Goal: Task Accomplishment & Management: Manage account settings

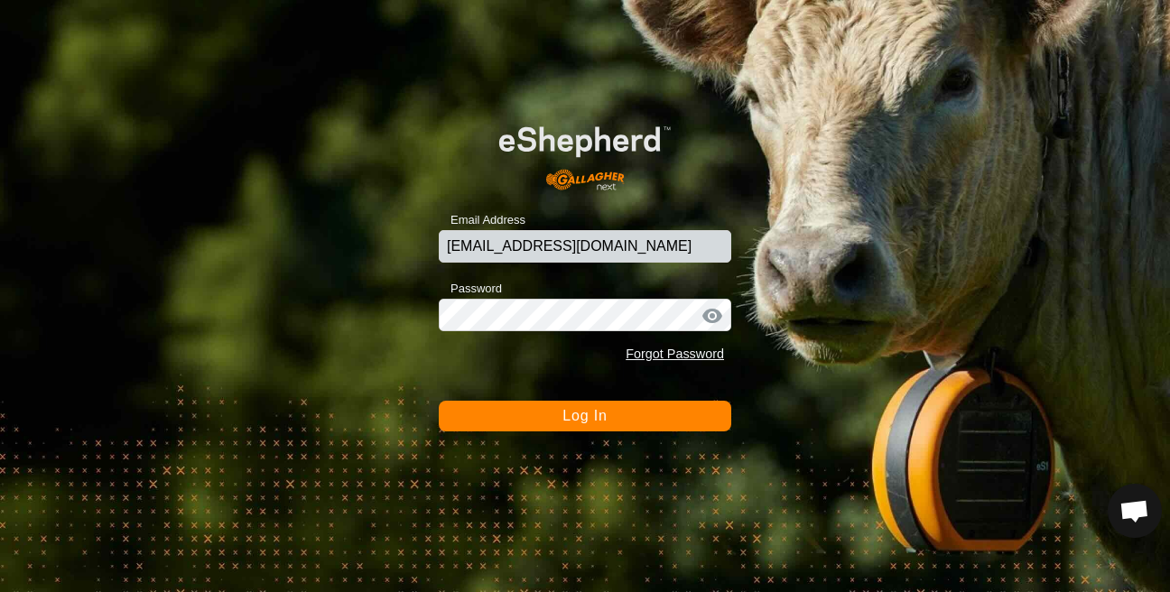
click at [507, 417] on button "Log In" at bounding box center [585, 416] width 293 height 31
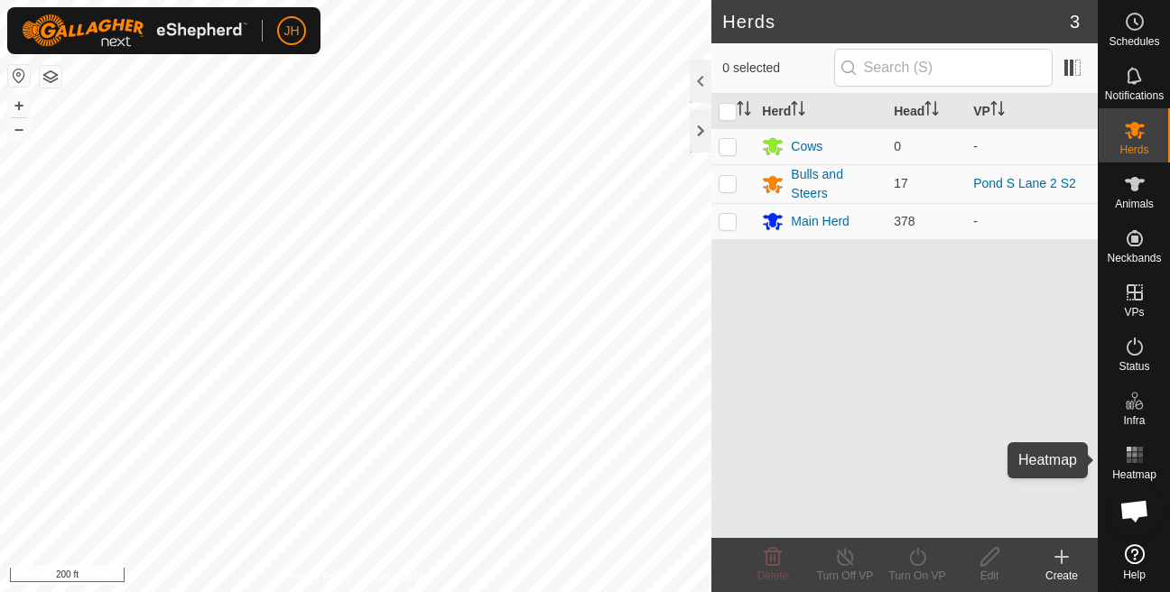
click at [1139, 472] on span "Heatmap" at bounding box center [1134, 474] width 44 height 11
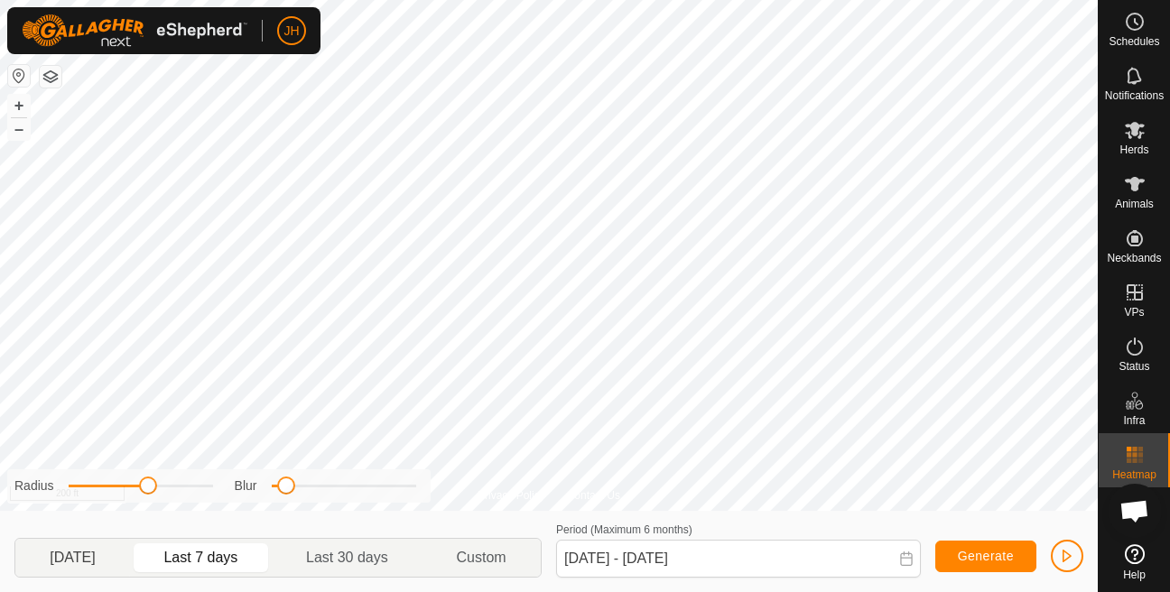
click at [86, 564] on p-togglebutton "Yesterday" at bounding box center [72, 558] width 115 height 38
type input "Oct 09, 2025 - Oct 09, 2025"
click at [1073, 554] on span "button" at bounding box center [1067, 556] width 14 height 14
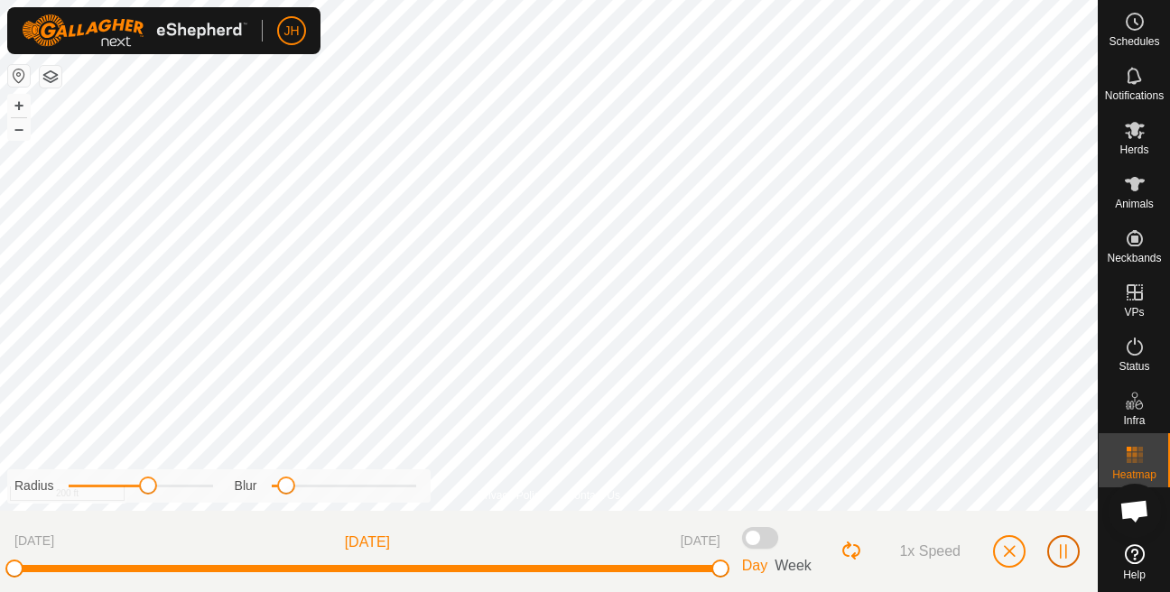
click at [1073, 554] on button "button" at bounding box center [1063, 551] width 33 height 33
click at [1012, 560] on button "button" at bounding box center [1009, 551] width 33 height 33
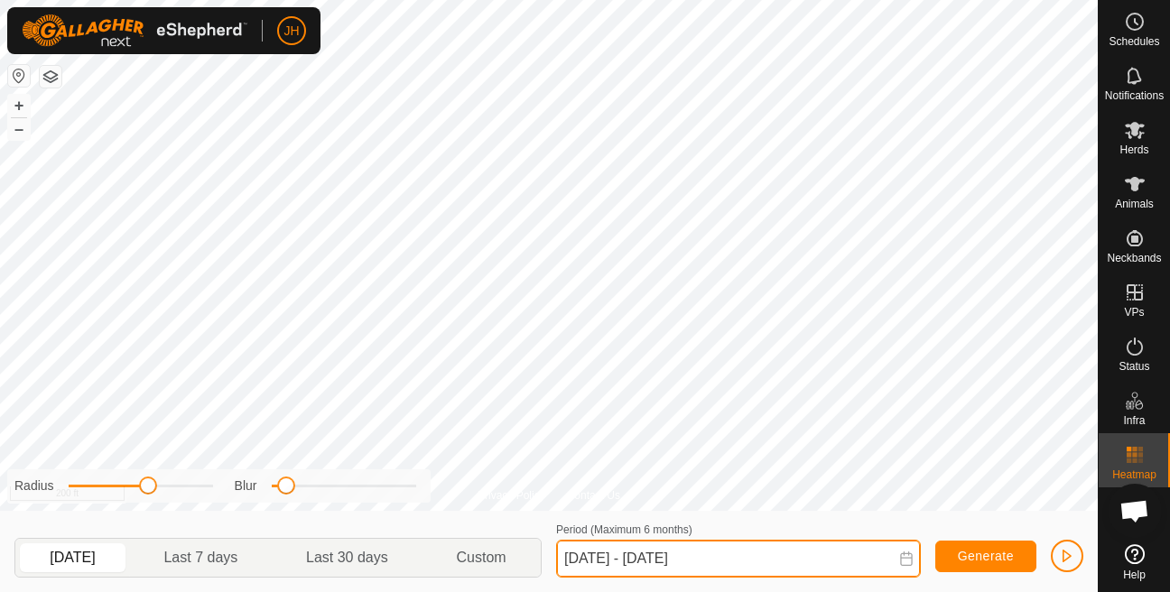
click at [662, 566] on input "Oct 09, 2025 - Oct 09, 2025" at bounding box center [738, 559] width 365 height 38
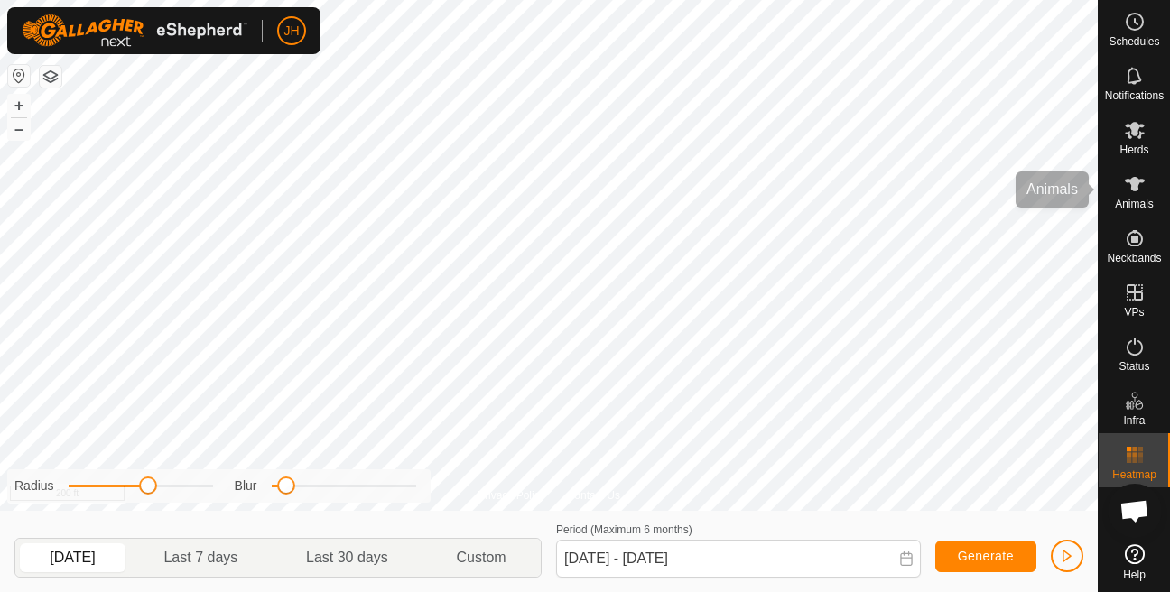
click at [1132, 186] on icon at bounding box center [1135, 184] width 20 height 14
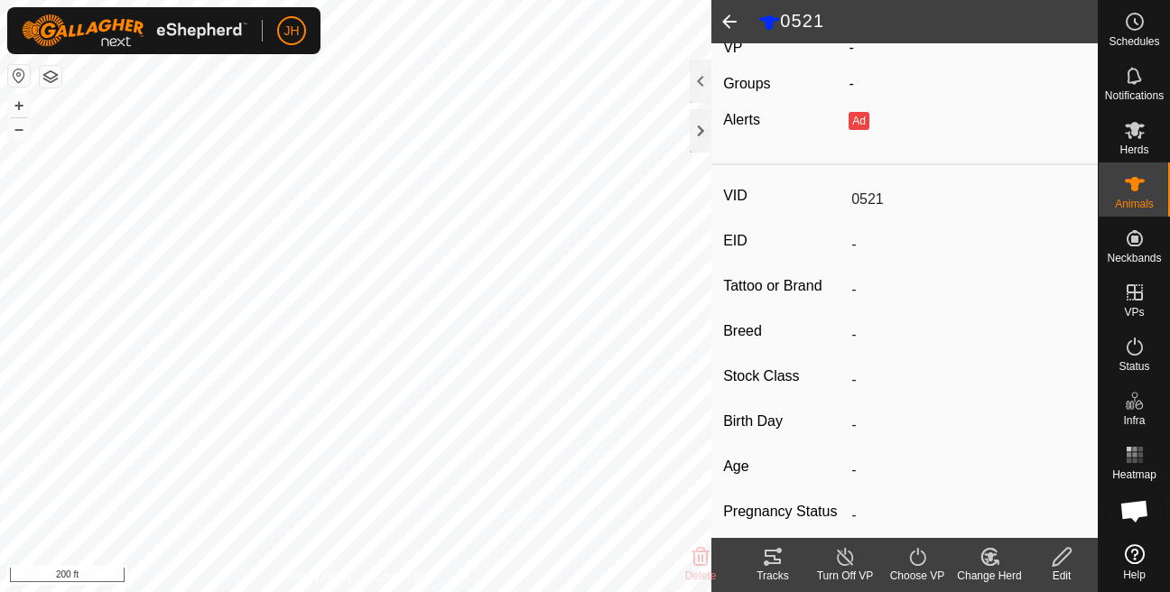
scroll to position [146, 0]
click at [965, 569] on div "Change Herd" at bounding box center [989, 576] width 72 height 16
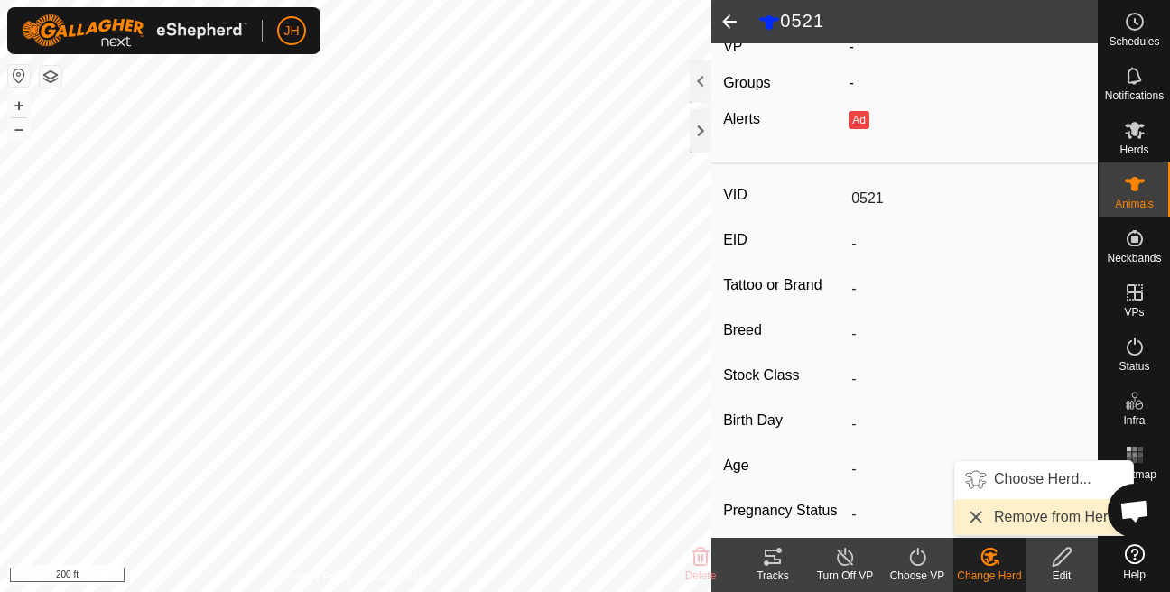
click at [1012, 510] on link "Remove from Herd" at bounding box center [1043, 517] width 179 height 36
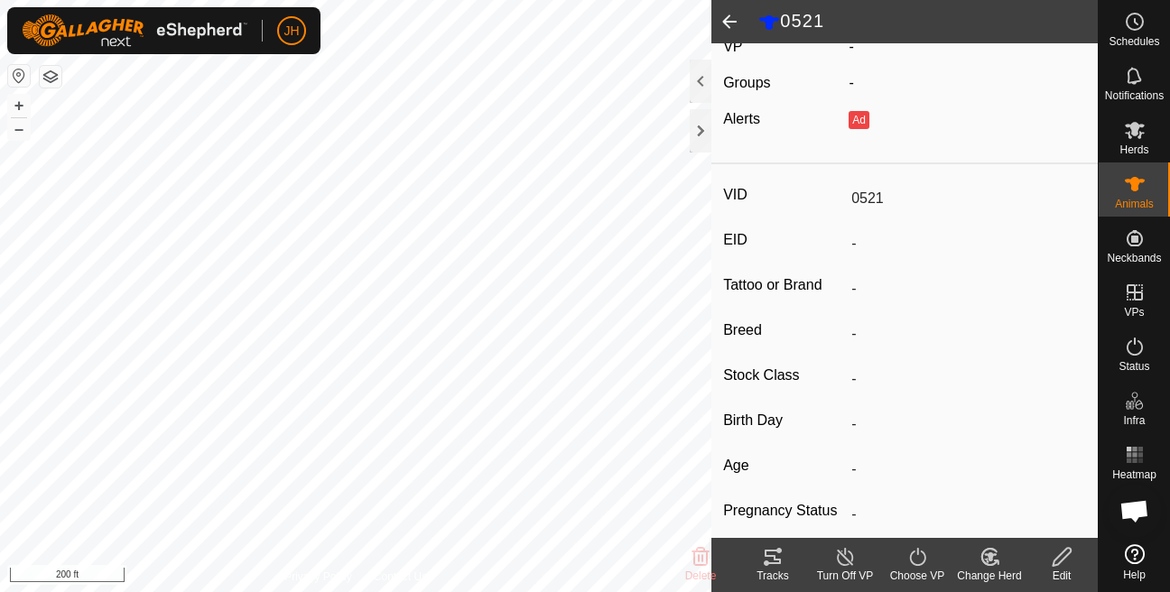
scroll to position [0, 0]
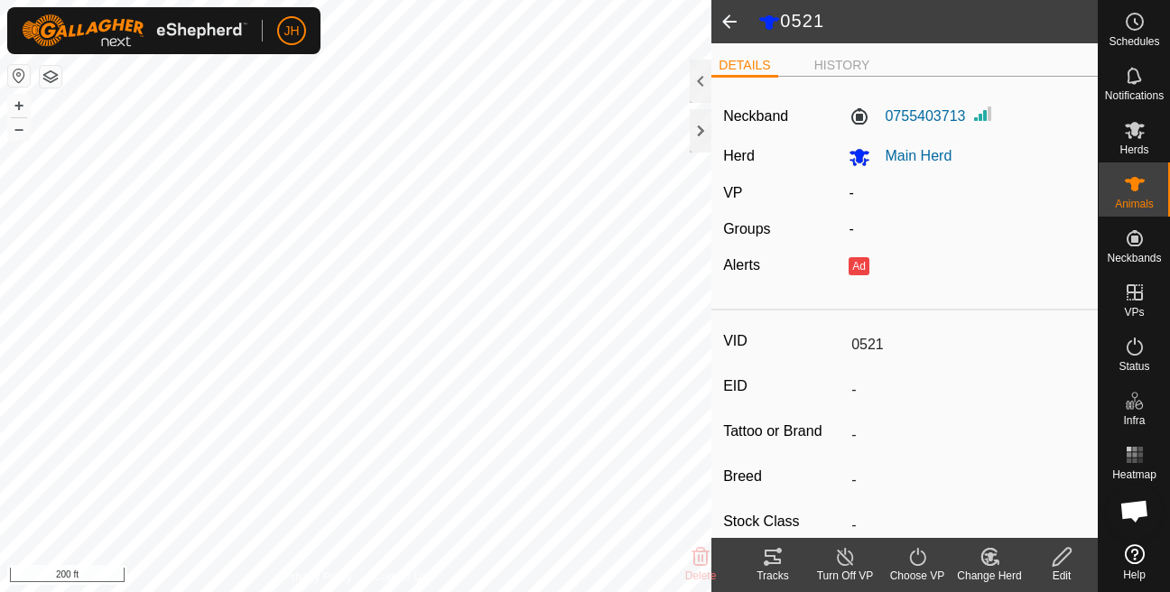
click at [971, 563] on change-mob-svg-icon at bounding box center [989, 557] width 72 height 22
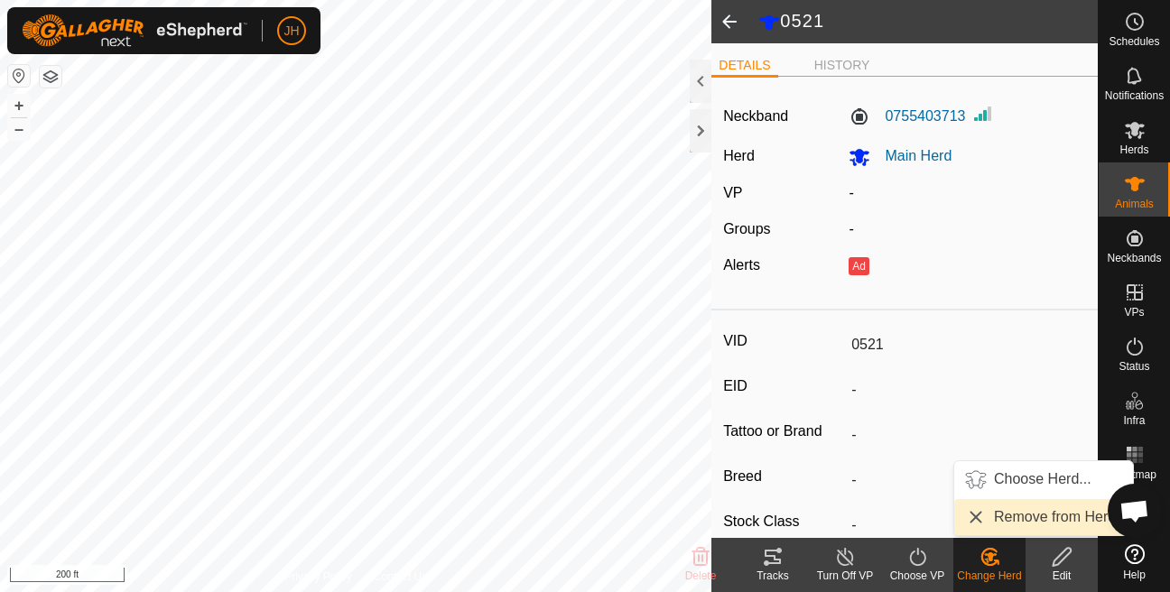
click at [1013, 512] on link "Remove from Herd" at bounding box center [1043, 517] width 179 height 36
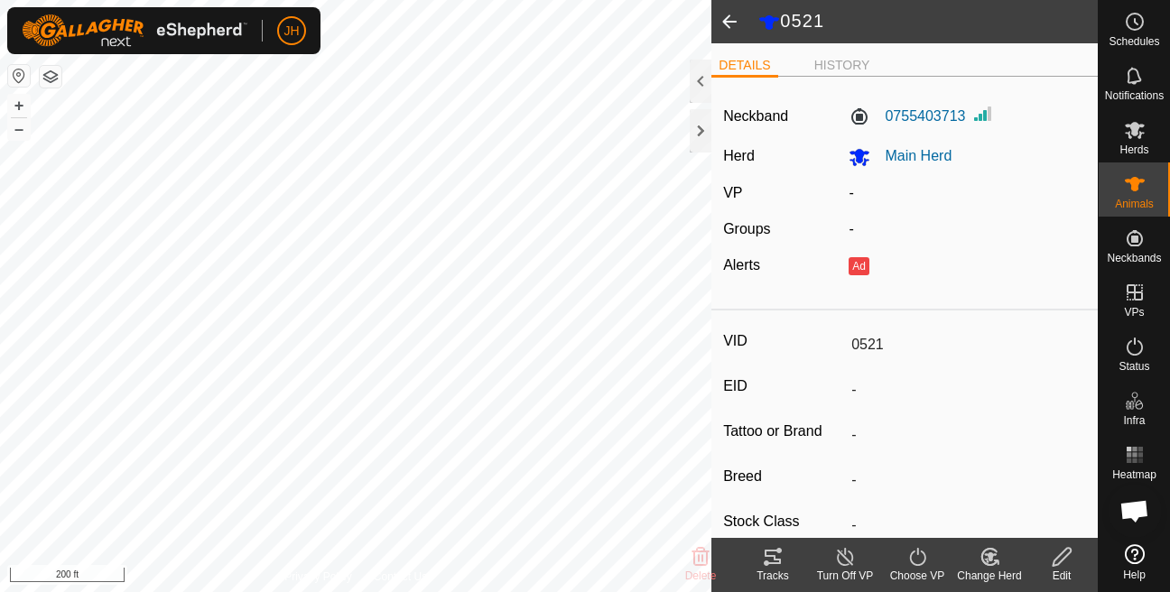
click at [999, 561] on icon at bounding box center [990, 557] width 23 height 22
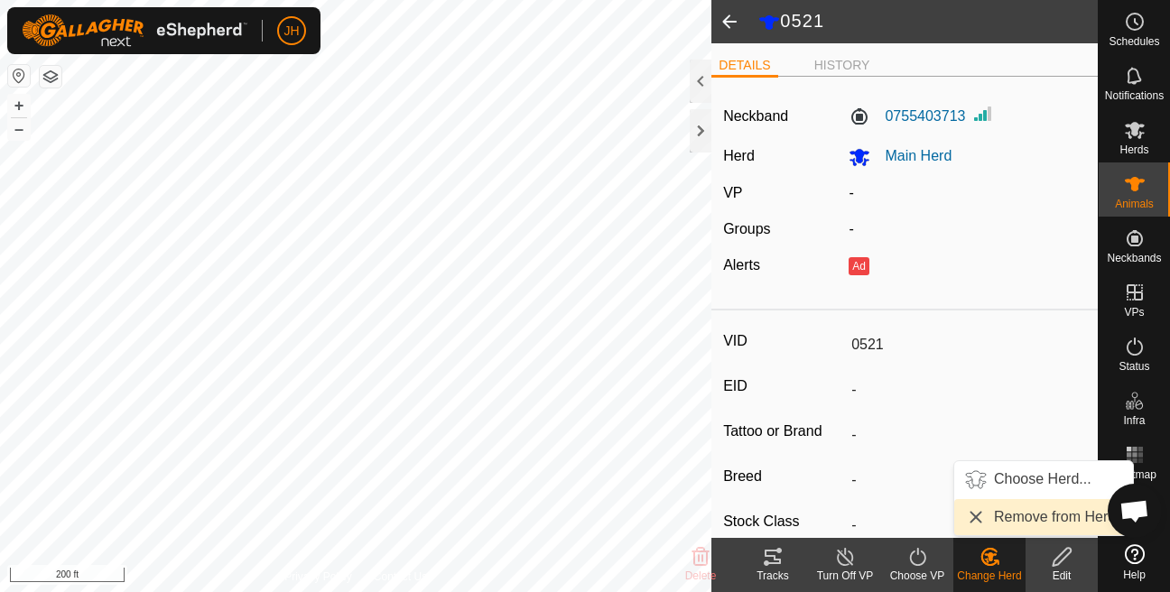
click at [1026, 518] on link "Remove from Herd" at bounding box center [1043, 517] width 179 height 36
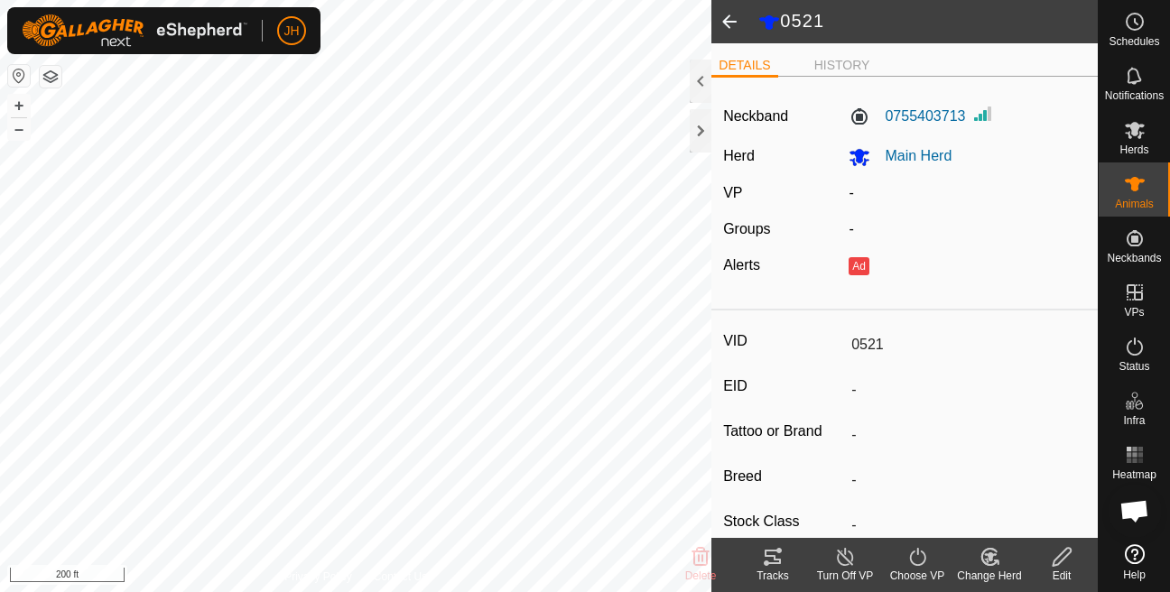
click at [985, 575] on div "Change Herd" at bounding box center [989, 576] width 72 height 16
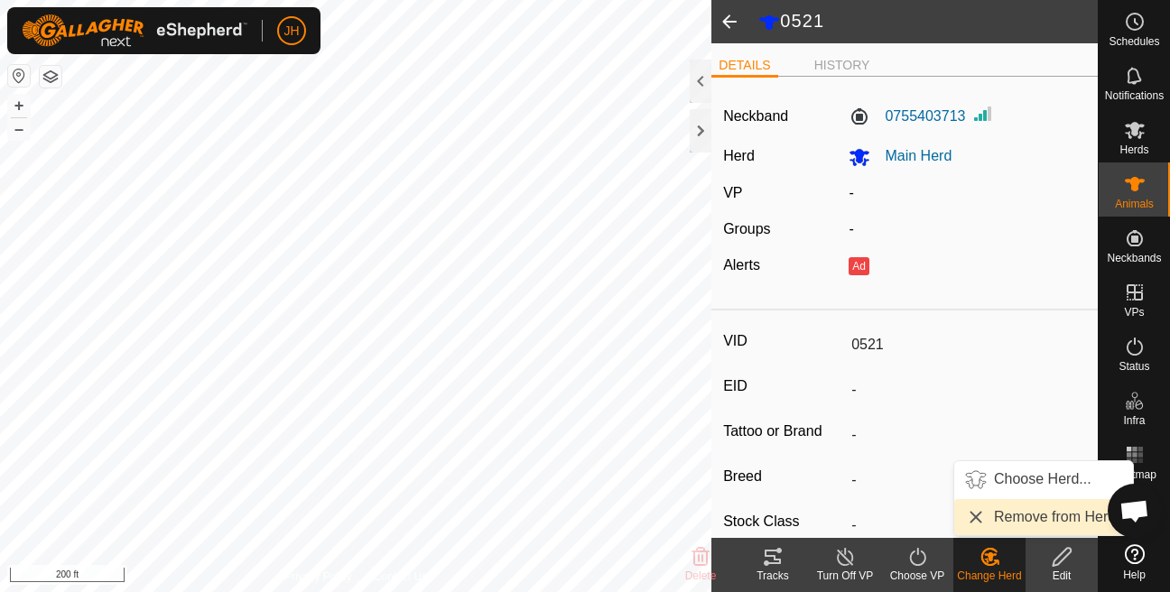
click at [995, 521] on link "Remove from Herd" at bounding box center [1043, 517] width 179 height 36
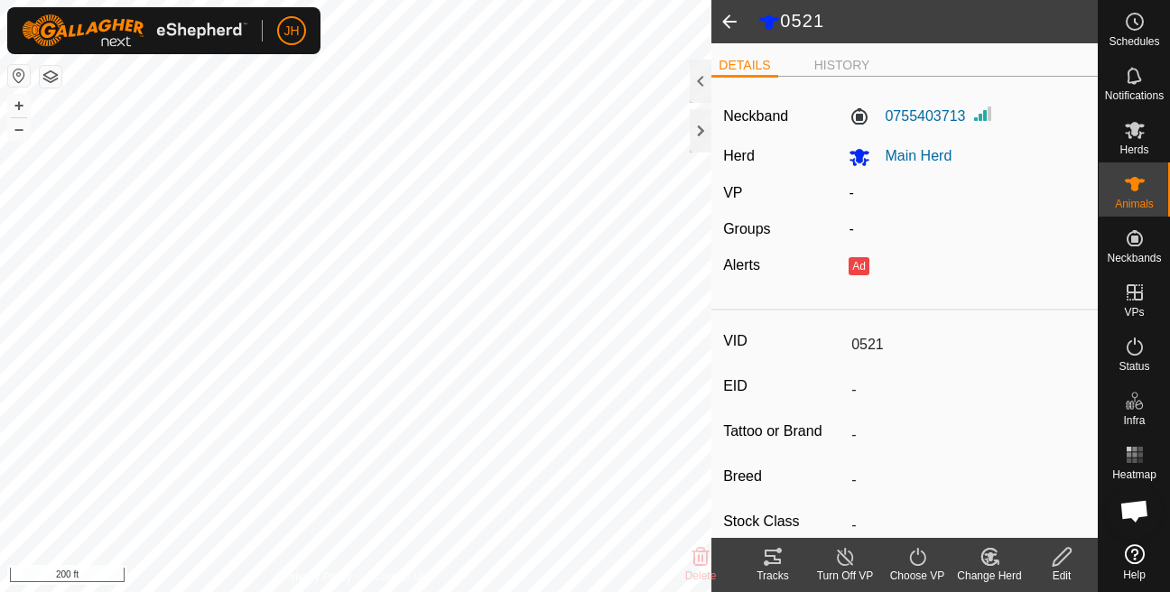
click at [1064, 555] on icon at bounding box center [1062, 557] width 23 height 22
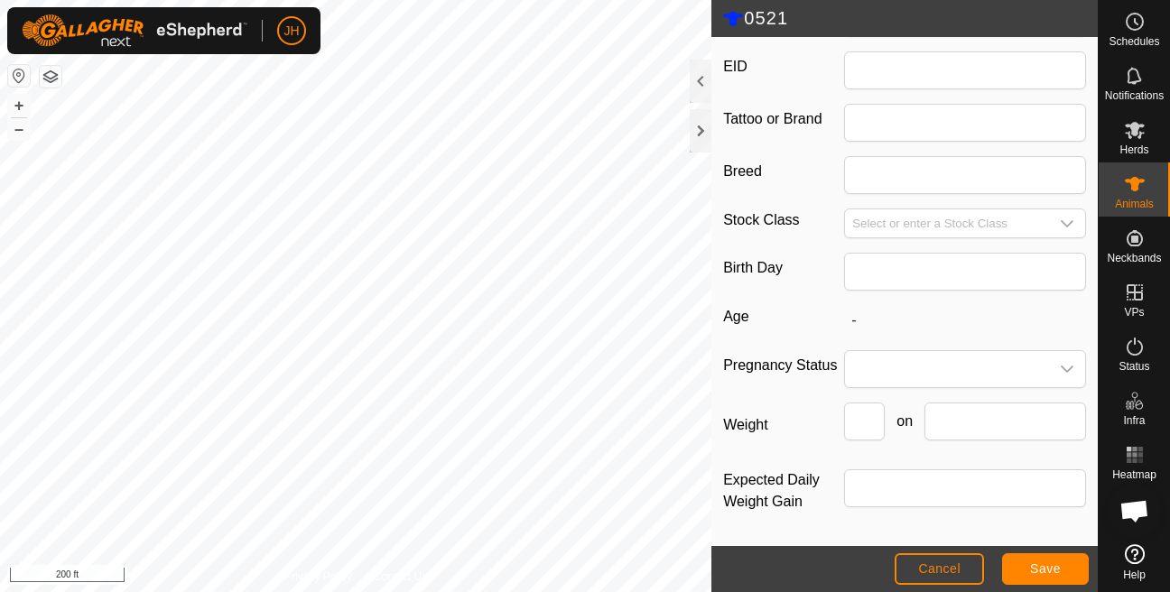
scroll to position [302, 0]
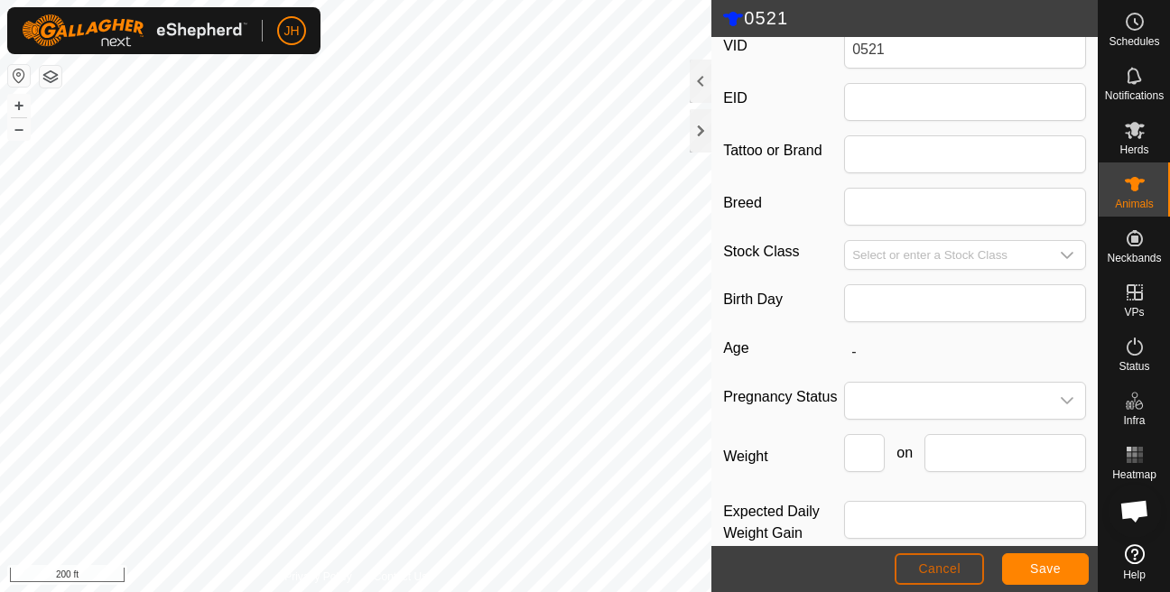
click at [928, 562] on span "Cancel" at bounding box center [939, 569] width 42 height 14
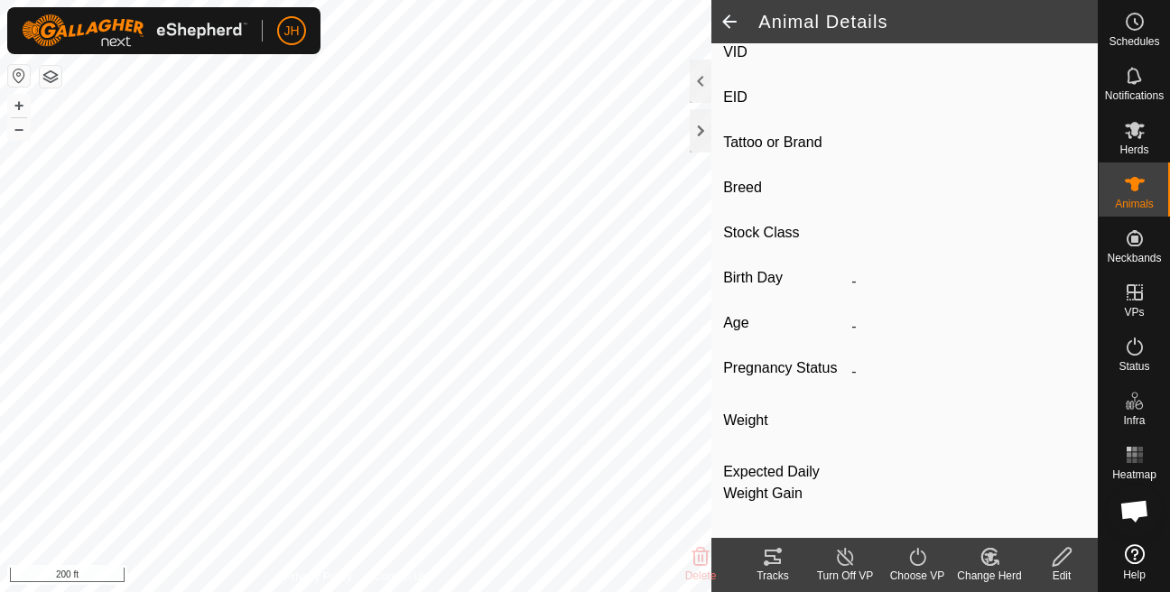
type input "0521"
type input "-"
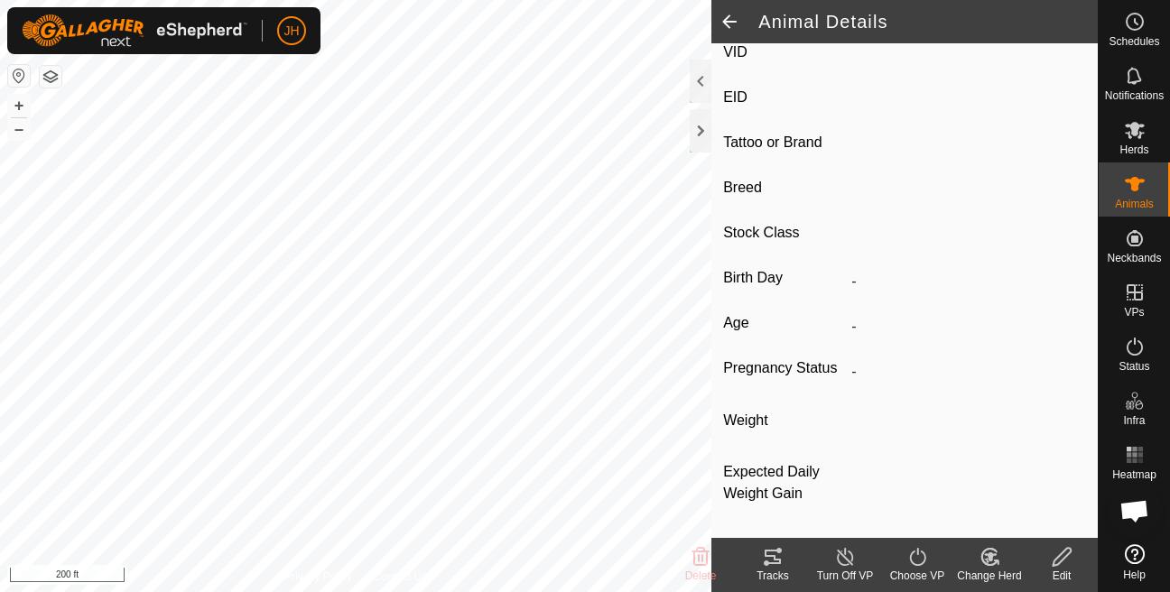
type input "-"
click at [988, 565] on icon at bounding box center [988, 557] width 15 height 16
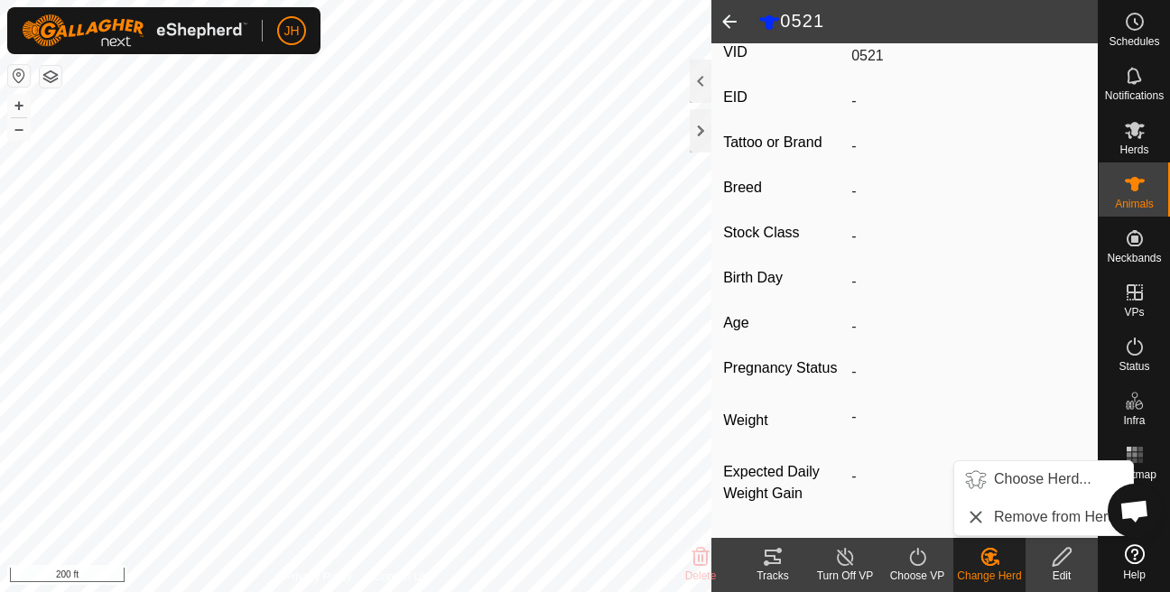
click at [850, 552] on icon at bounding box center [845, 557] width 23 height 22
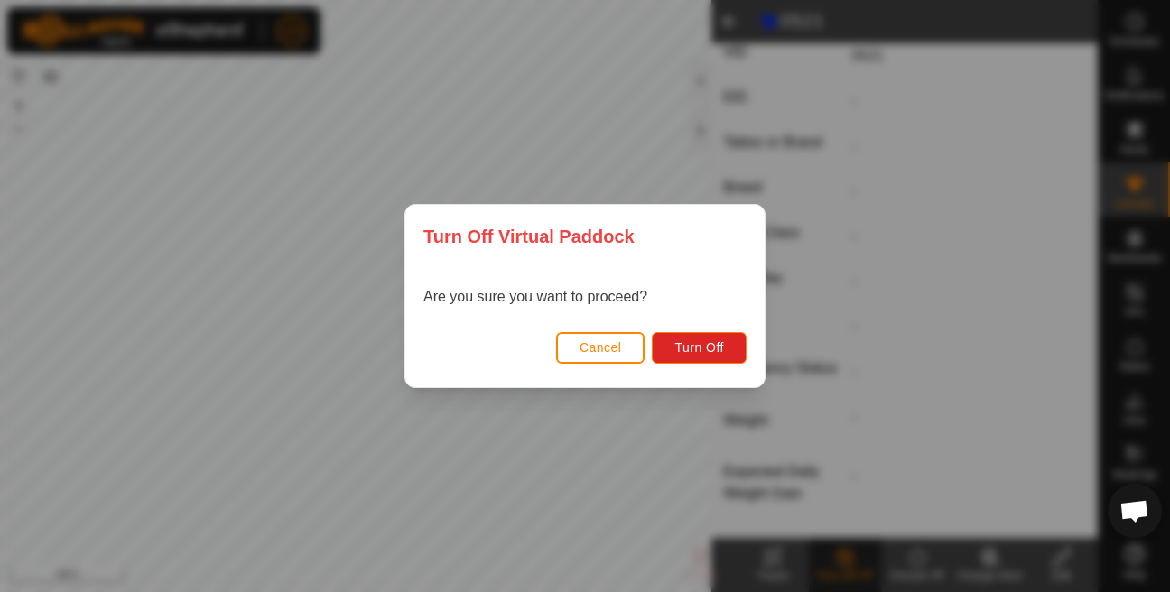
click at [850, 308] on div "Turn Off Virtual Paddock Are you sure you want to proceed? Cancel Turn Off" at bounding box center [585, 296] width 1170 height 592
click at [589, 348] on span "Cancel" at bounding box center [601, 347] width 42 height 14
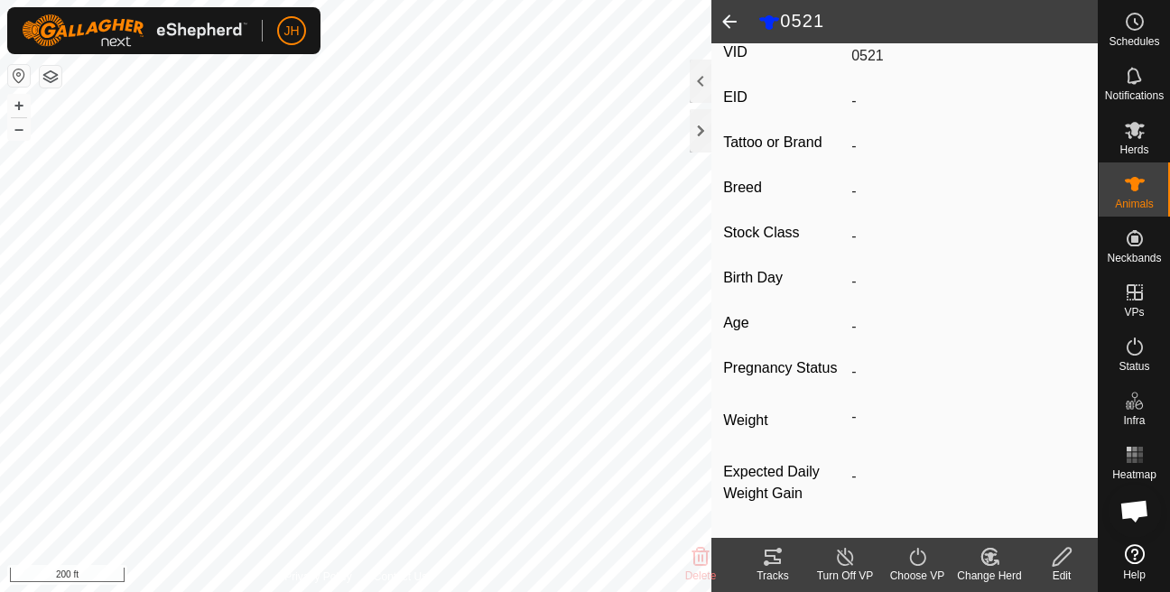
scroll to position [0, 0]
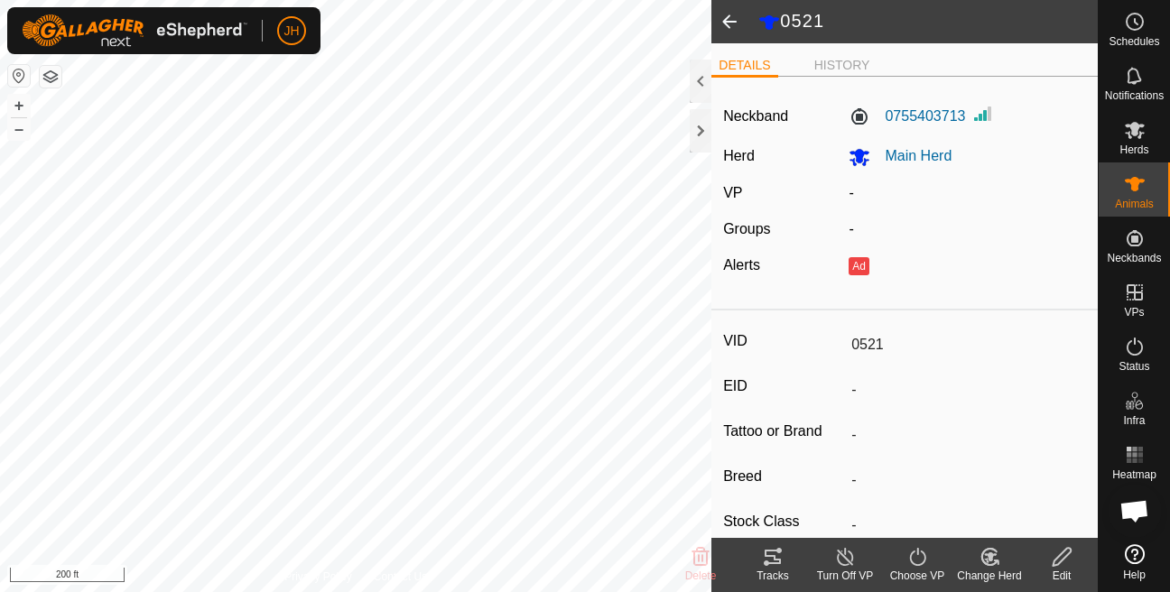
click at [991, 562] on icon at bounding box center [990, 557] width 23 height 22
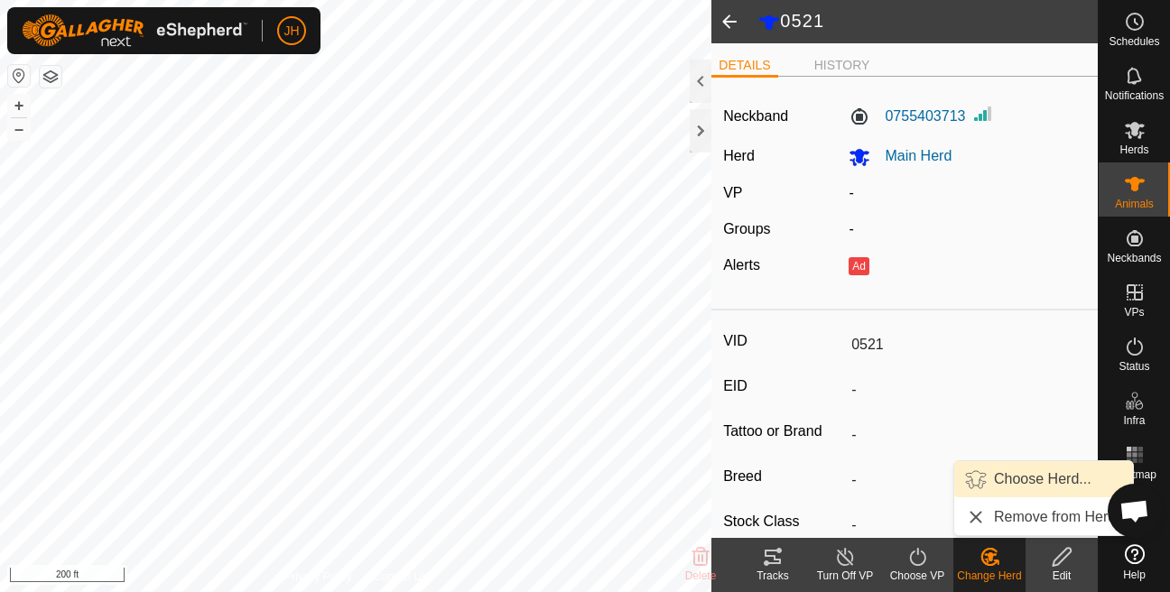
click at [1010, 488] on link "Choose Herd..." at bounding box center [1043, 479] width 179 height 36
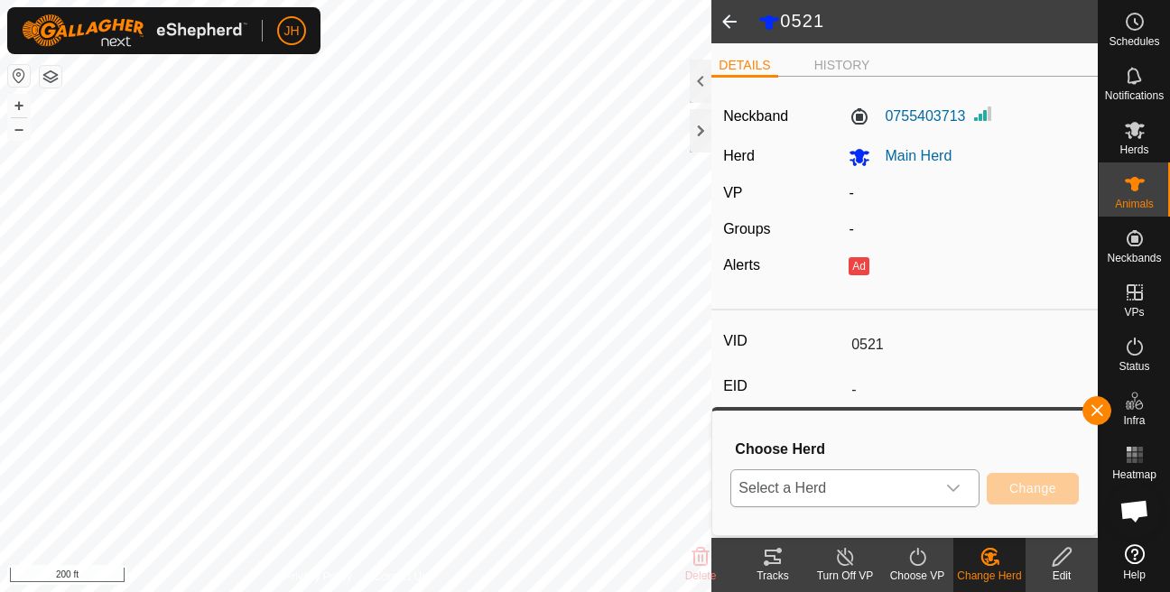
click at [874, 488] on span "Select a Herd" at bounding box center [833, 488] width 204 height 36
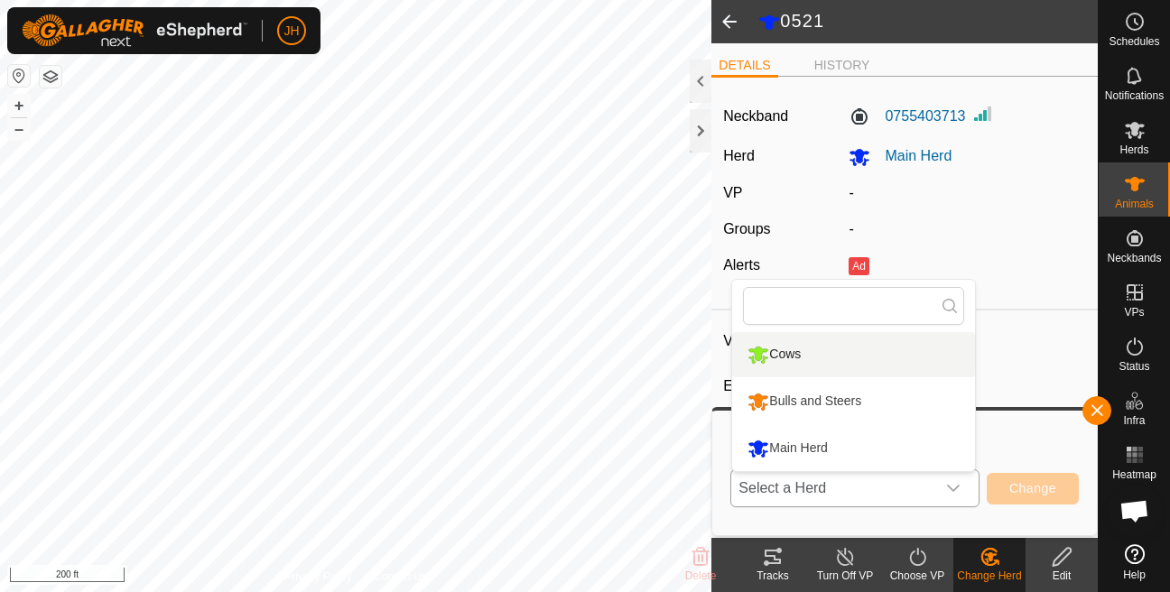
click at [862, 354] on li "Cows" at bounding box center [853, 354] width 243 height 45
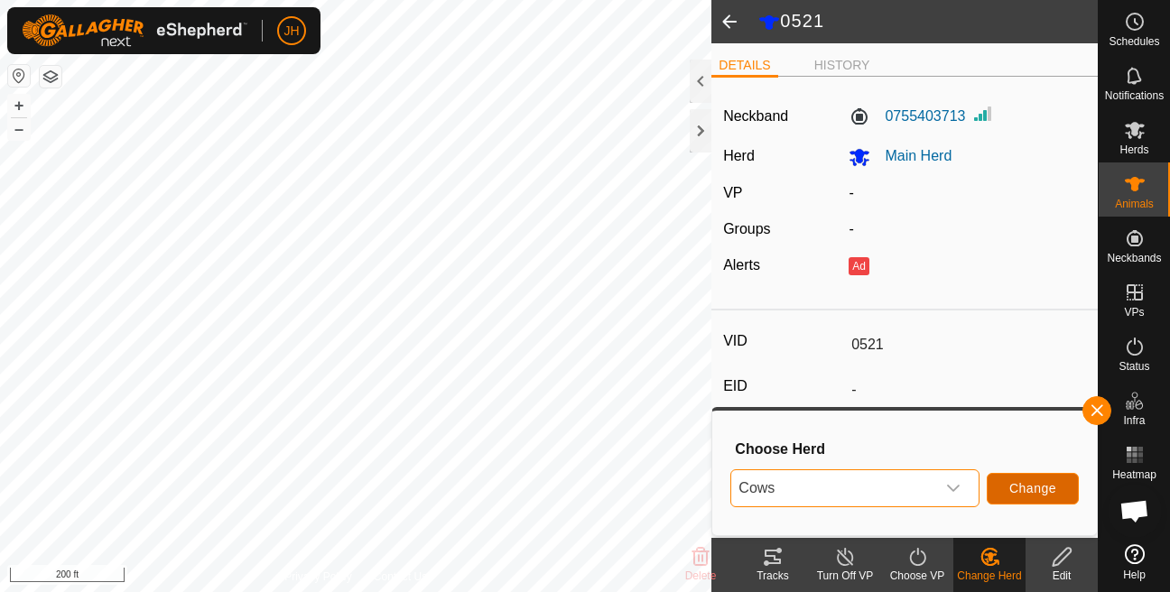
click at [1037, 492] on span "Change" at bounding box center [1032, 488] width 47 height 14
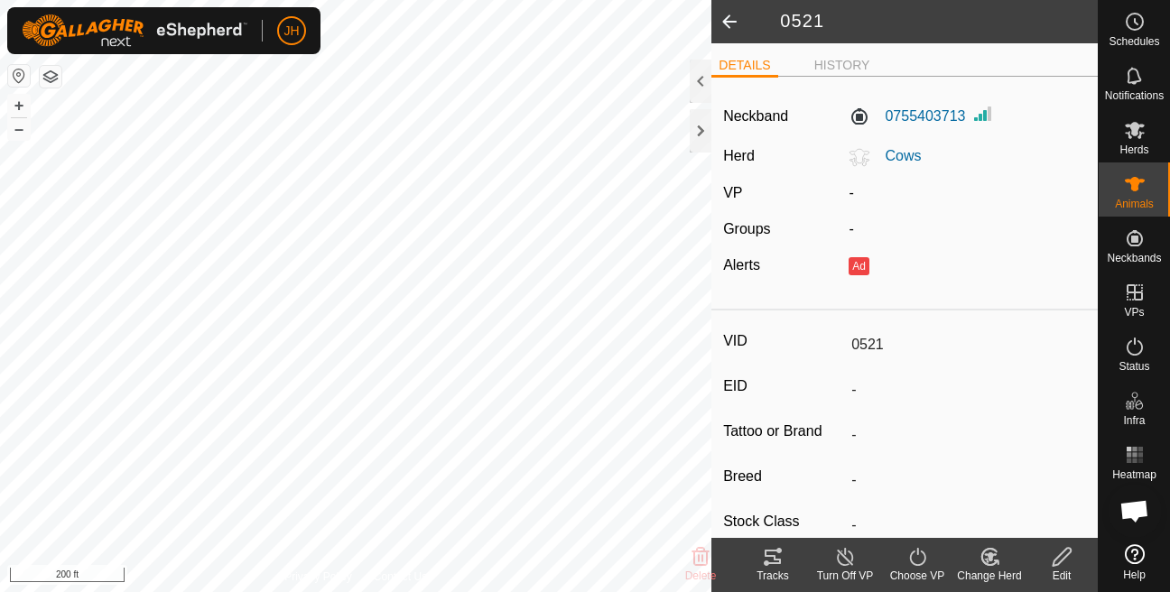
click at [728, 22] on span at bounding box center [729, 21] width 36 height 43
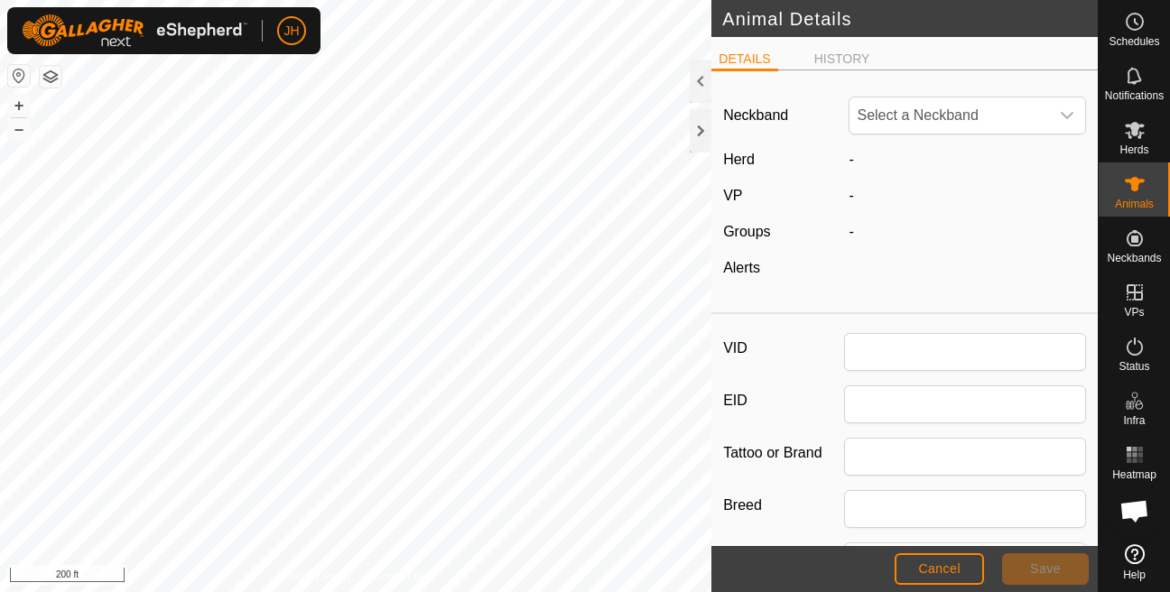
type input "0521"
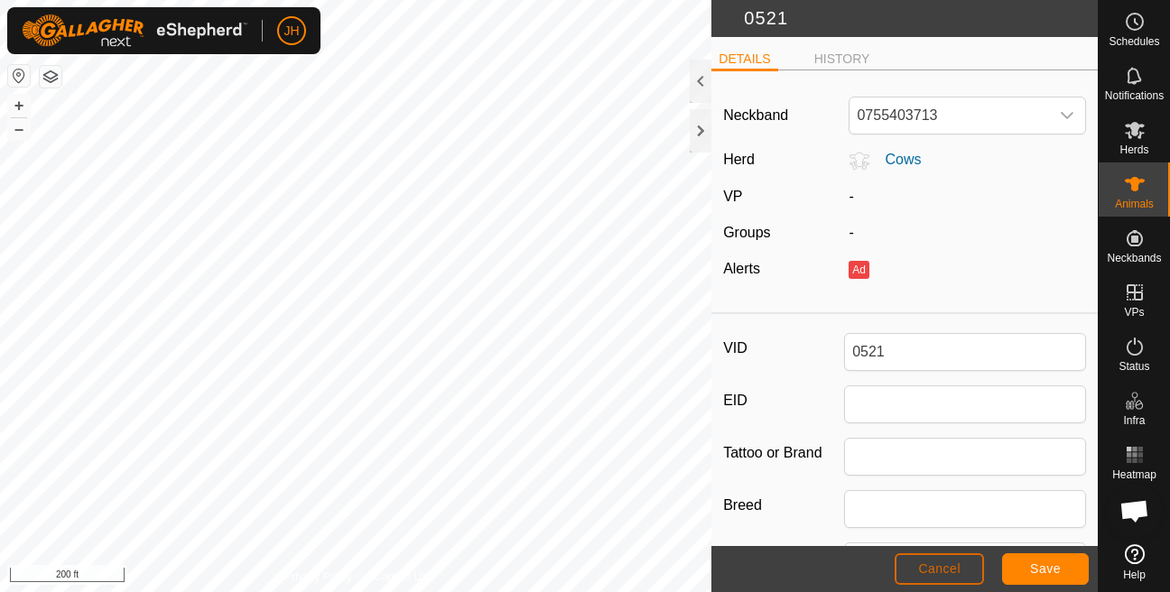
click at [930, 569] on span "Cancel" at bounding box center [939, 569] width 42 height 14
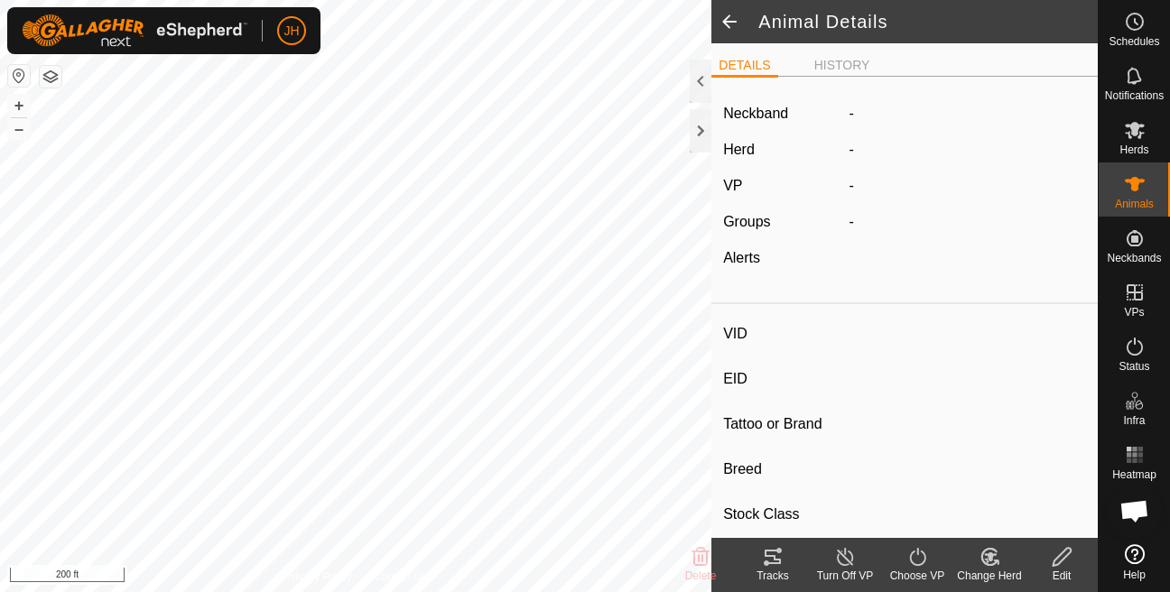
type input "0521"
type input "-"
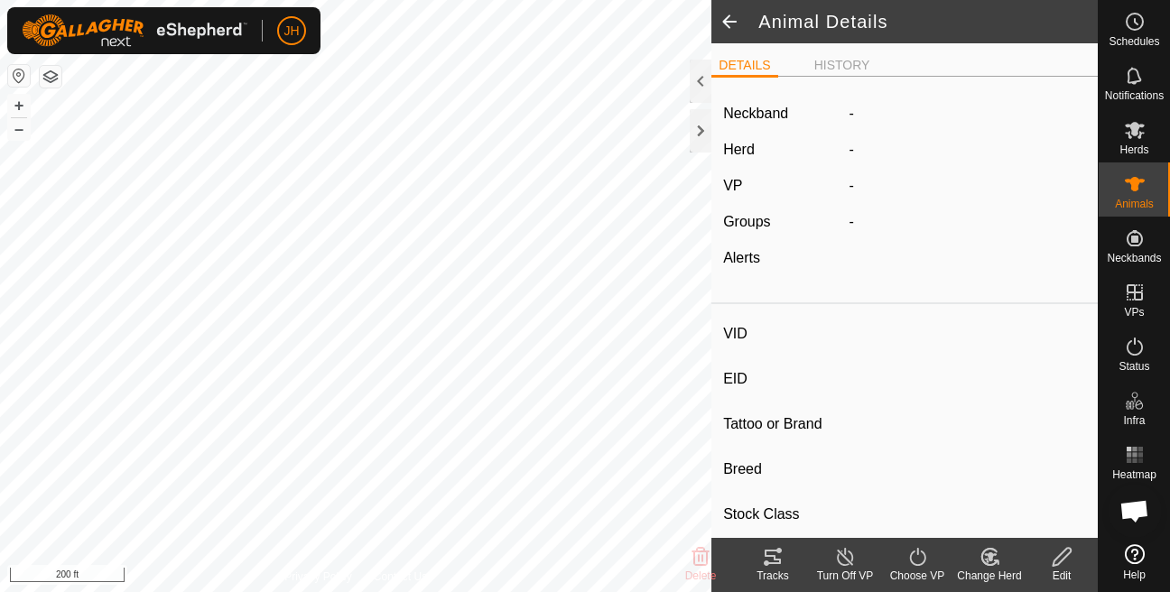
type input "-"
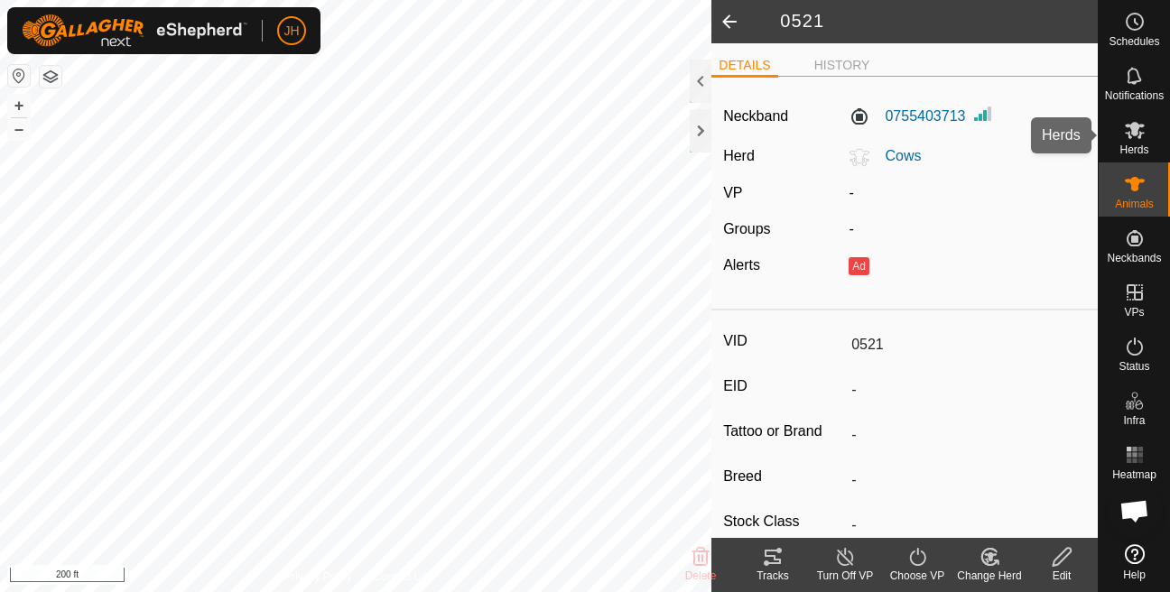
click at [1121, 140] on es-mob-svg-icon at bounding box center [1135, 130] width 33 height 29
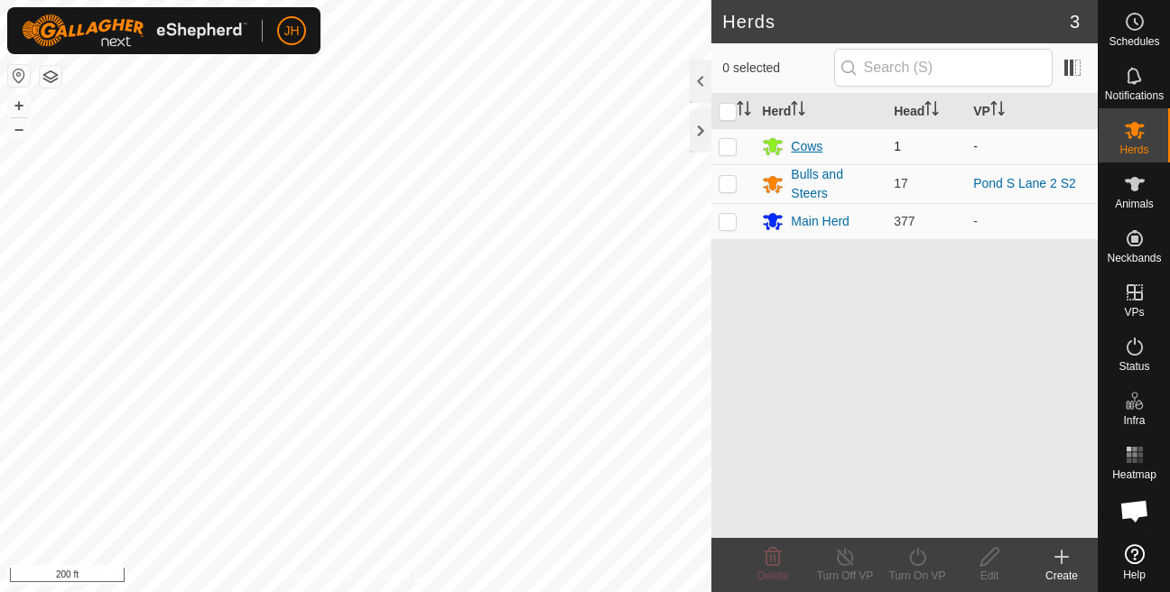
click at [794, 144] on div "Cows" at bounding box center [807, 146] width 32 height 19
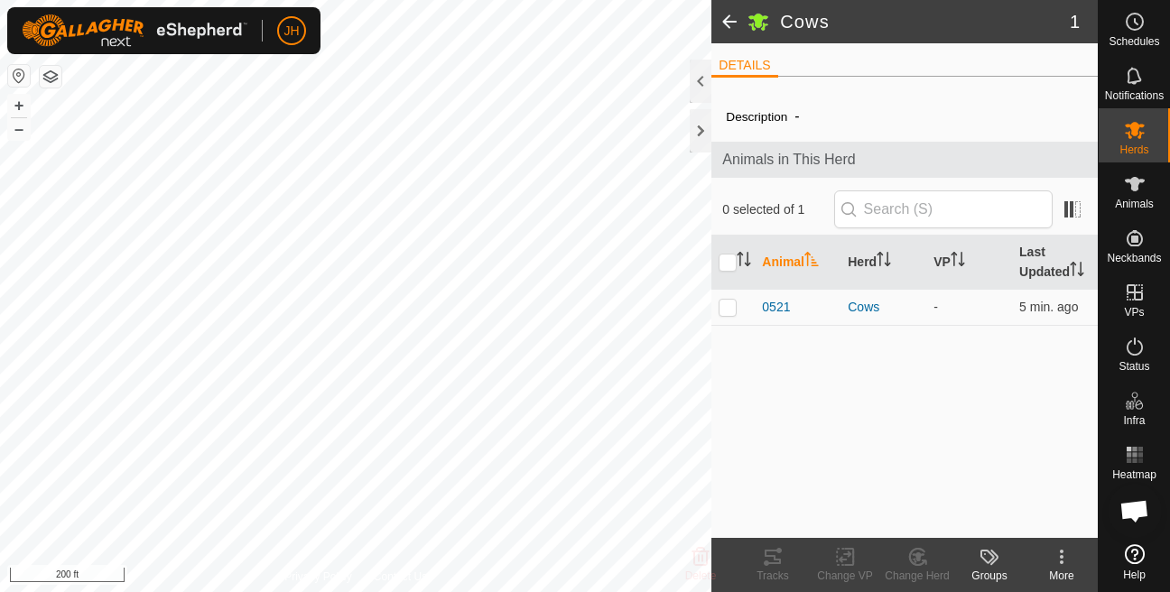
click at [1062, 565] on icon at bounding box center [1062, 557] width 22 height 22
click at [986, 563] on icon at bounding box center [990, 557] width 22 height 22
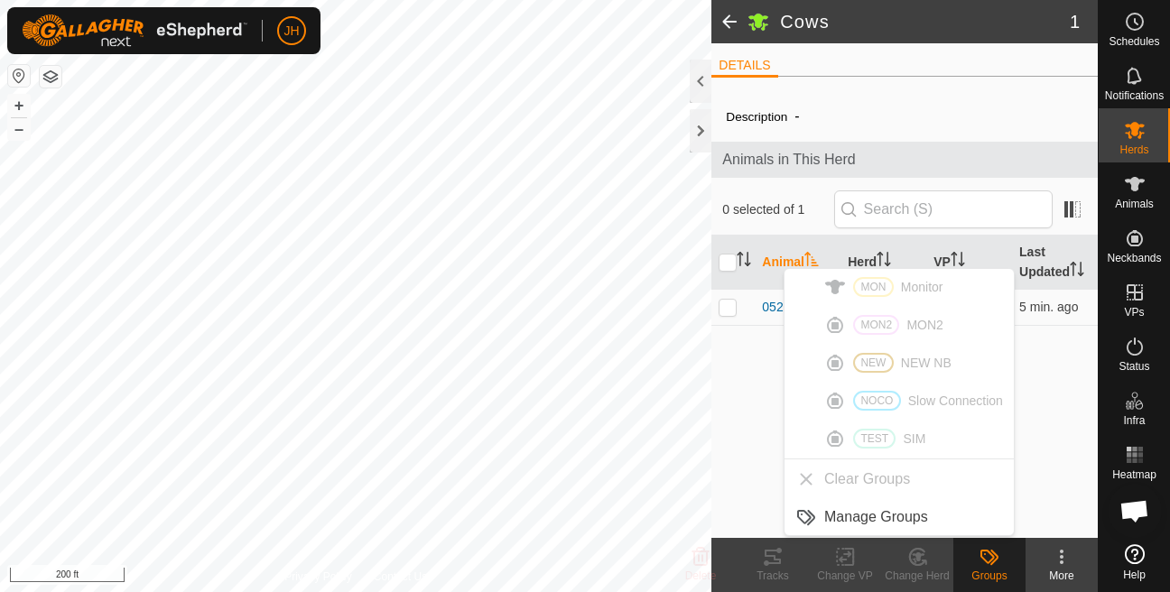
click at [1073, 566] on kebab-svg-icon at bounding box center [1062, 557] width 72 height 22
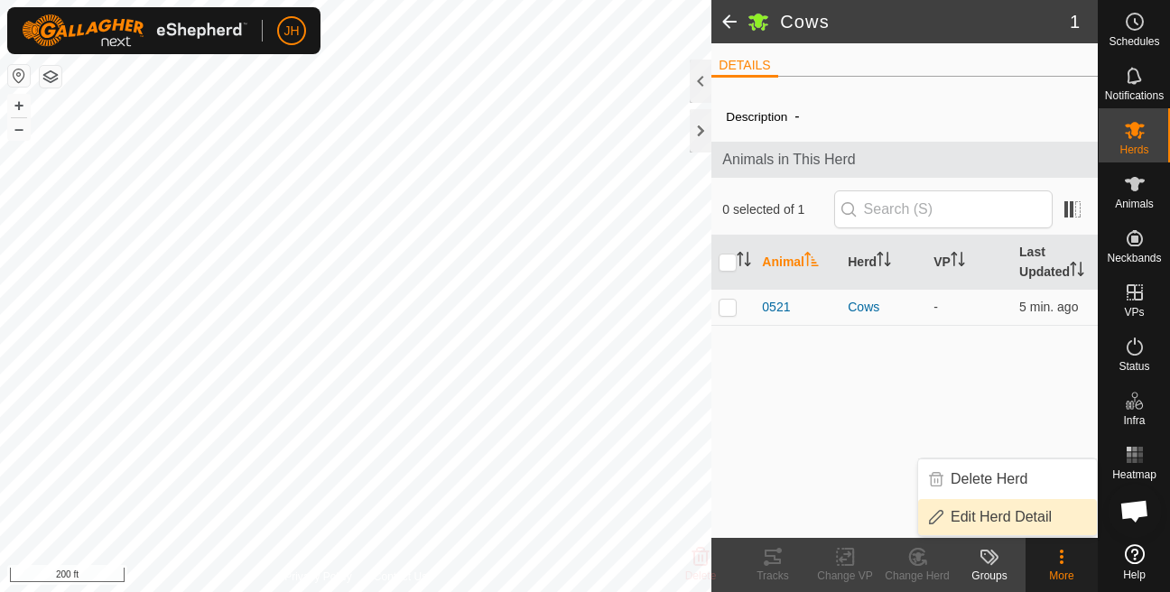
click at [1023, 516] on link "Edit Herd Detail" at bounding box center [1007, 517] width 179 height 36
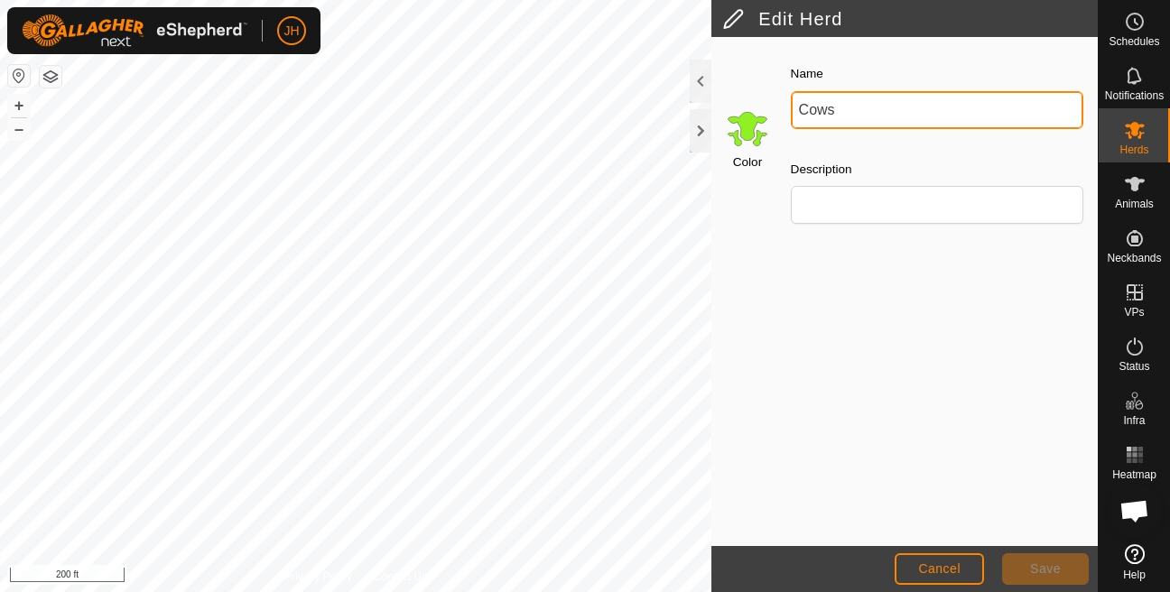
click at [852, 112] on input "Cows" at bounding box center [937, 110] width 293 height 38
click at [850, 114] on input "Cows" at bounding box center [937, 110] width 293 height 38
type input "Collars Needing Put Back"
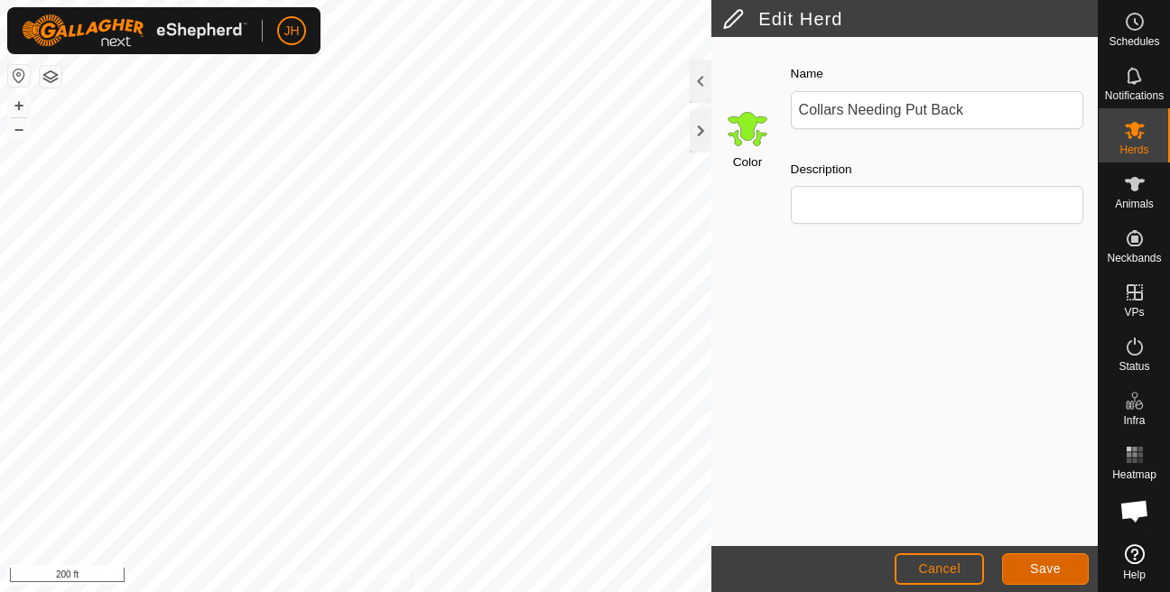
click at [1039, 573] on span "Save" at bounding box center [1045, 569] width 31 height 14
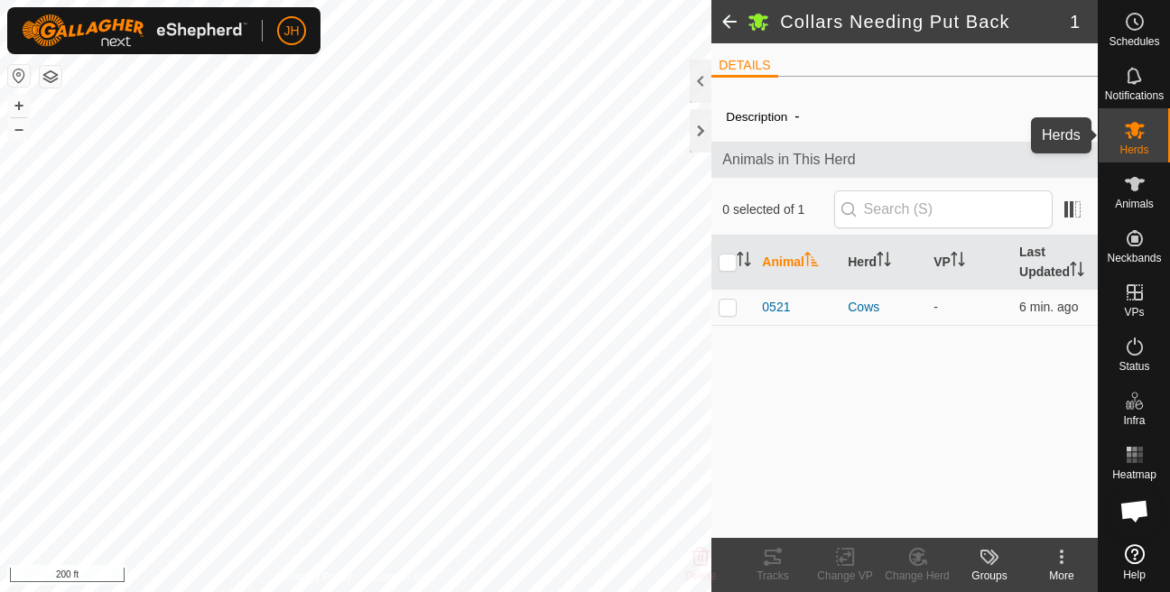
click at [1146, 140] on es-mob-svg-icon at bounding box center [1135, 130] width 33 height 29
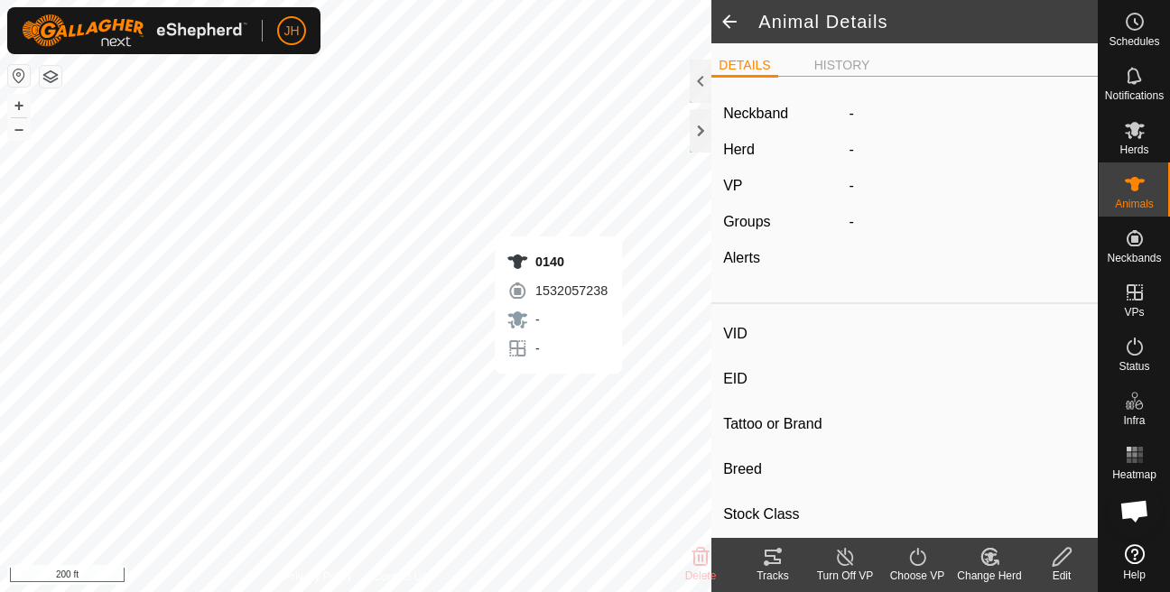
type input "0140"
type input "-"
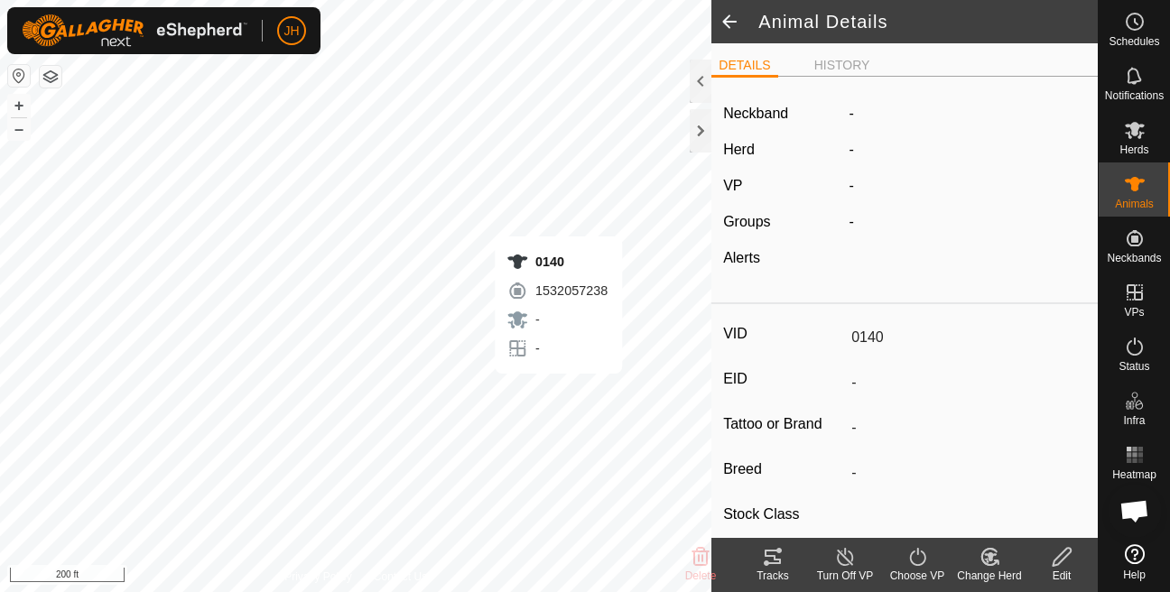
type input "-"
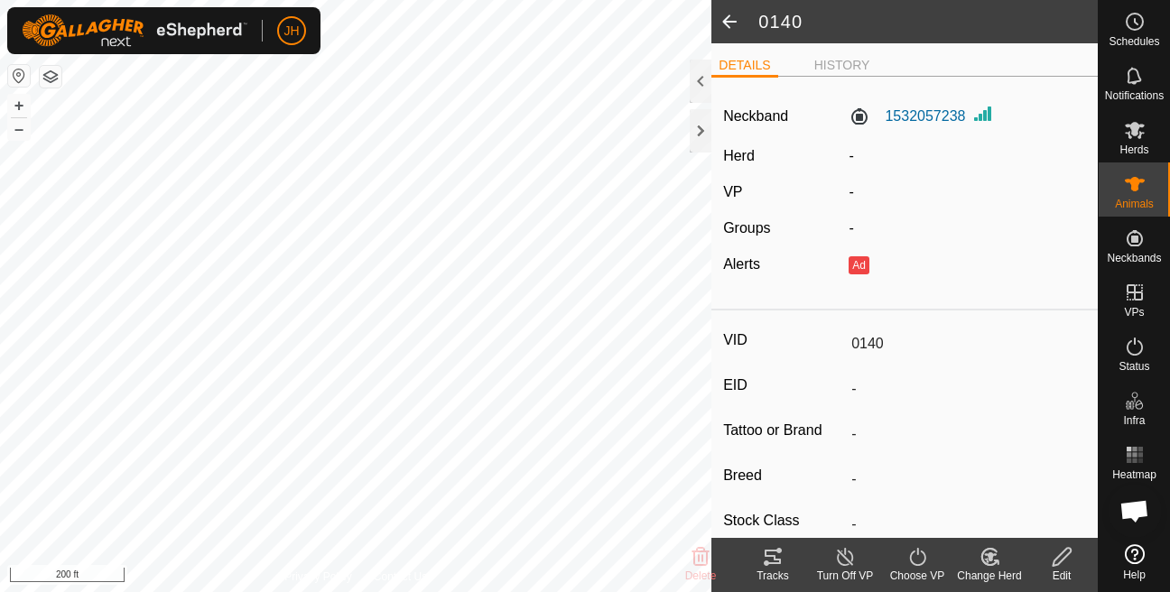
click at [989, 567] on icon at bounding box center [990, 557] width 23 height 22
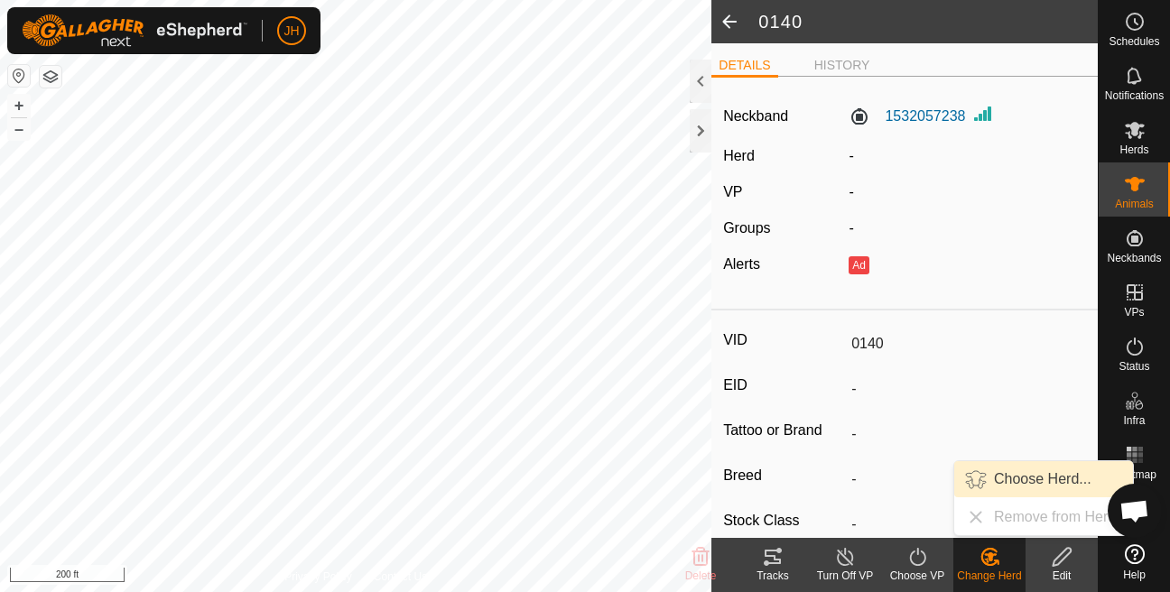
click at [1027, 485] on link "Choose Herd..." at bounding box center [1043, 479] width 179 height 36
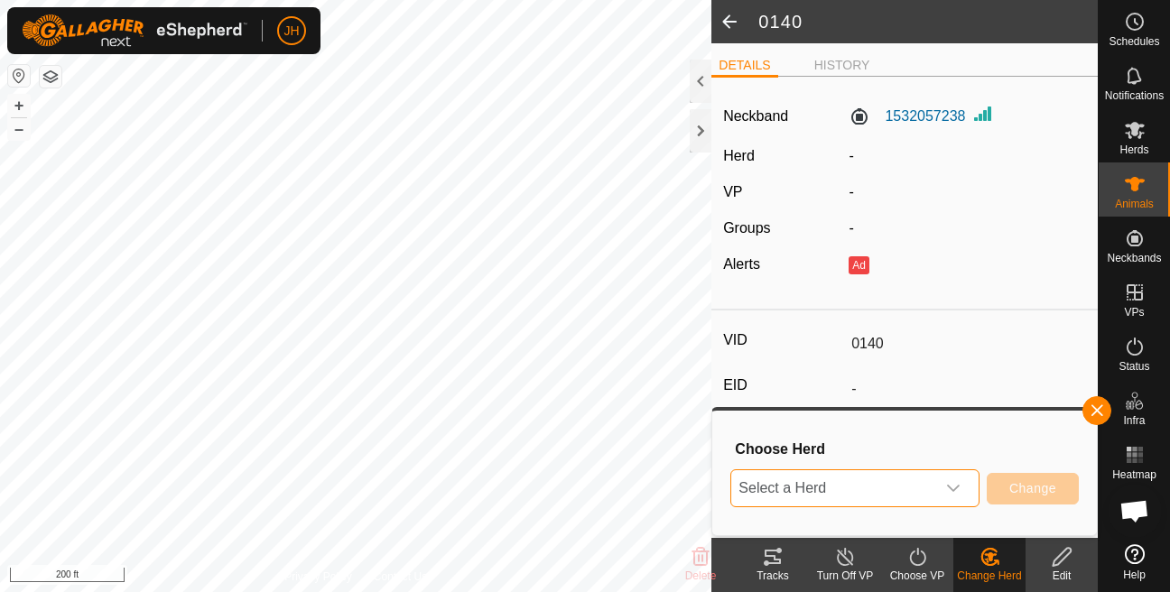
click at [869, 479] on span "Select a Herd" at bounding box center [833, 488] width 204 height 36
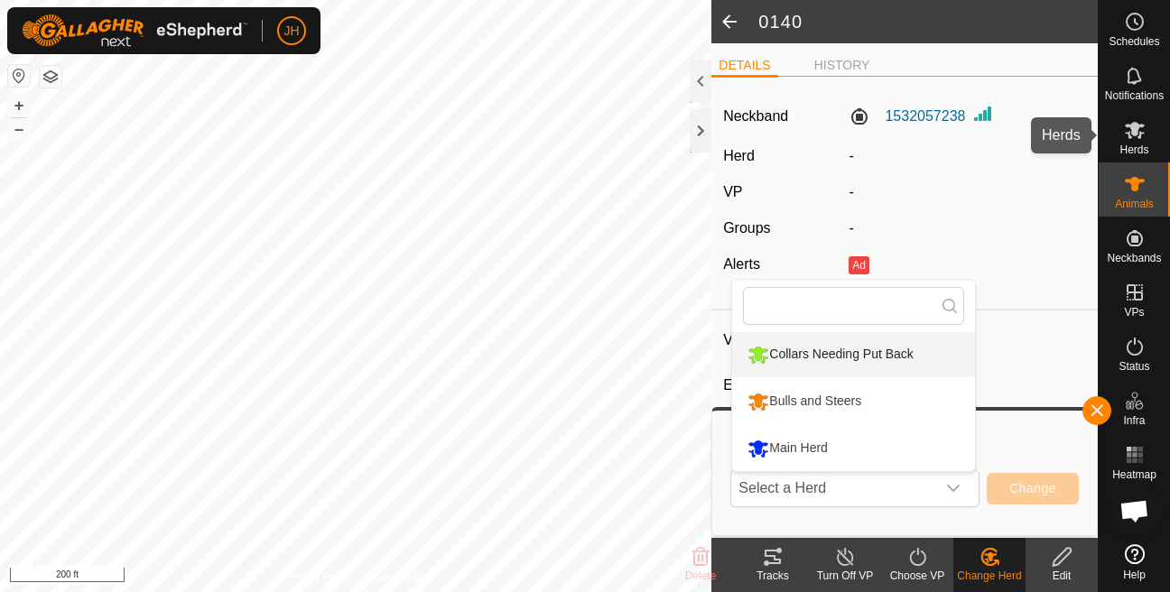
click at [1134, 127] on icon at bounding box center [1135, 130] width 20 height 17
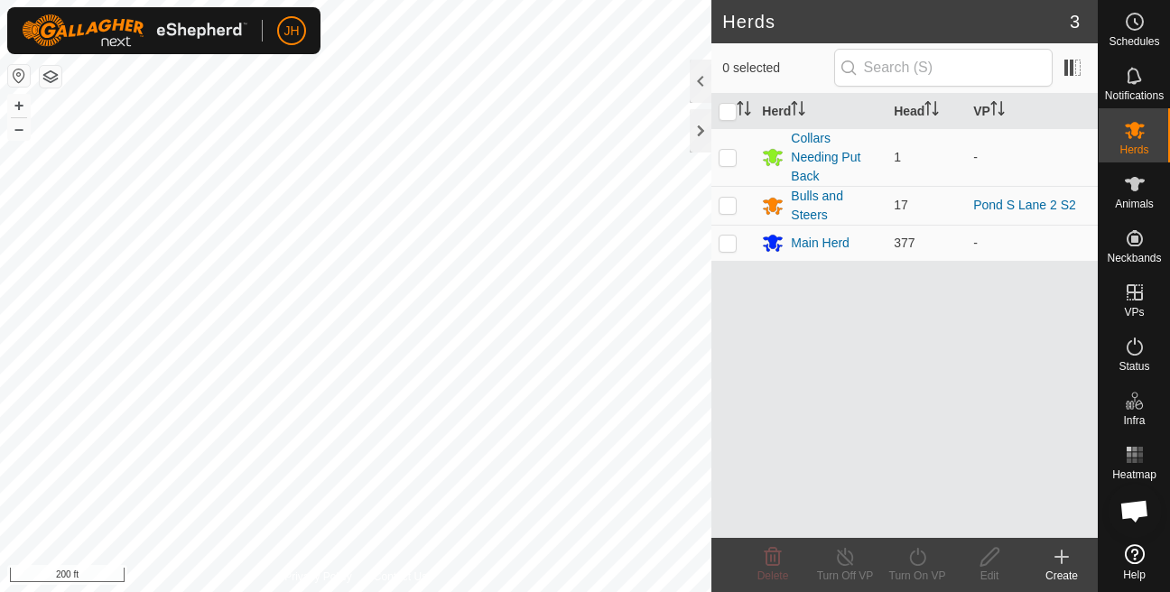
click at [1053, 562] on icon at bounding box center [1062, 557] width 22 height 22
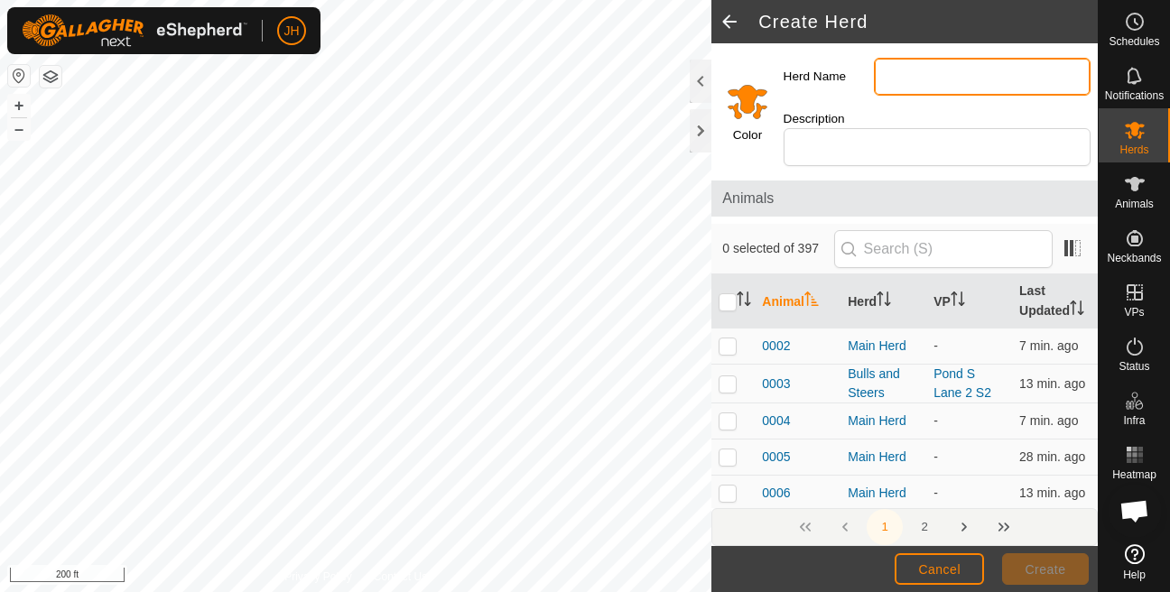
click at [933, 63] on input "Herd Name" at bounding box center [982, 77] width 217 height 38
type input "Dead"
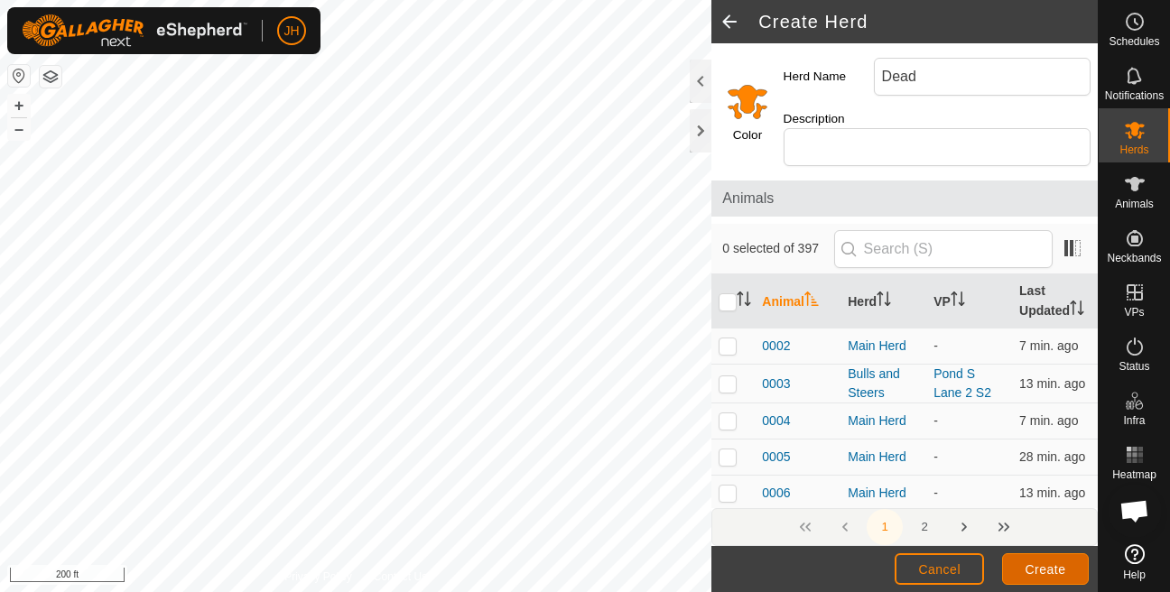
click at [1039, 579] on button "Create" at bounding box center [1045, 569] width 87 height 32
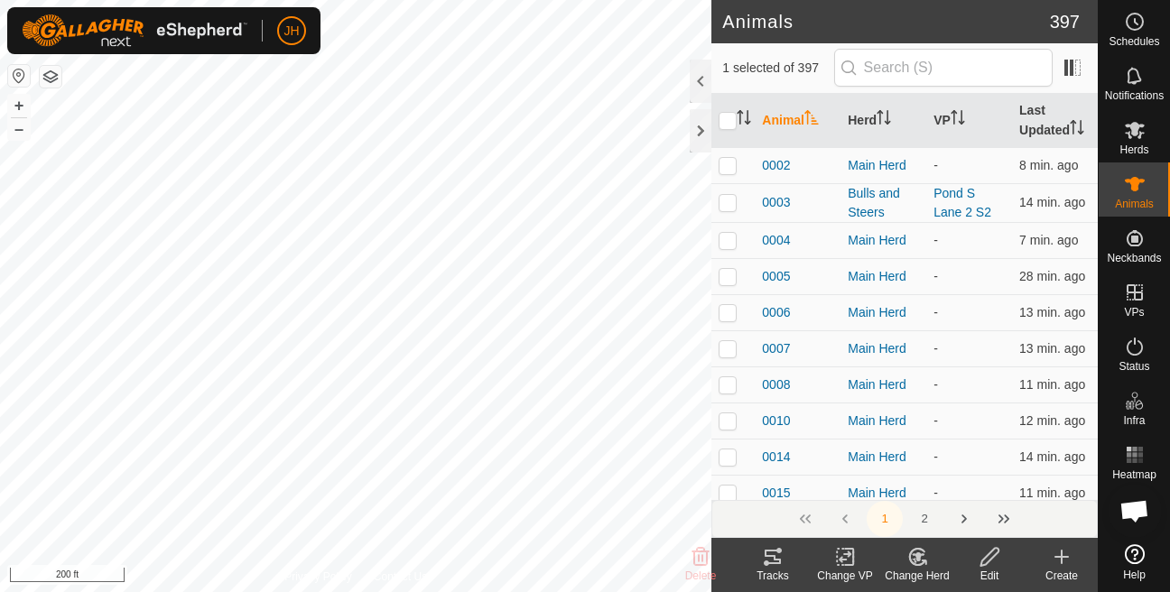
click at [917, 577] on div "Change Herd" at bounding box center [917, 576] width 72 height 16
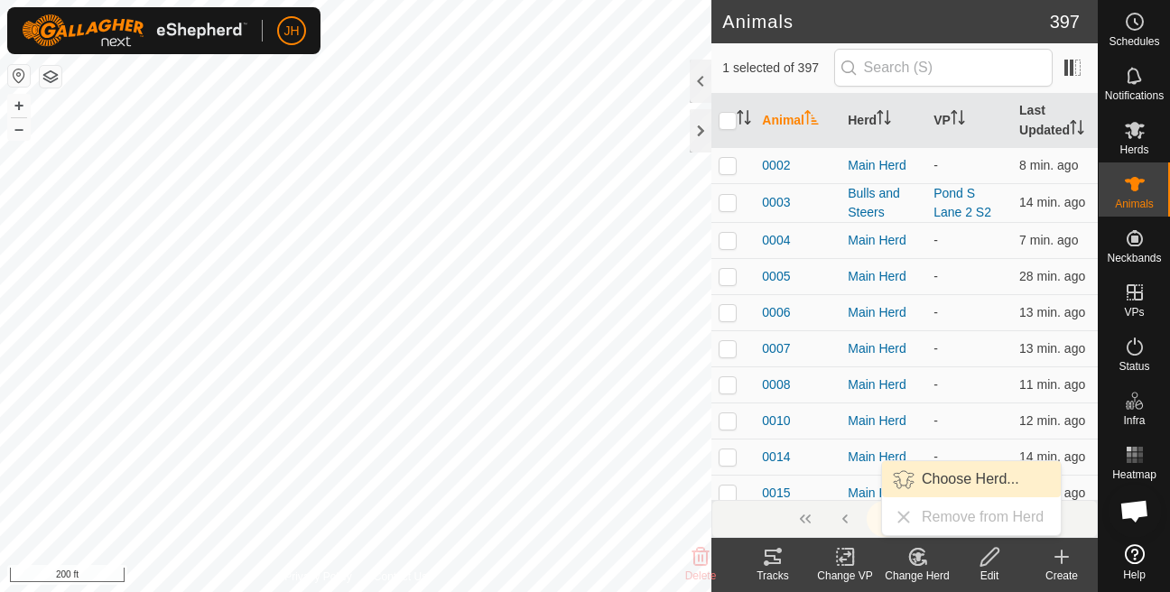
click at [964, 488] on span "Choose Herd..." at bounding box center [971, 480] width 98 height 22
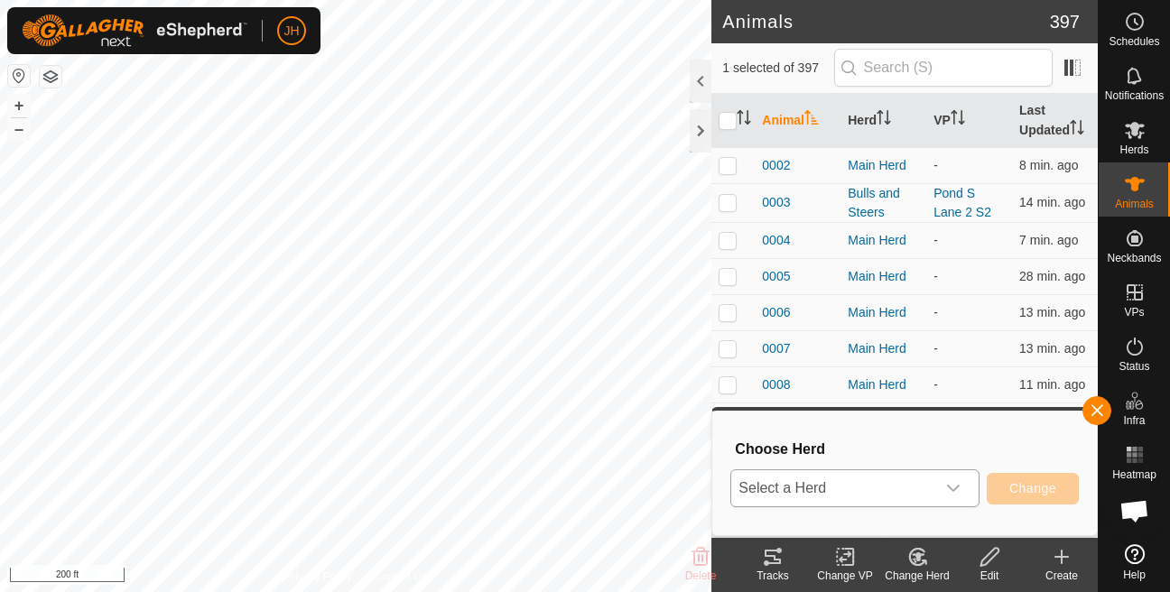
click at [915, 495] on span "Select a Herd" at bounding box center [833, 488] width 204 height 36
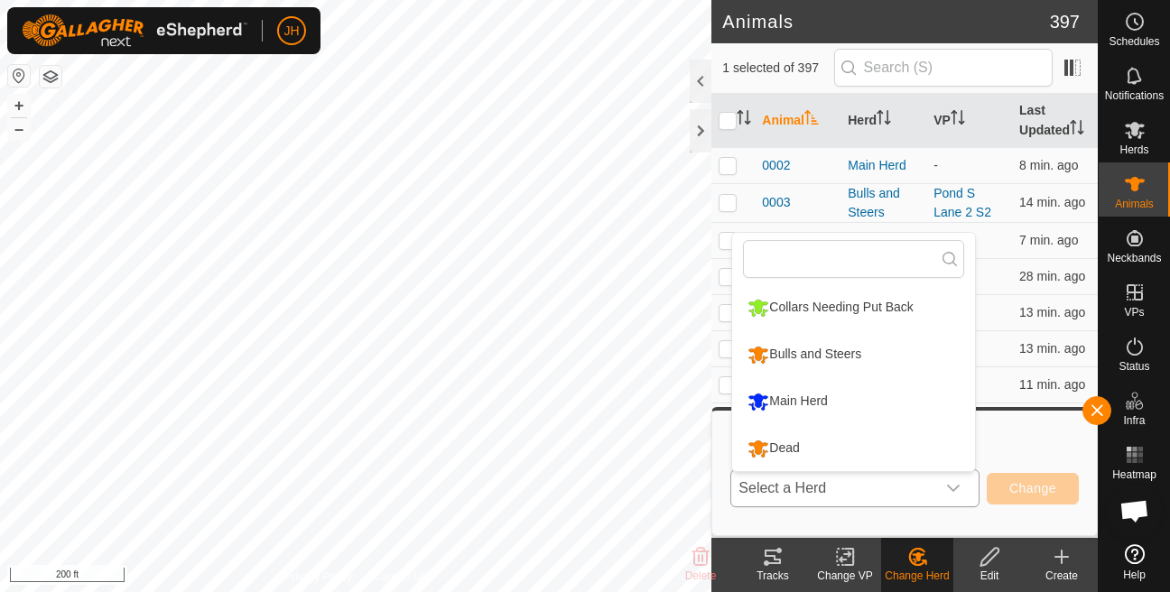
click at [804, 460] on li "Dead" at bounding box center [853, 448] width 243 height 45
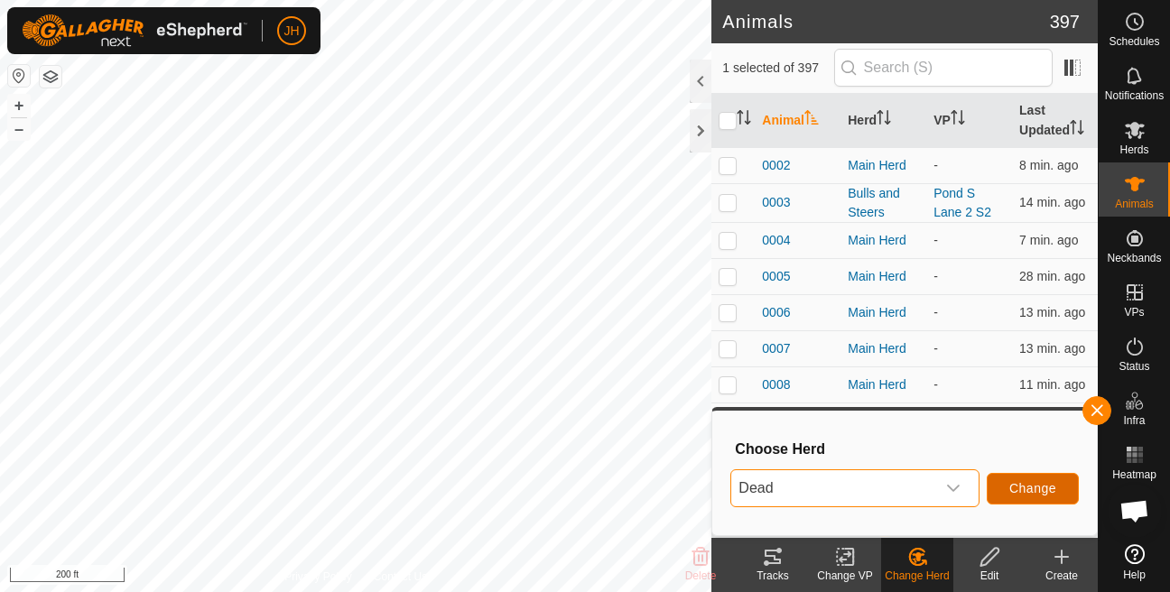
click at [1032, 499] on button "Change" at bounding box center [1033, 489] width 92 height 32
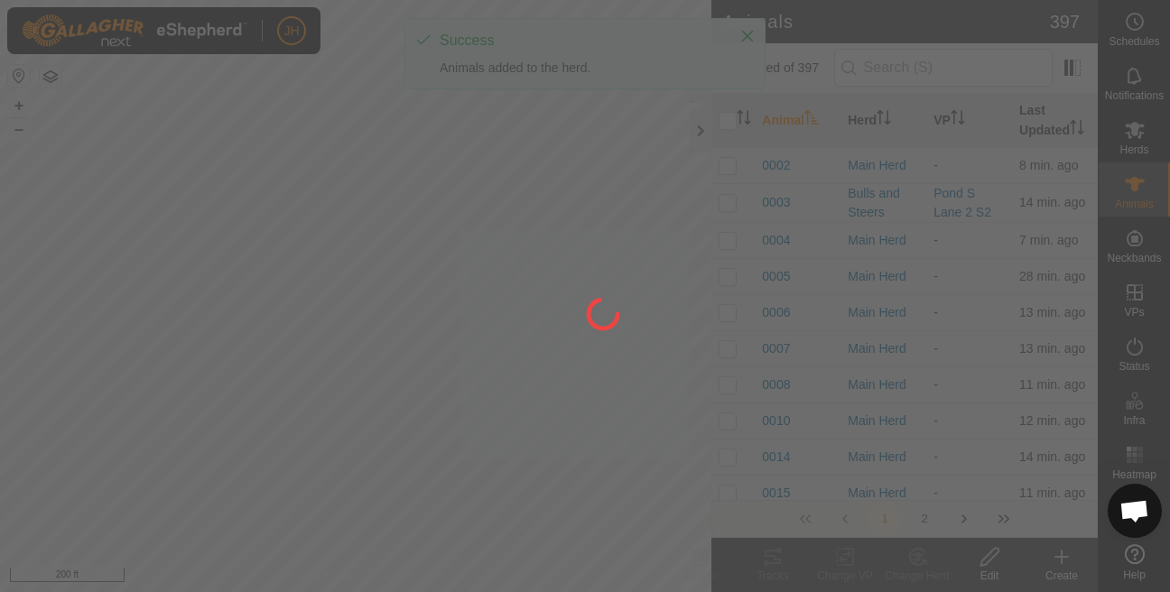
checkbox input "false"
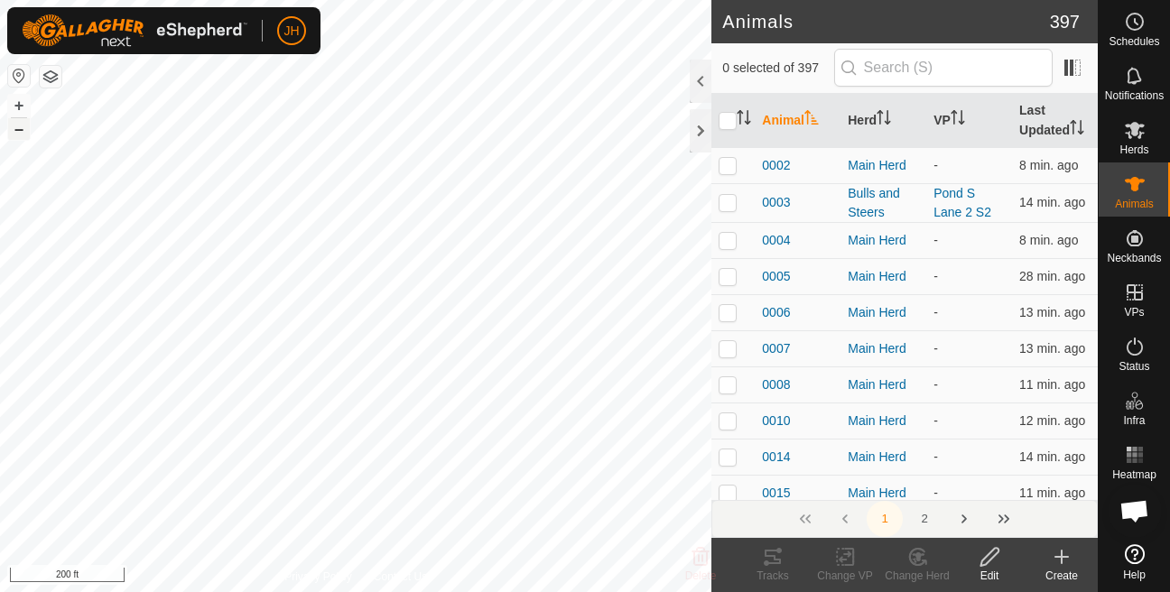
click at [16, 137] on button "–" at bounding box center [19, 129] width 22 height 22
click at [14, 102] on button "+" at bounding box center [19, 106] width 22 height 22
checkbox input "true"
click at [1130, 137] on icon at bounding box center [1135, 130] width 20 height 17
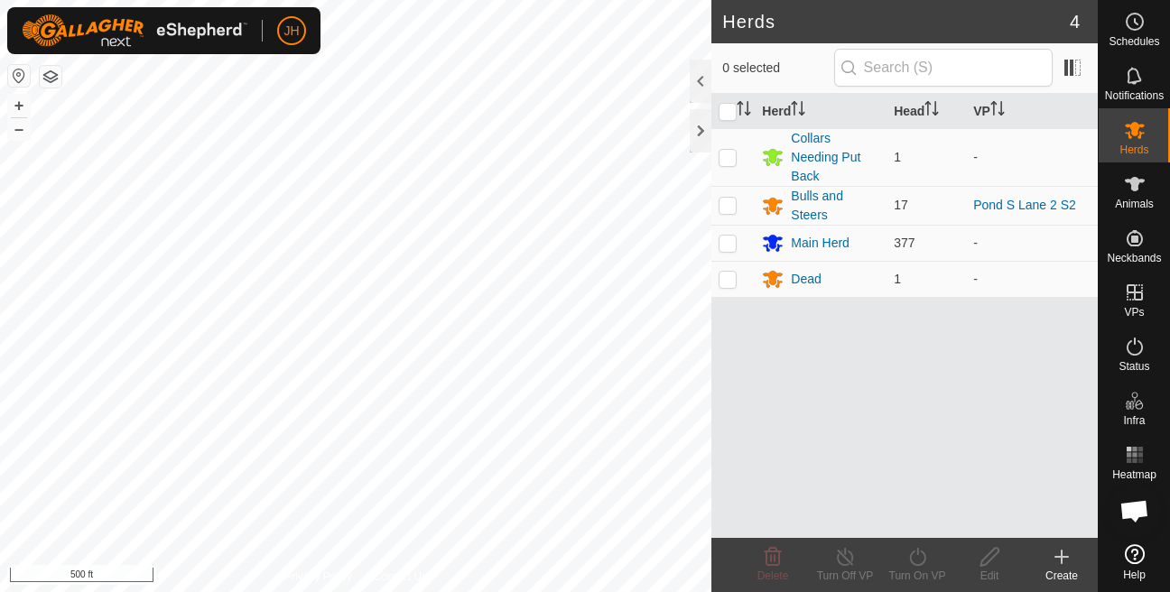
click at [1058, 564] on icon at bounding box center [1062, 557] width 22 height 22
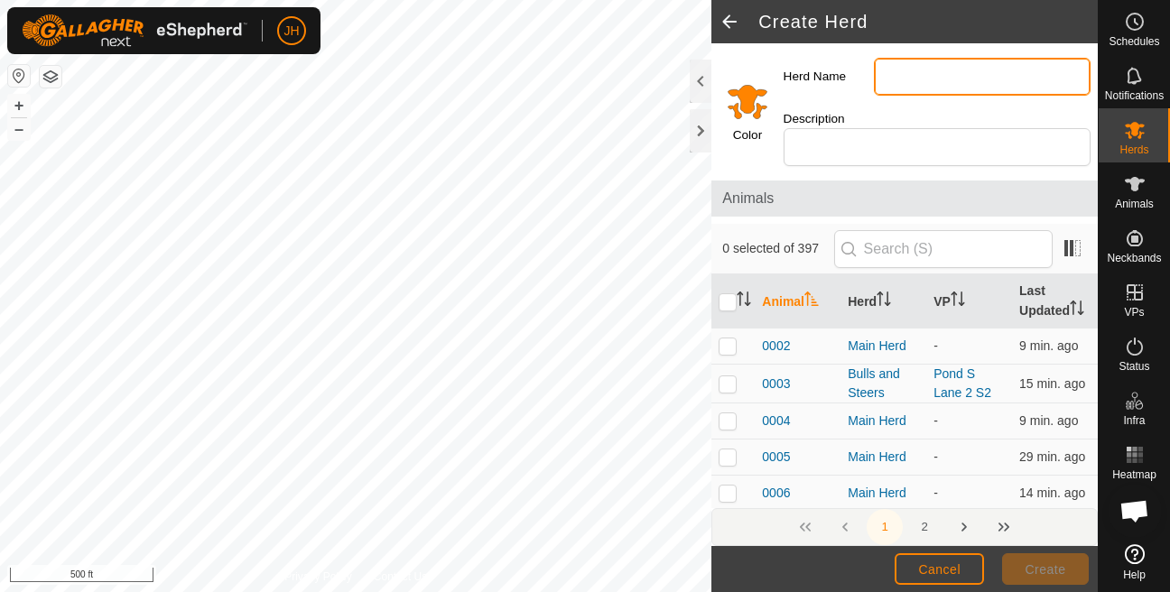
click at [954, 66] on input "Herd Name" at bounding box center [982, 77] width 217 height 38
type input "Seperated Herd"
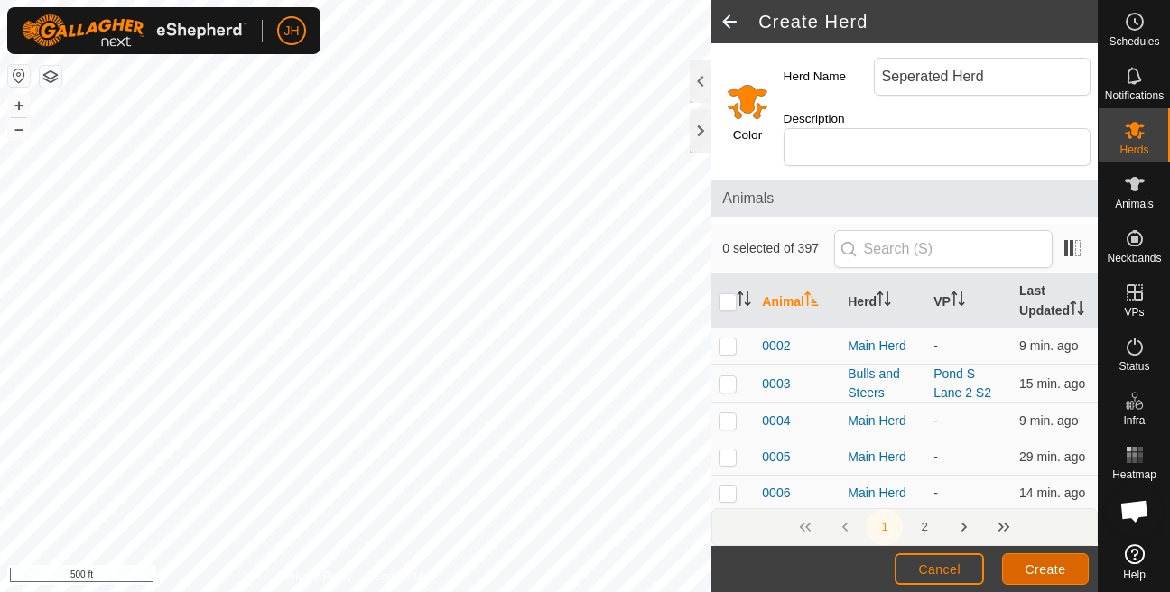
click at [1046, 563] on span "Create" at bounding box center [1046, 569] width 41 height 14
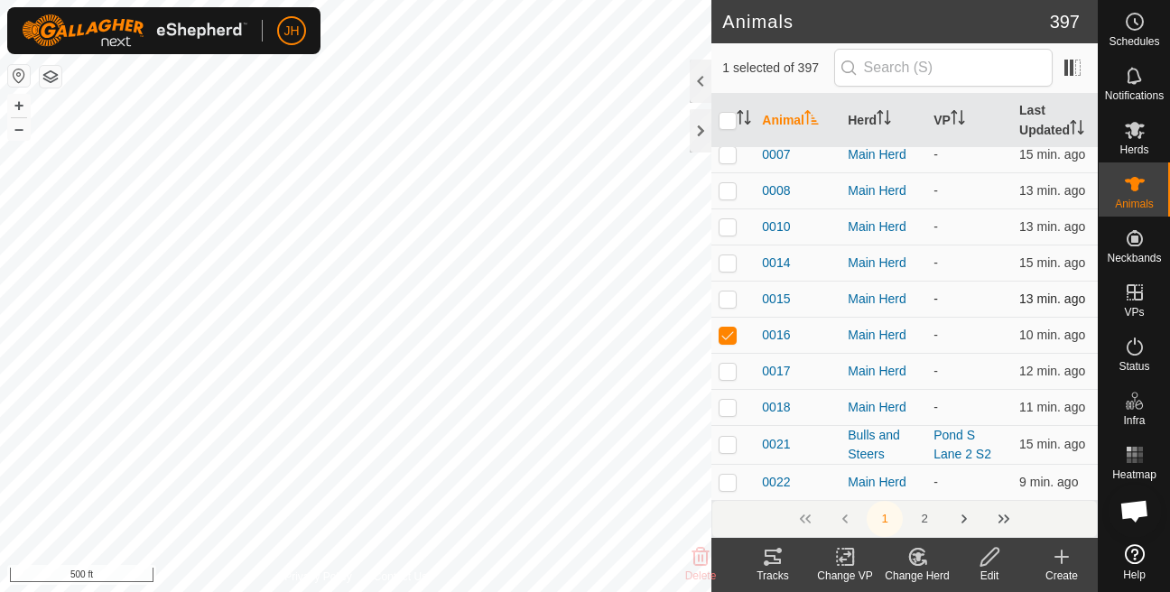
scroll to position [196, 0]
click at [909, 567] on icon at bounding box center [917, 557] width 23 height 22
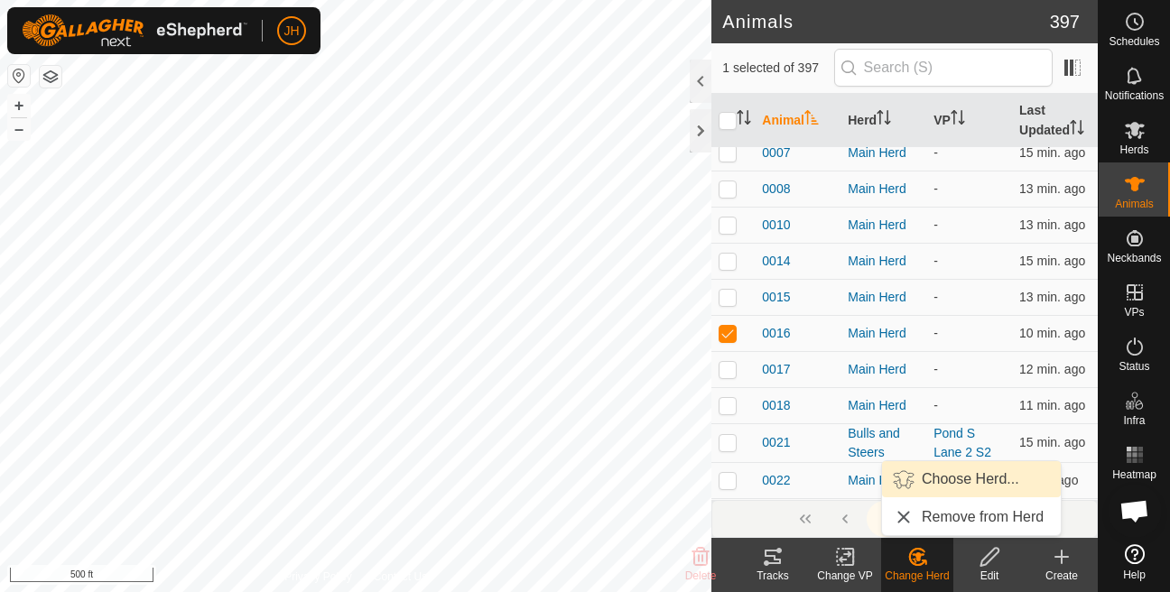
click at [981, 488] on link "Choose Herd..." at bounding box center [971, 479] width 179 height 36
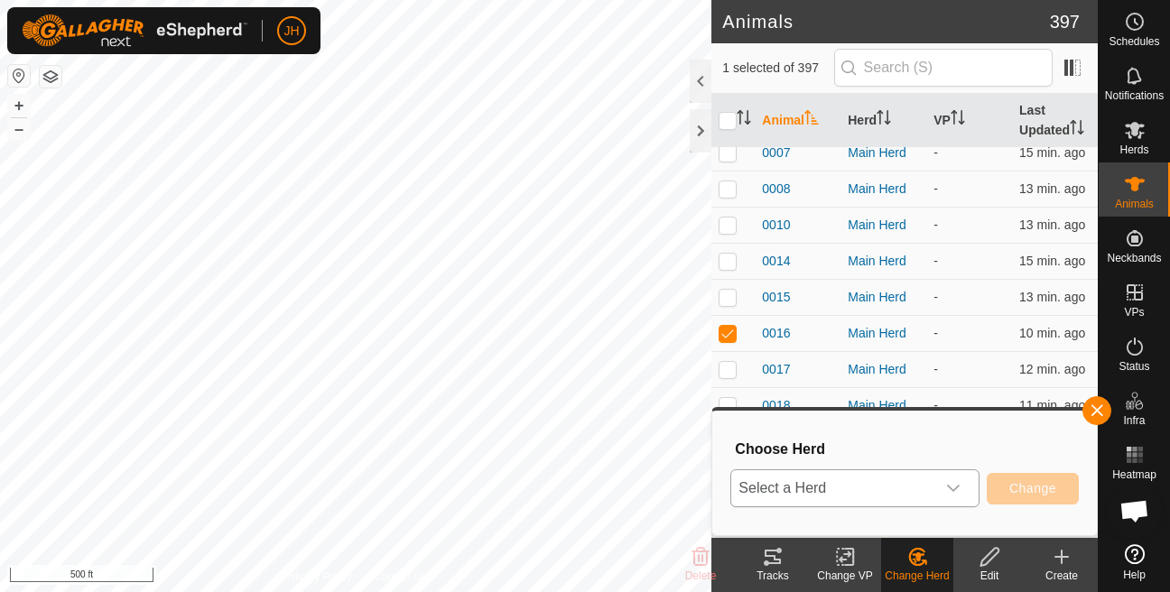
click at [905, 478] on span "Select a Herd" at bounding box center [833, 488] width 204 height 36
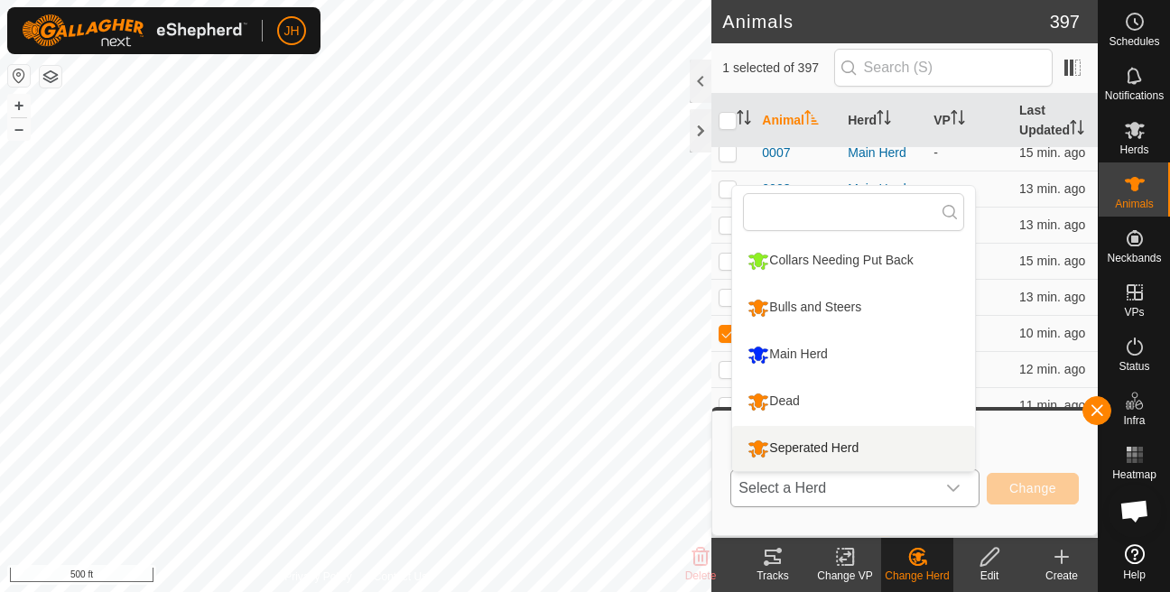
click at [841, 439] on li "Seperated Herd" at bounding box center [853, 448] width 243 height 45
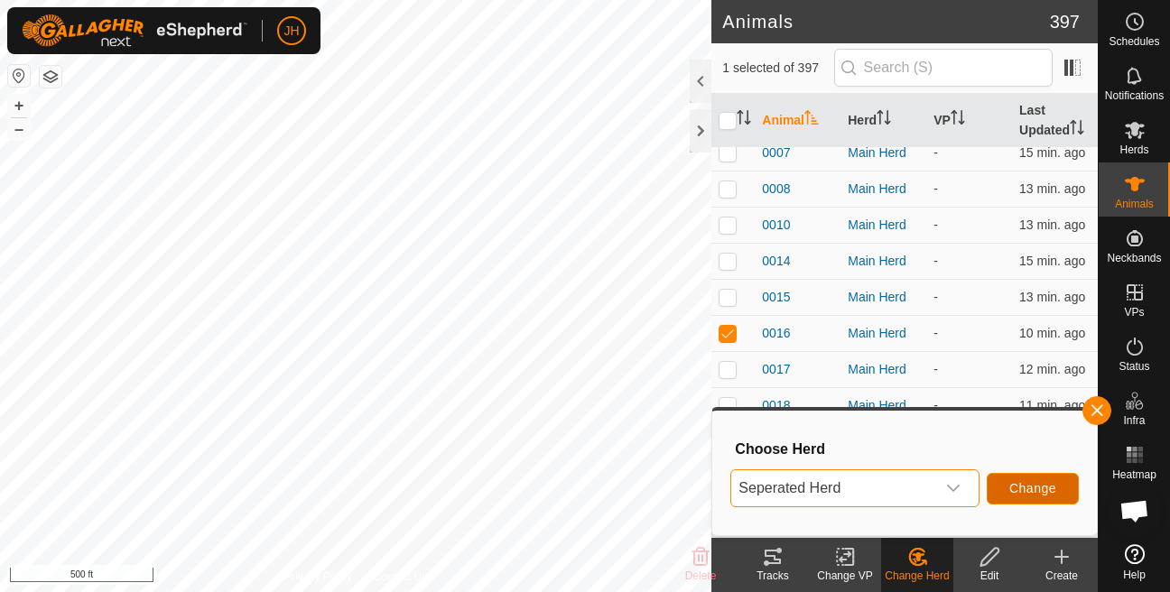
click at [1013, 493] on span "Change" at bounding box center [1032, 488] width 47 height 14
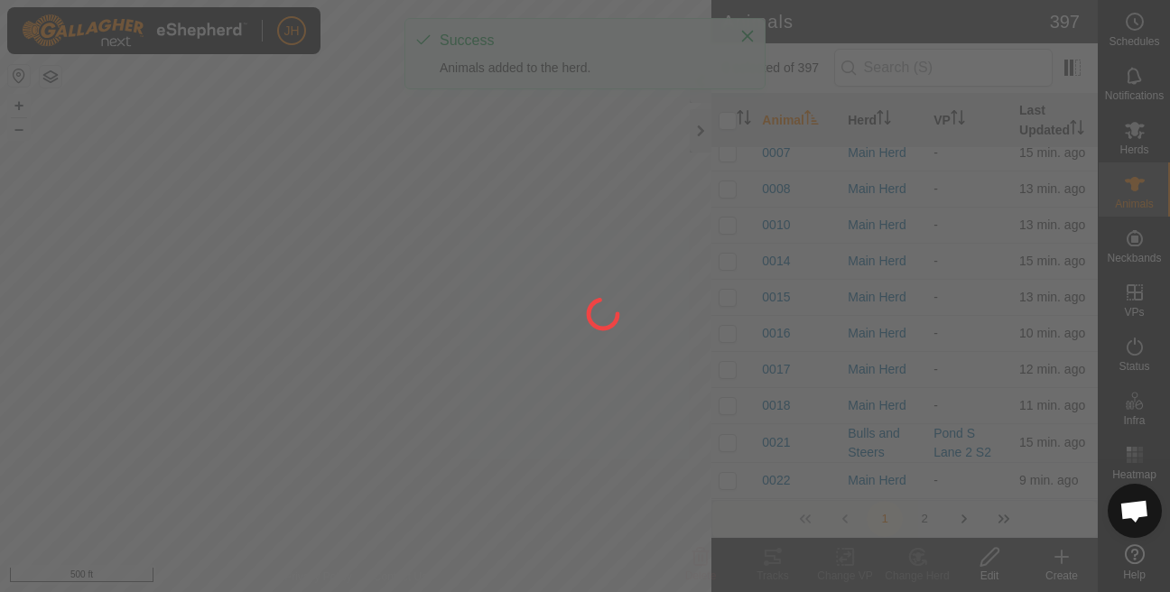
checkbox input "false"
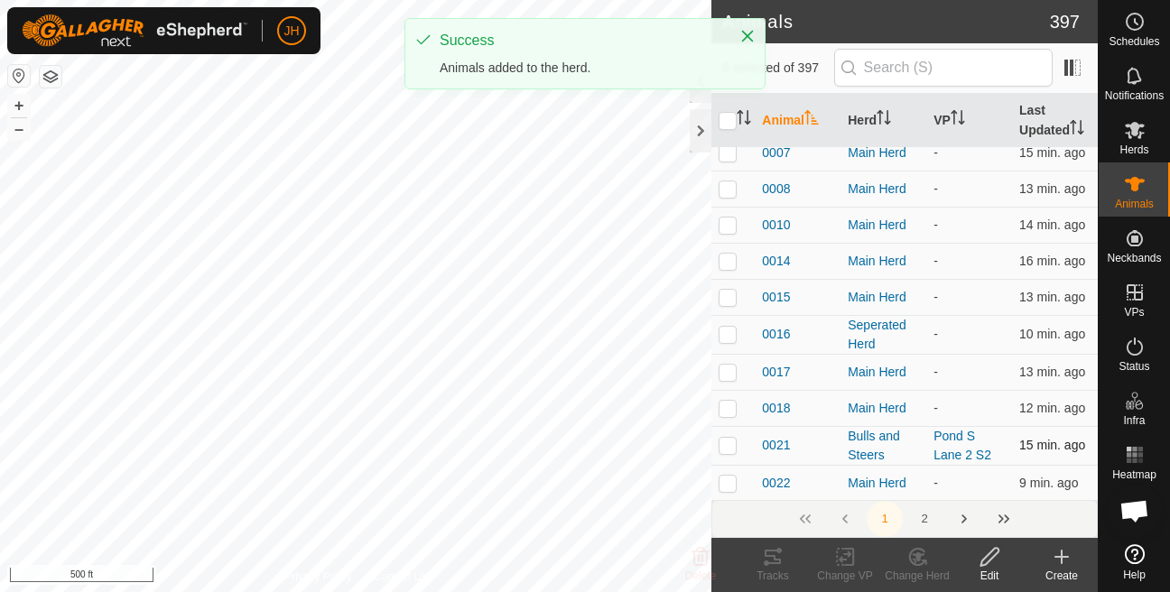
scroll to position [199, 0]
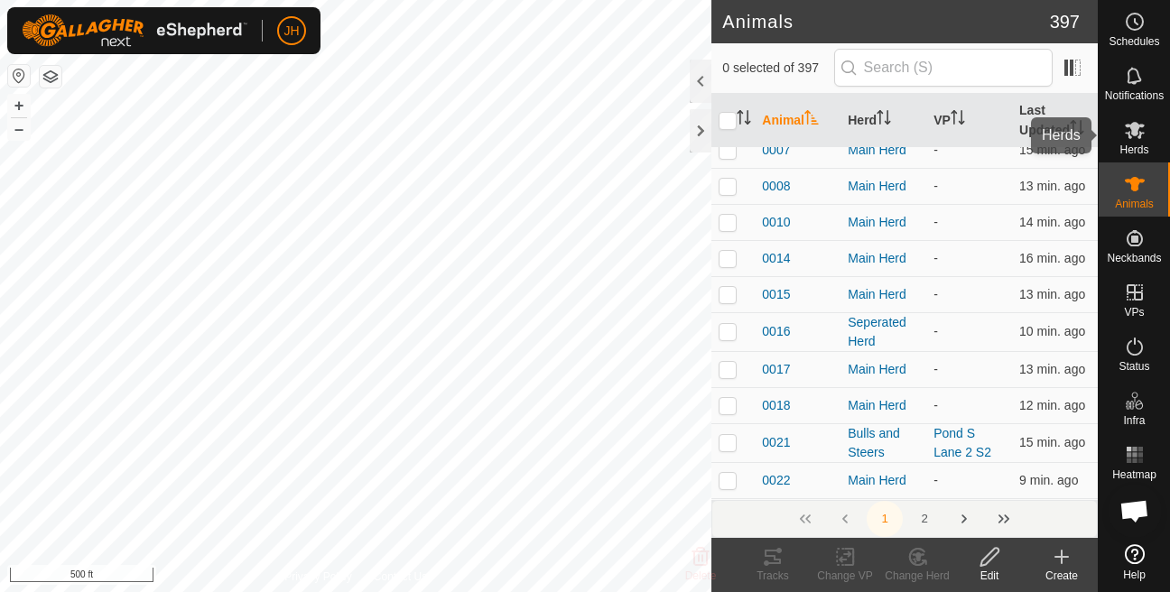
click at [1148, 150] on span "Herds" at bounding box center [1133, 149] width 29 height 11
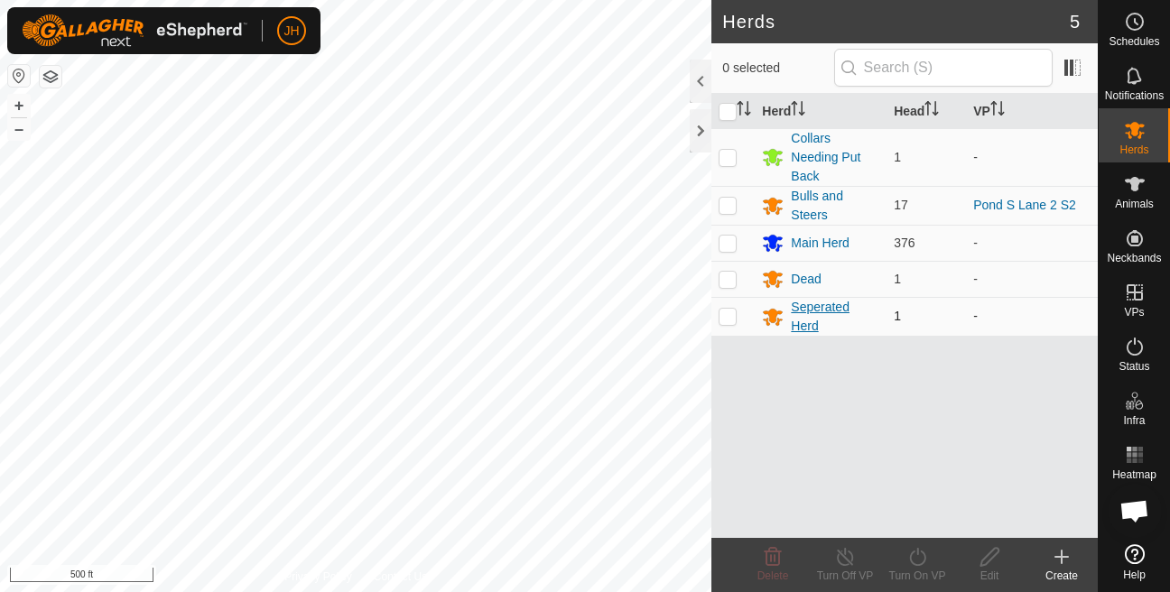
click at [769, 317] on icon at bounding box center [773, 317] width 22 height 22
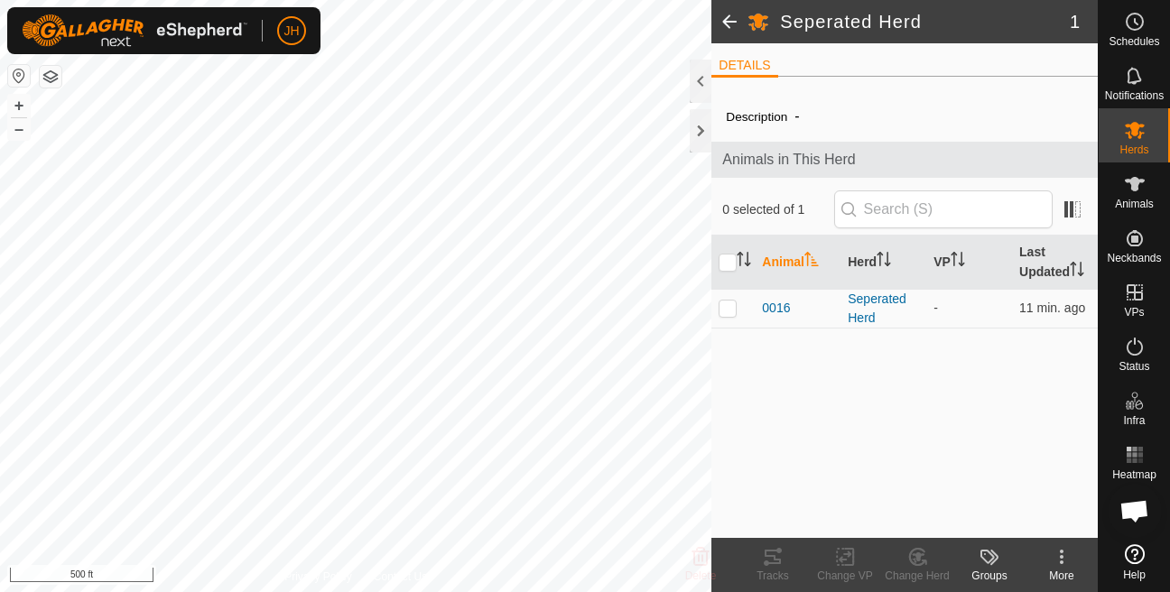
click at [1060, 567] on icon at bounding box center [1062, 557] width 22 height 22
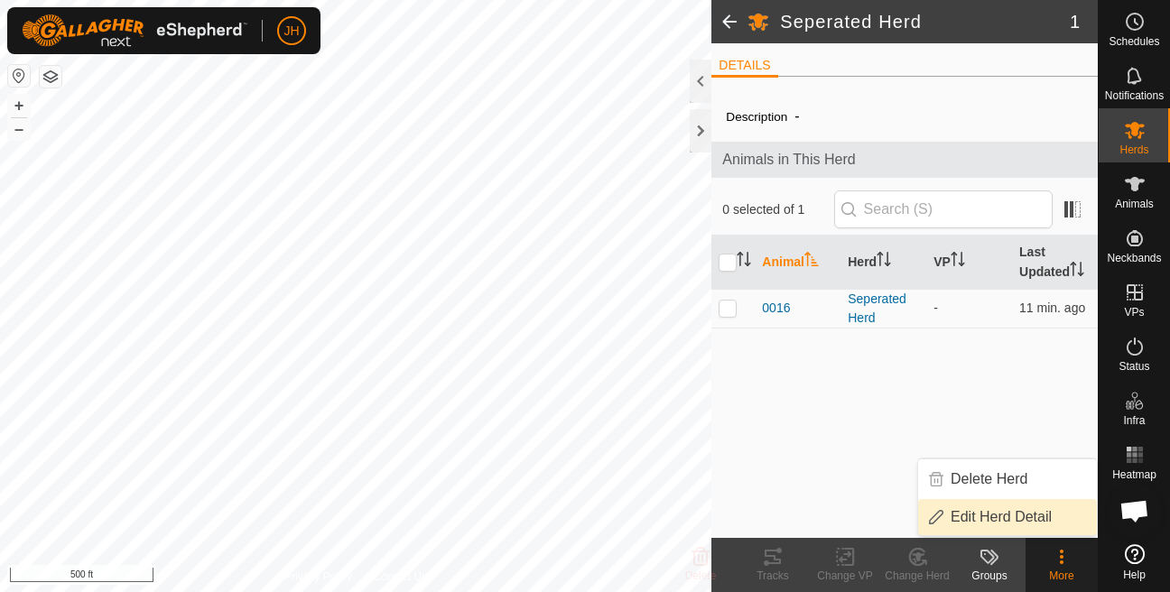
click at [1017, 523] on link "Edit Herd Detail" at bounding box center [1007, 517] width 179 height 36
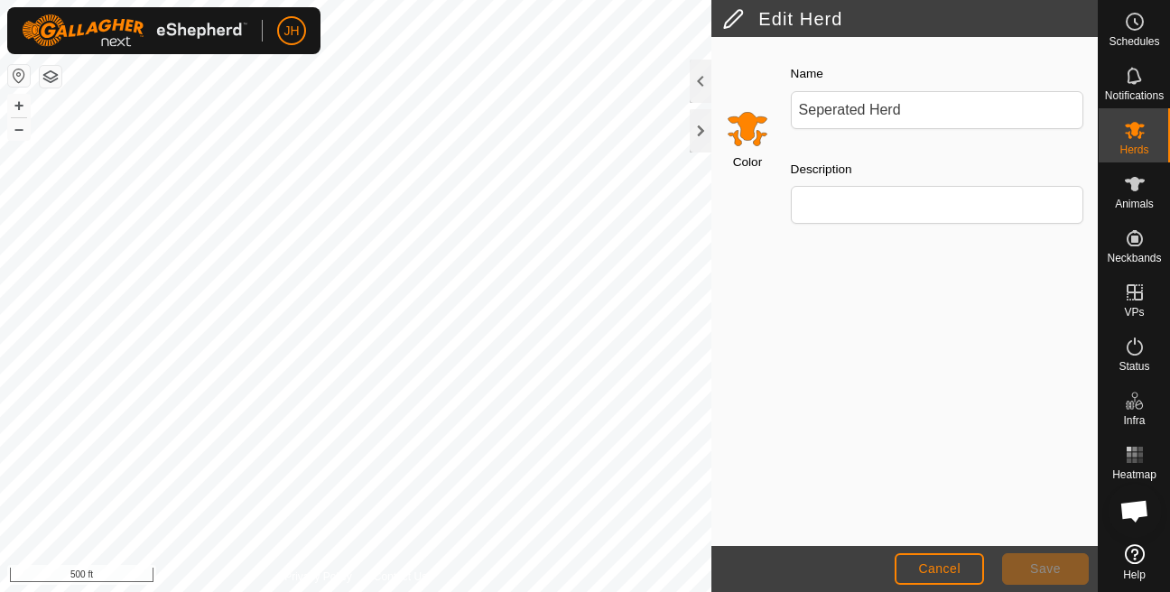
click at [746, 131] on input "Select a color" at bounding box center [747, 128] width 43 height 43
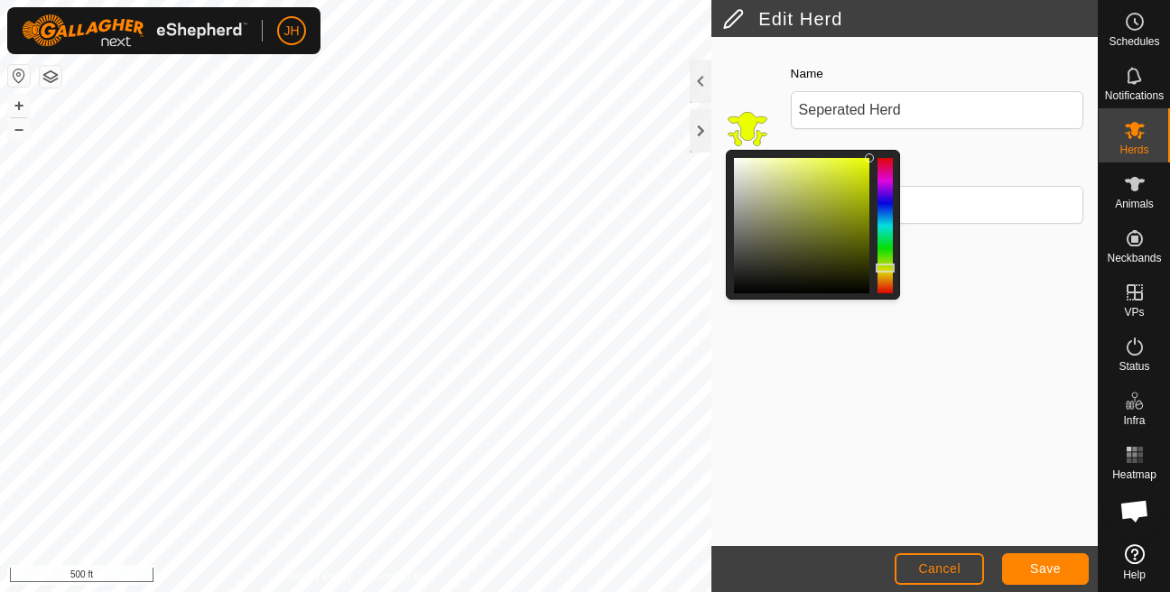
click at [881, 269] on div at bounding box center [885, 225] width 15 height 135
click at [1061, 565] on span "Save" at bounding box center [1045, 569] width 31 height 14
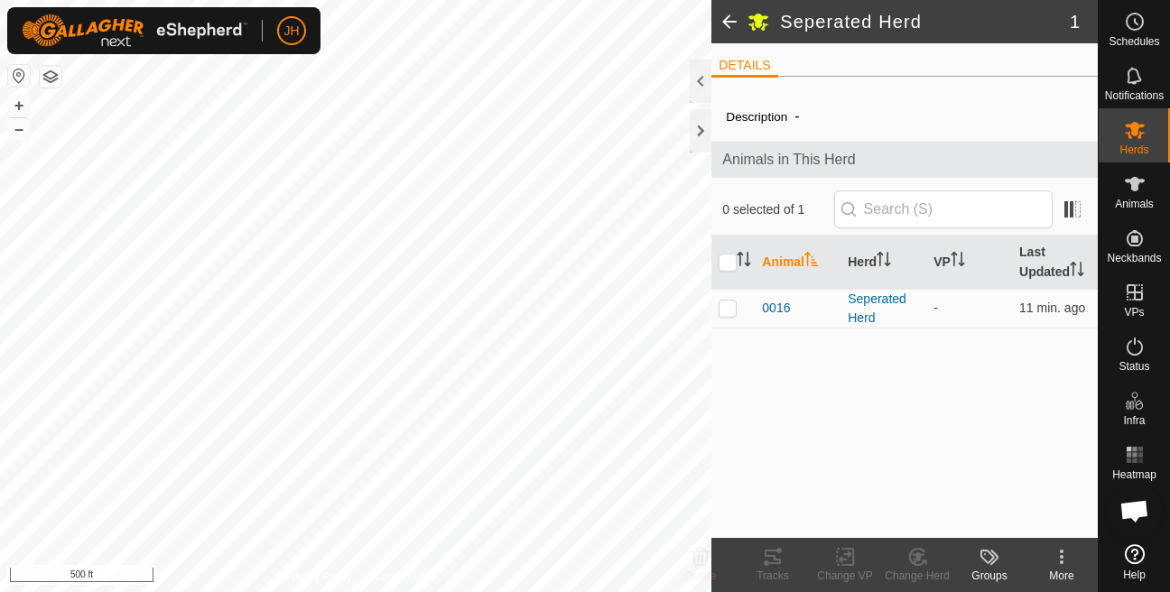
click at [729, 19] on span at bounding box center [729, 21] width 36 height 43
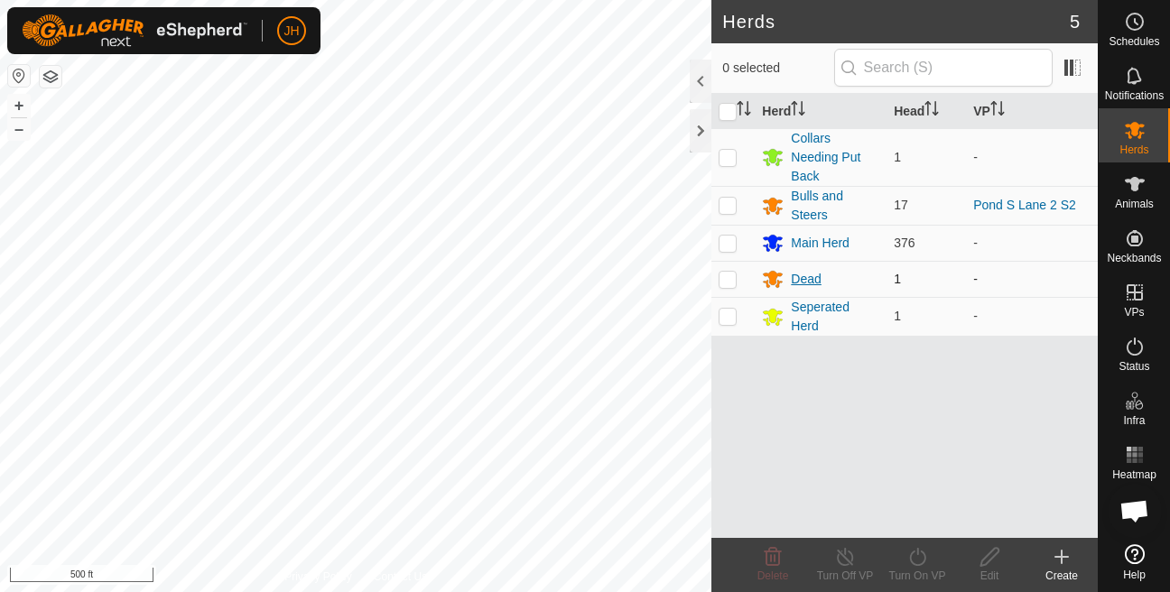
click at [767, 283] on icon at bounding box center [774, 280] width 20 height 17
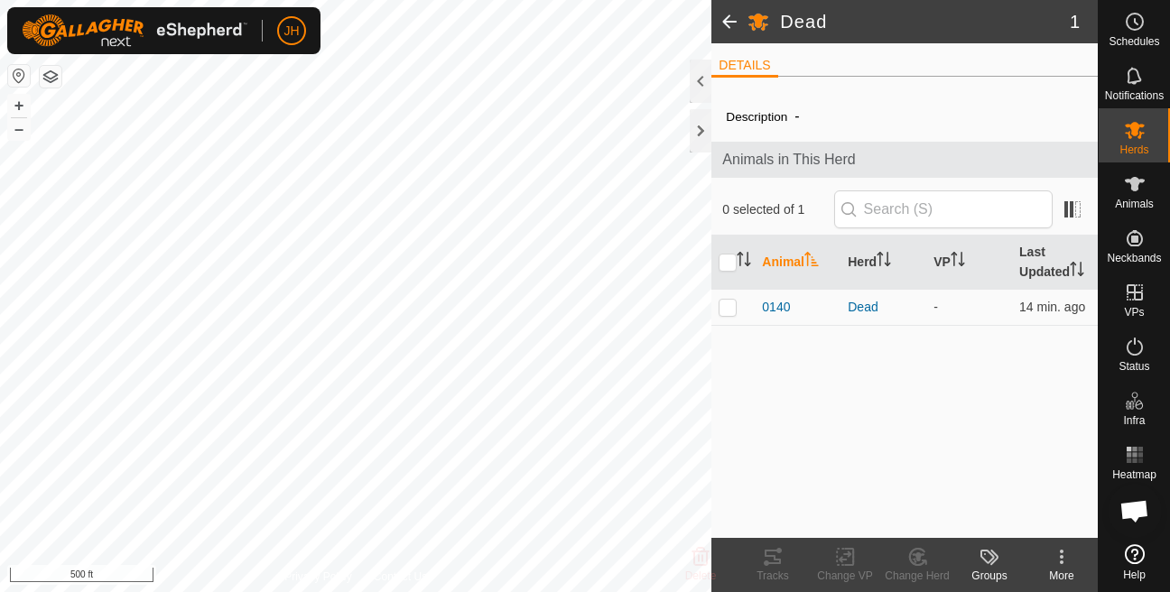
click at [1073, 577] on div "More" at bounding box center [1062, 576] width 72 height 16
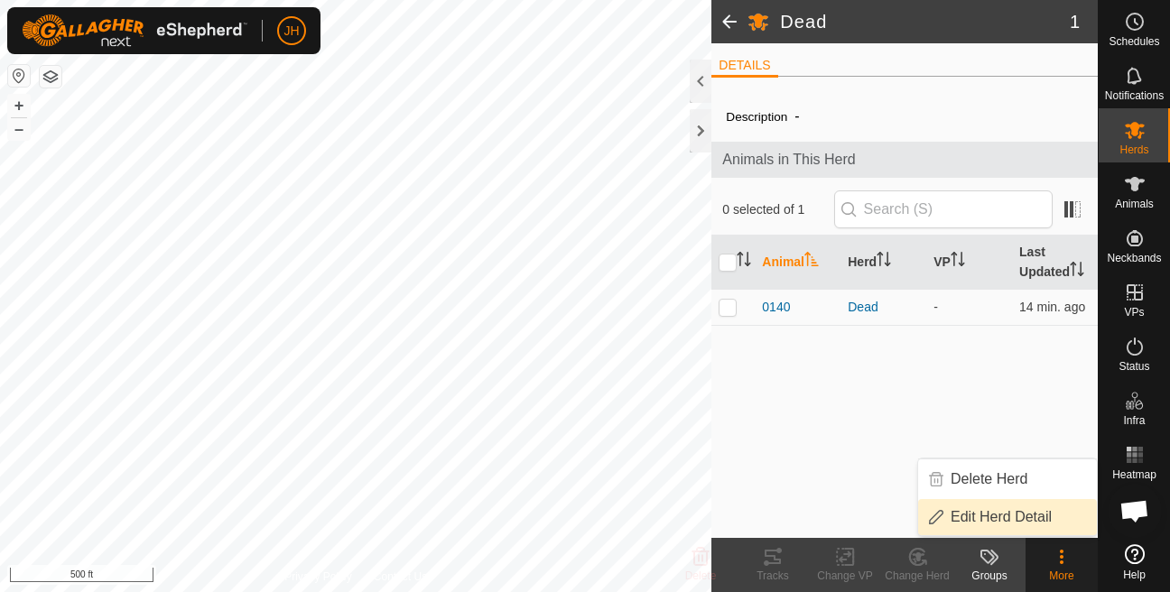
click at [1011, 505] on link "Edit Herd Detail" at bounding box center [1007, 517] width 179 height 36
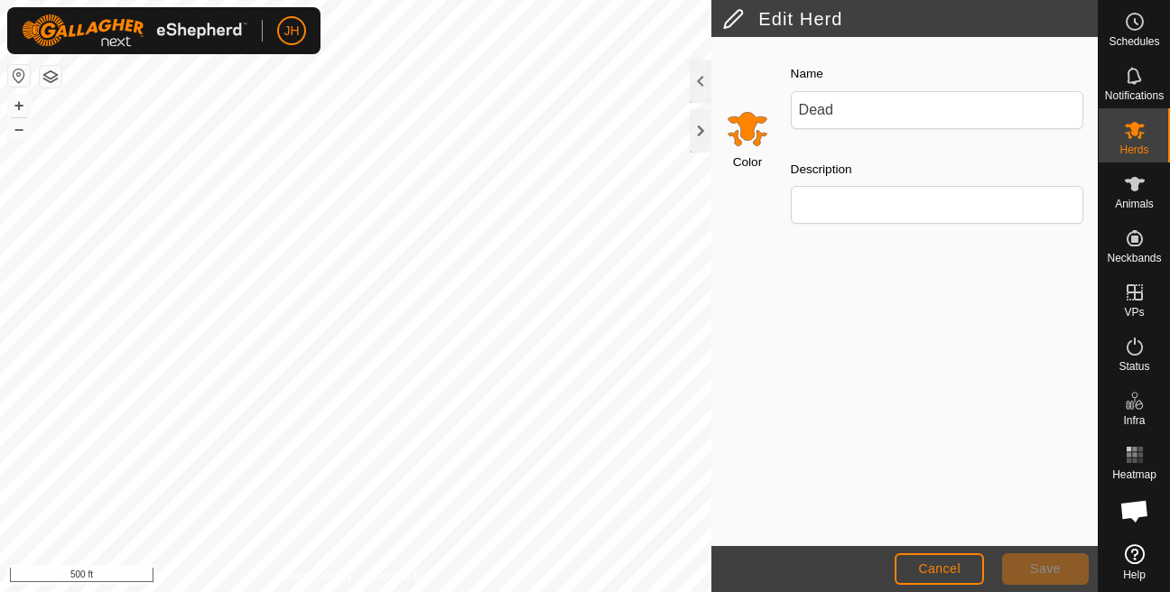
click at [745, 150] on input "Select a color" at bounding box center [747, 128] width 43 height 43
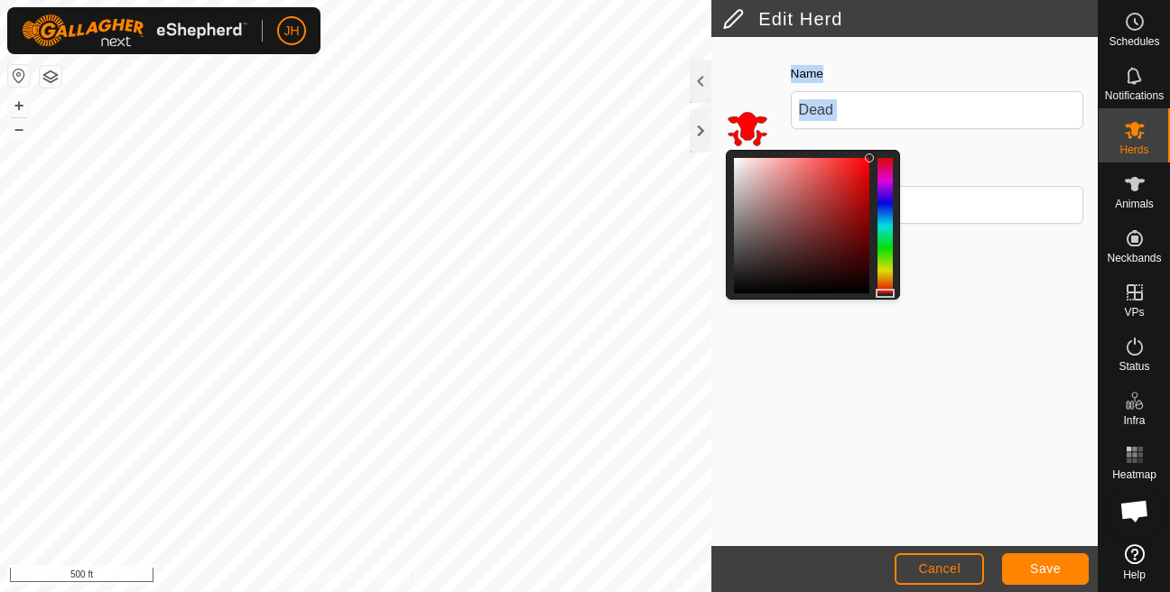
drag, startPoint x: 887, startPoint y: 291, endPoint x: 883, endPoint y: 303, distance: 13.1
click at [883, 303] on div "Color Name Dead Description" at bounding box center [904, 291] width 386 height 509
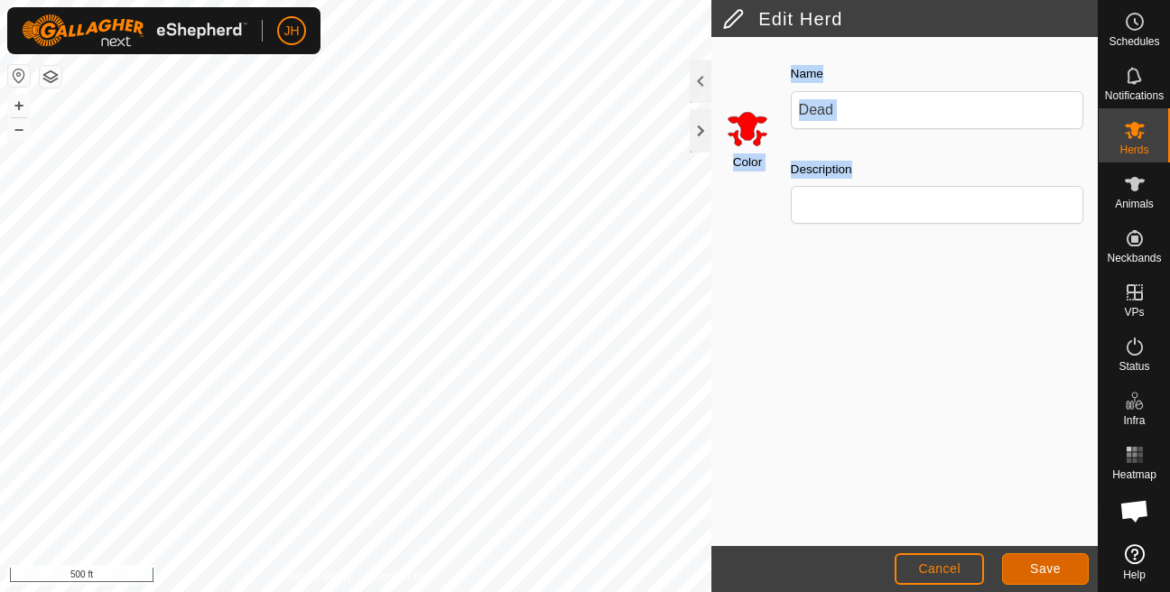
click at [1031, 571] on span "Save" at bounding box center [1045, 569] width 31 height 14
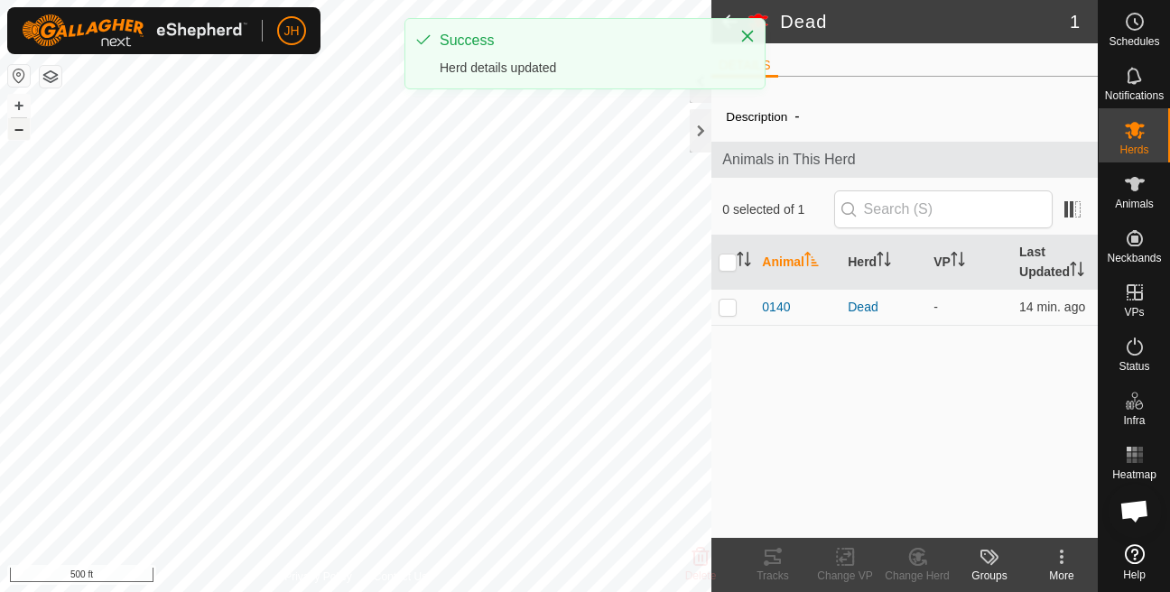
click at [12, 126] on button "–" at bounding box center [19, 129] width 22 height 22
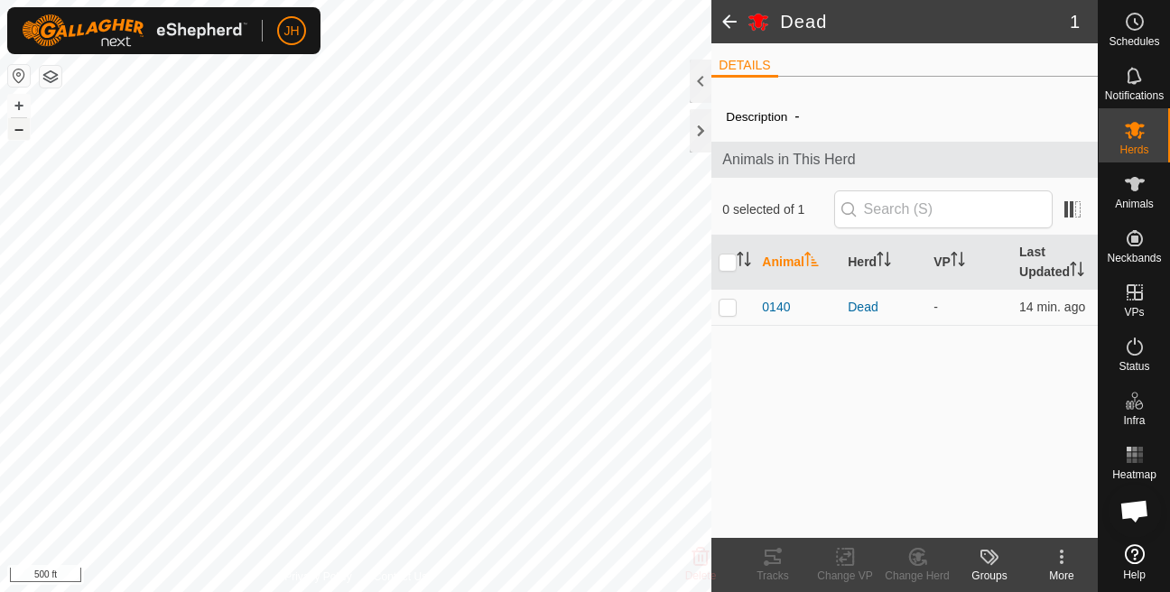
click at [12, 126] on button "–" at bounding box center [19, 129] width 22 height 22
click at [1139, 152] on span "Herds" at bounding box center [1133, 149] width 29 height 11
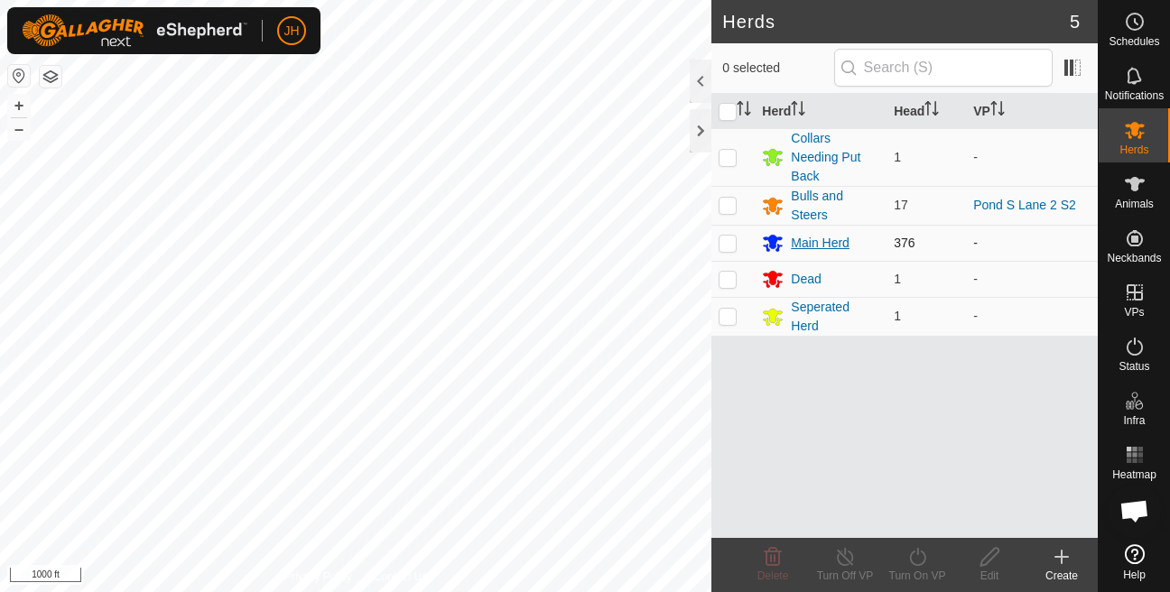
click at [798, 245] on div "Main Herd" at bounding box center [820, 243] width 59 height 19
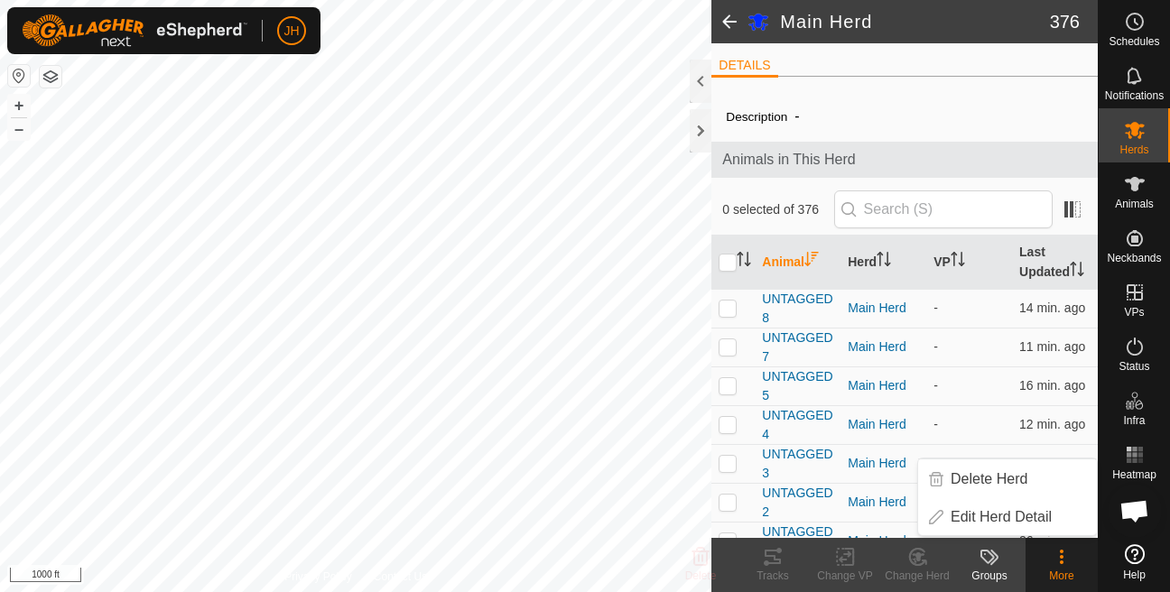
click at [1050, 570] on div "JH Schedules Notifications Herds Animals Neckbands VPs Status Infra Heatmap Hel…" at bounding box center [585, 296] width 1170 height 592
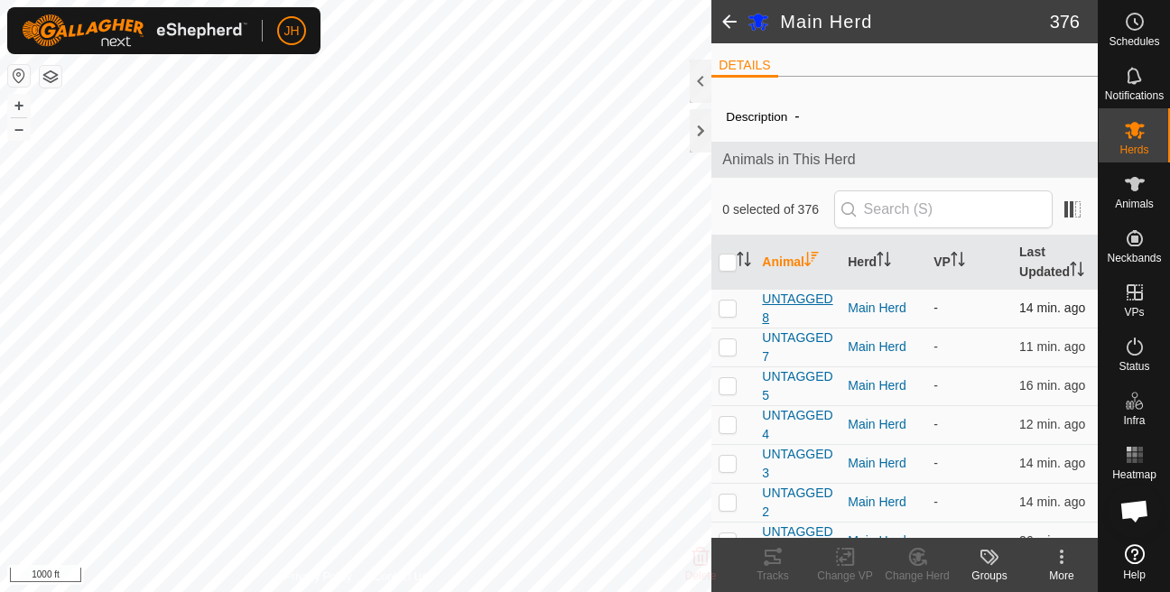
click at [777, 327] on span "UNTAGGED8" at bounding box center [797, 309] width 71 height 38
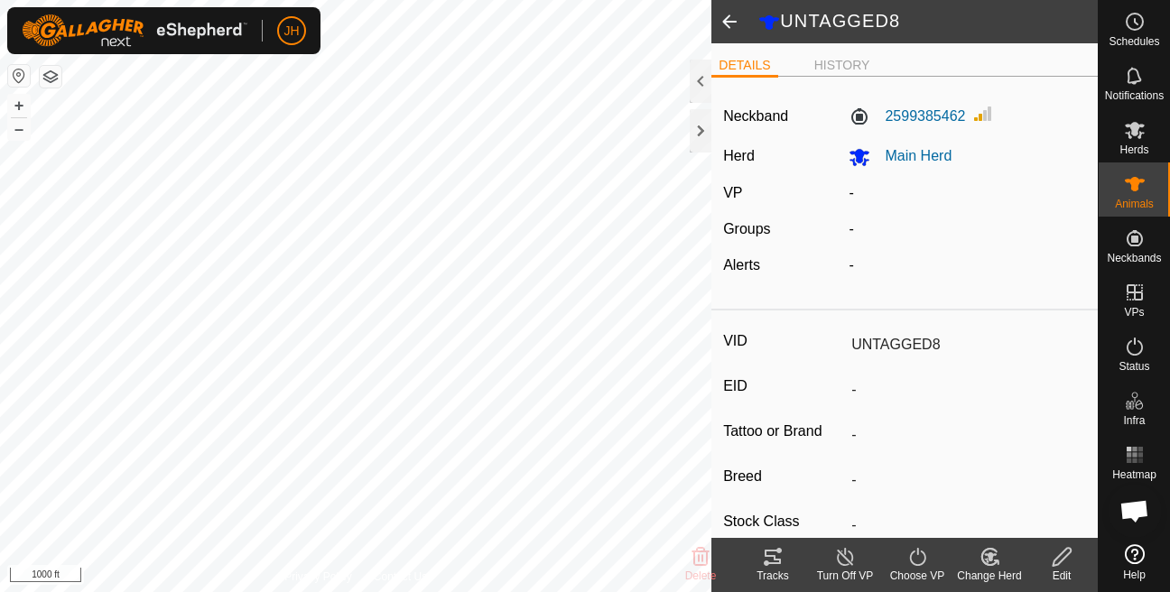
click at [1057, 571] on div "Edit" at bounding box center [1062, 576] width 72 height 16
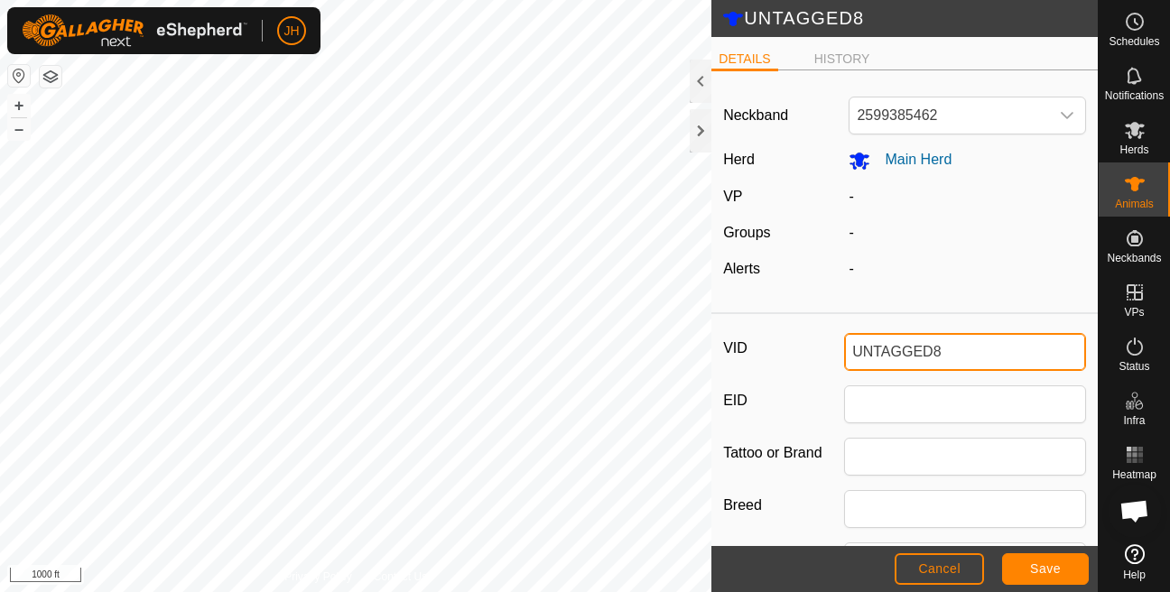
click at [911, 353] on input "UNTAGGED8" at bounding box center [965, 352] width 242 height 38
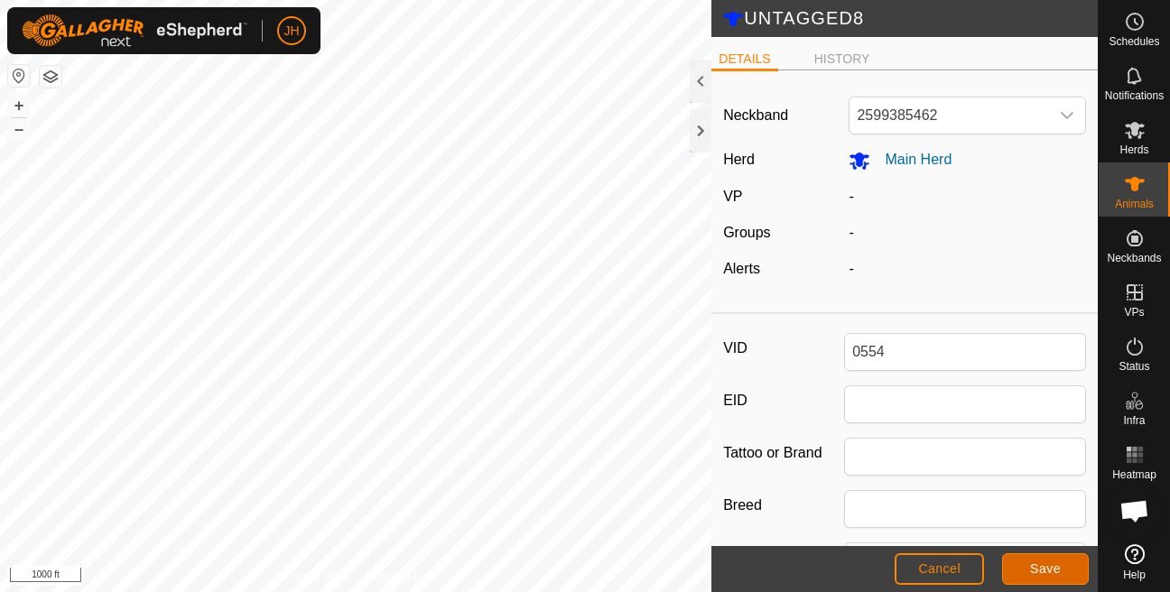
click at [1057, 575] on span "Save" at bounding box center [1045, 569] width 31 height 14
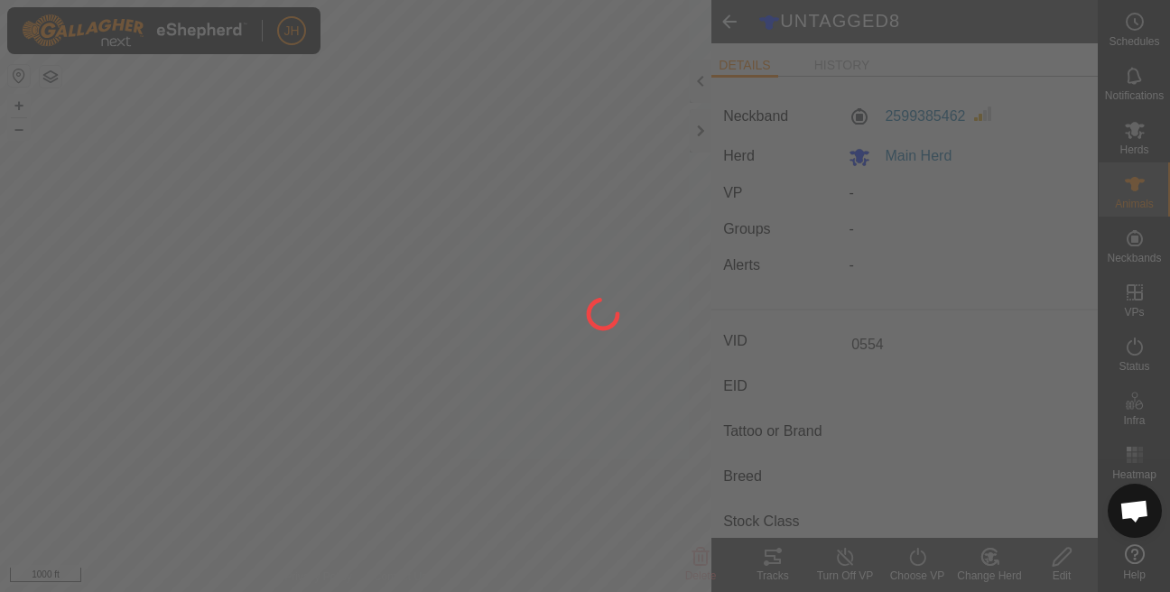
type input "UNTAGGED8"
type input "-"
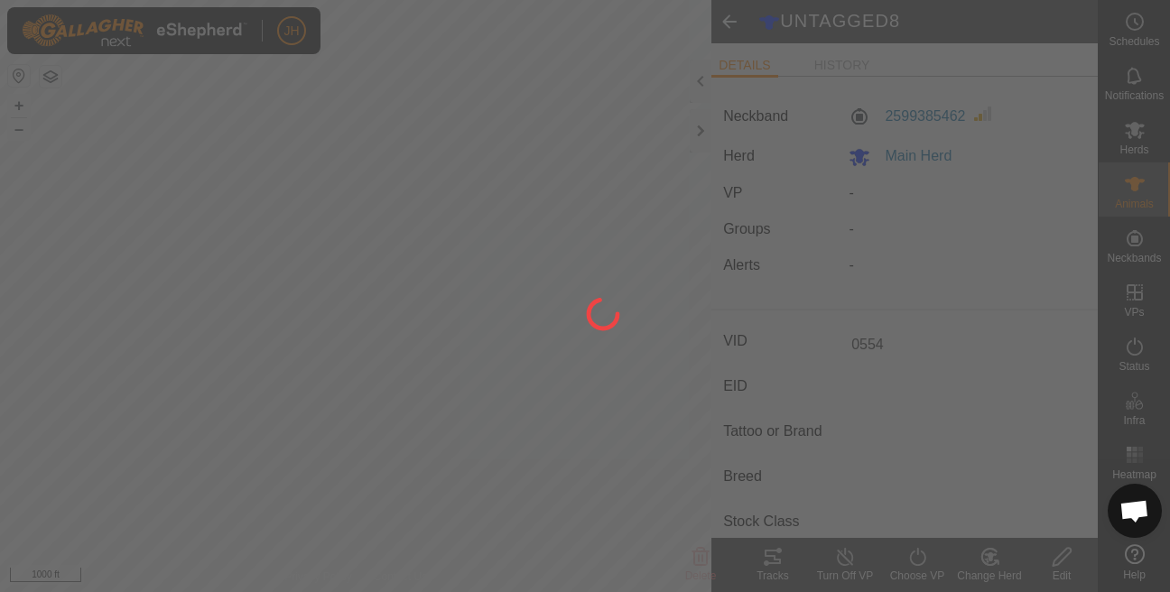
type input "-"
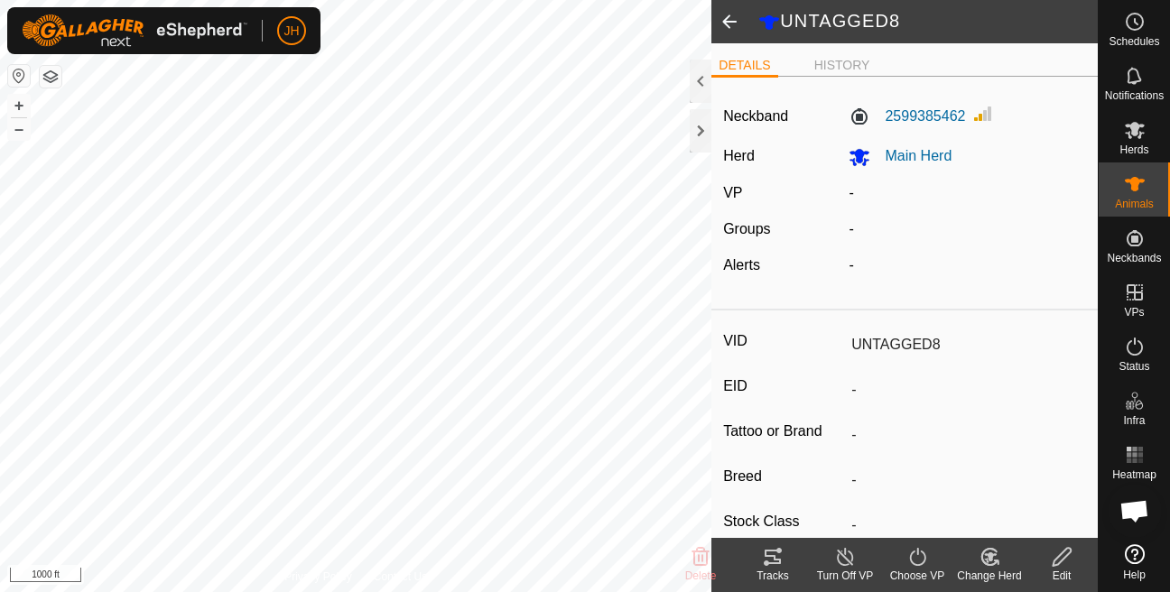
click at [735, 23] on span at bounding box center [729, 21] width 36 height 43
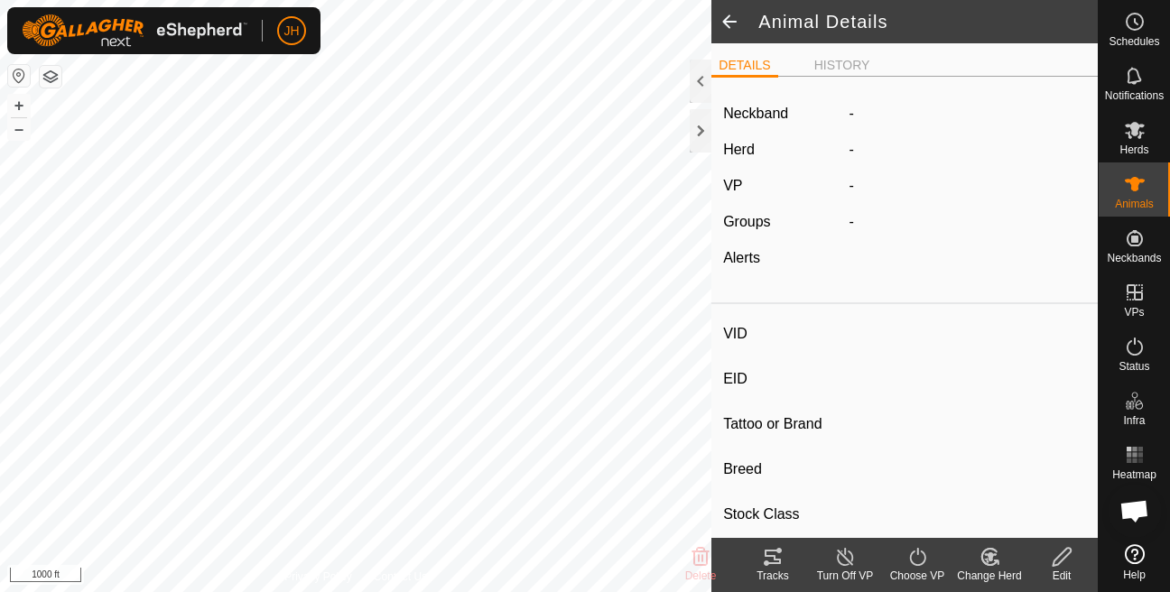
type input "0554"
type input "-"
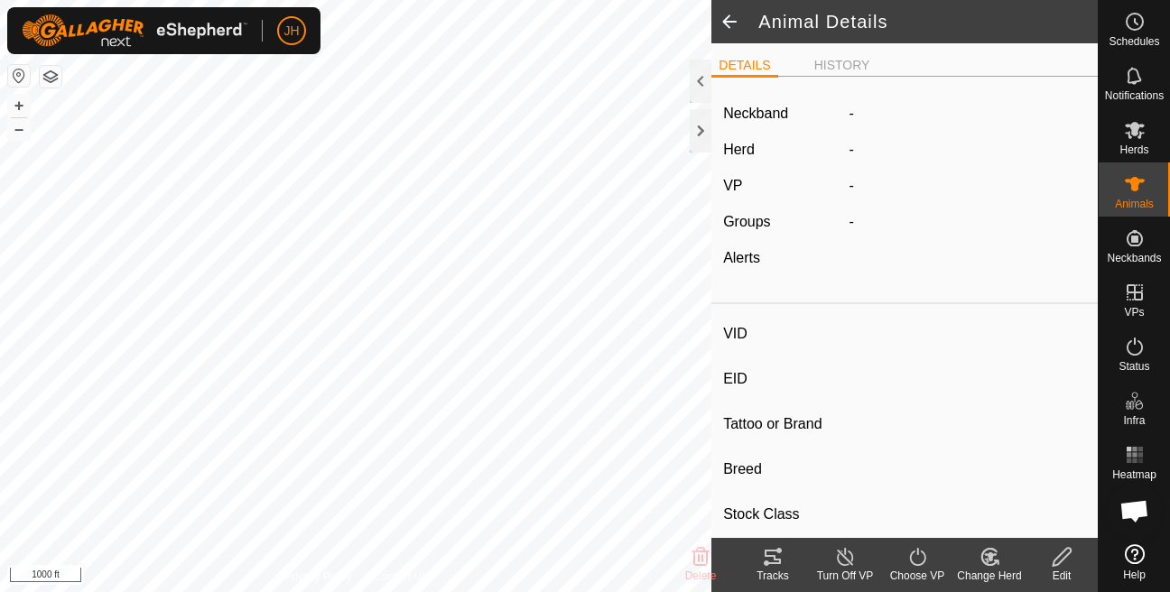
type input "0 kg"
type input "-"
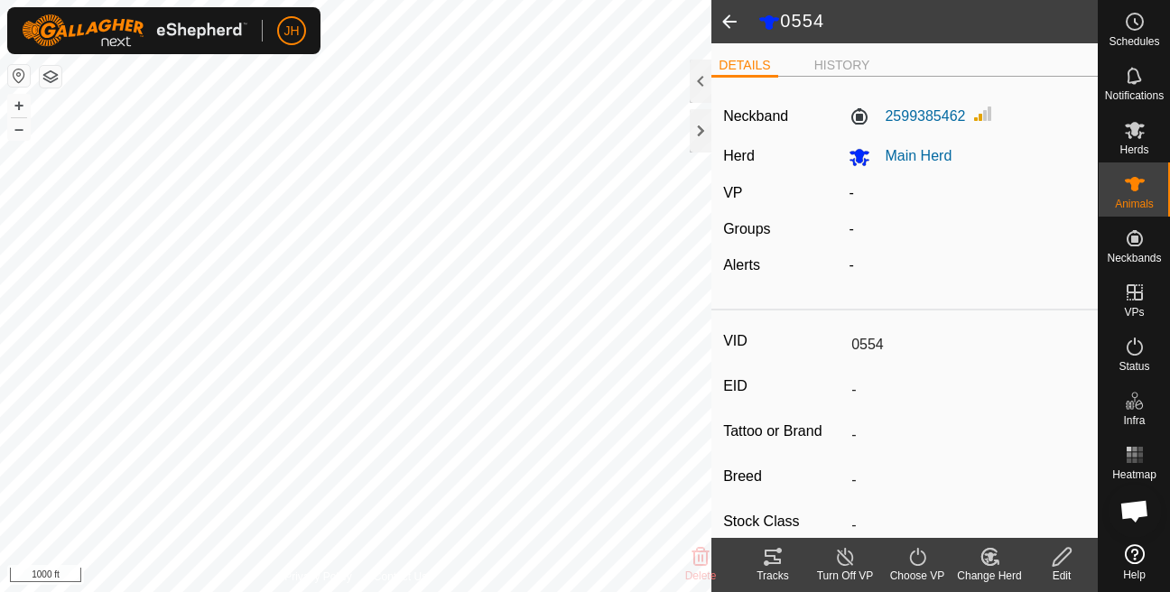
click at [741, 28] on span at bounding box center [729, 21] width 36 height 43
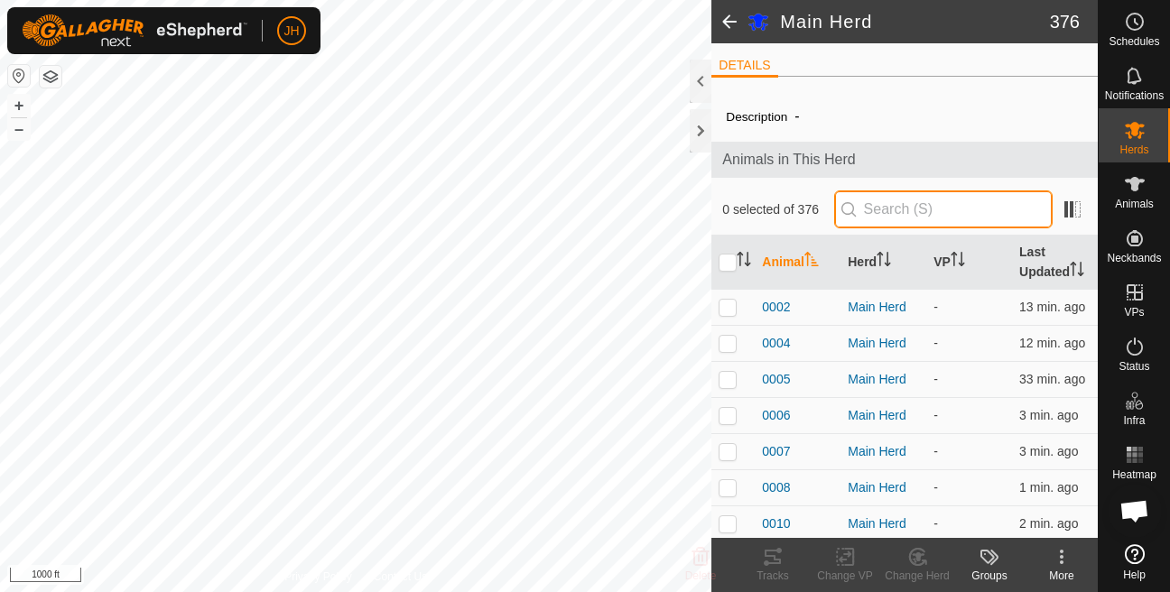
click at [878, 210] on input "text" at bounding box center [943, 209] width 218 height 38
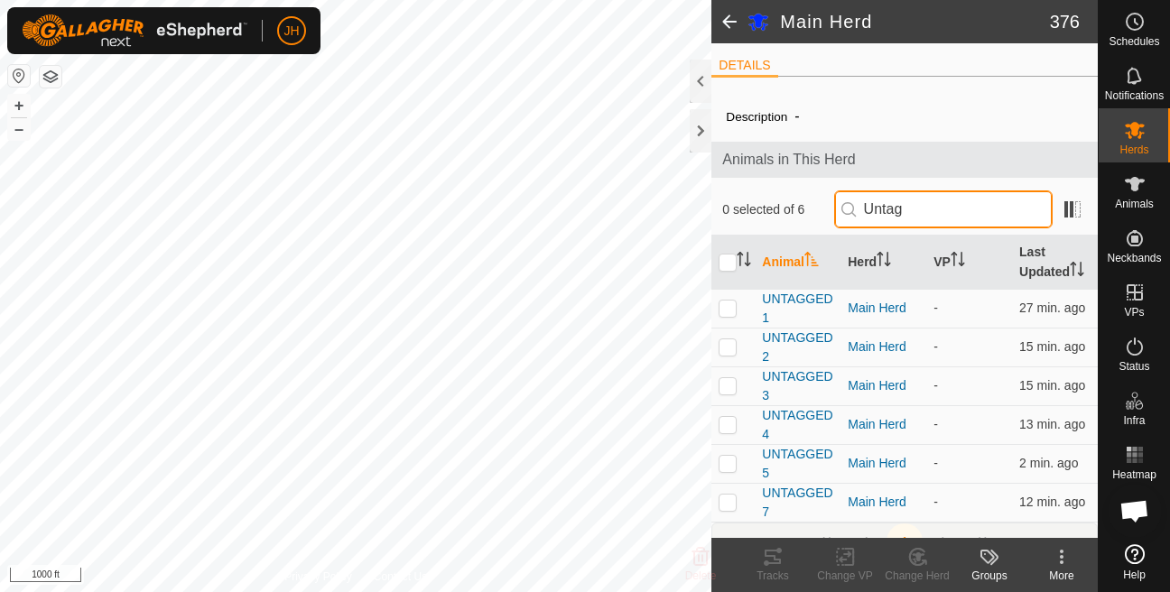
type input "Untag"
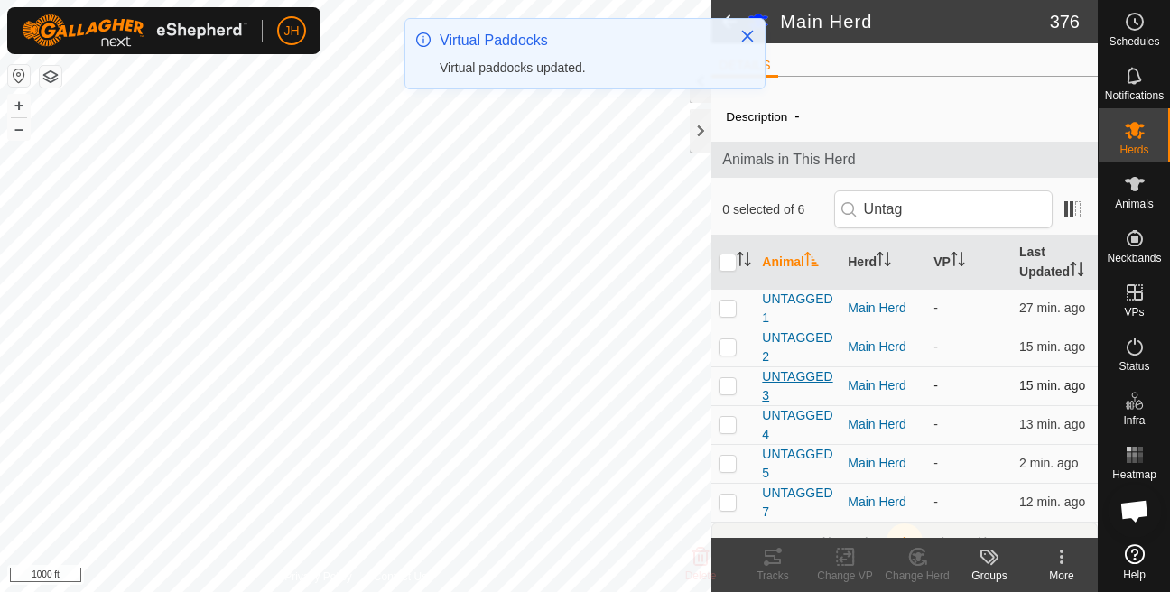
click at [794, 398] on span "UNTAGGED3" at bounding box center [797, 386] width 71 height 38
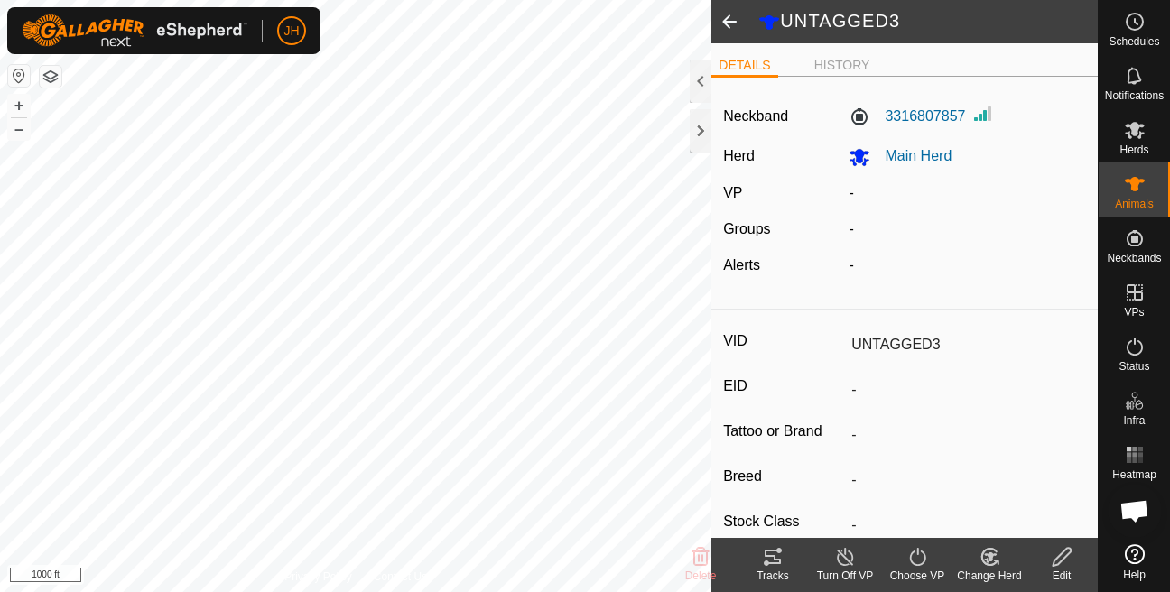
click at [1059, 571] on div "Edit" at bounding box center [1062, 576] width 72 height 16
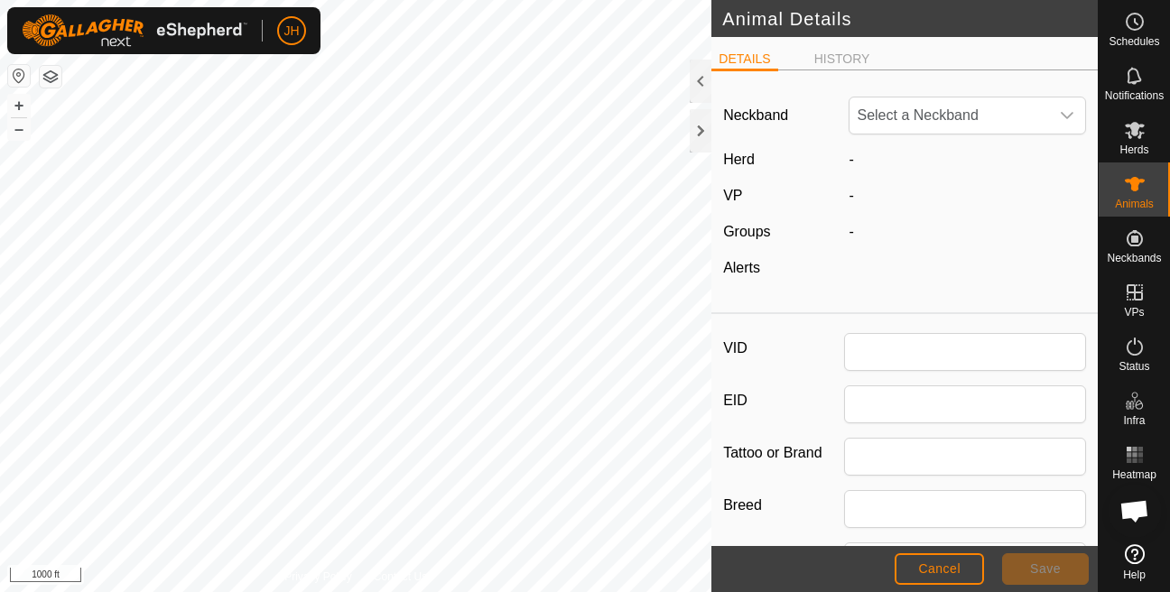
type input "UNTAGGED3"
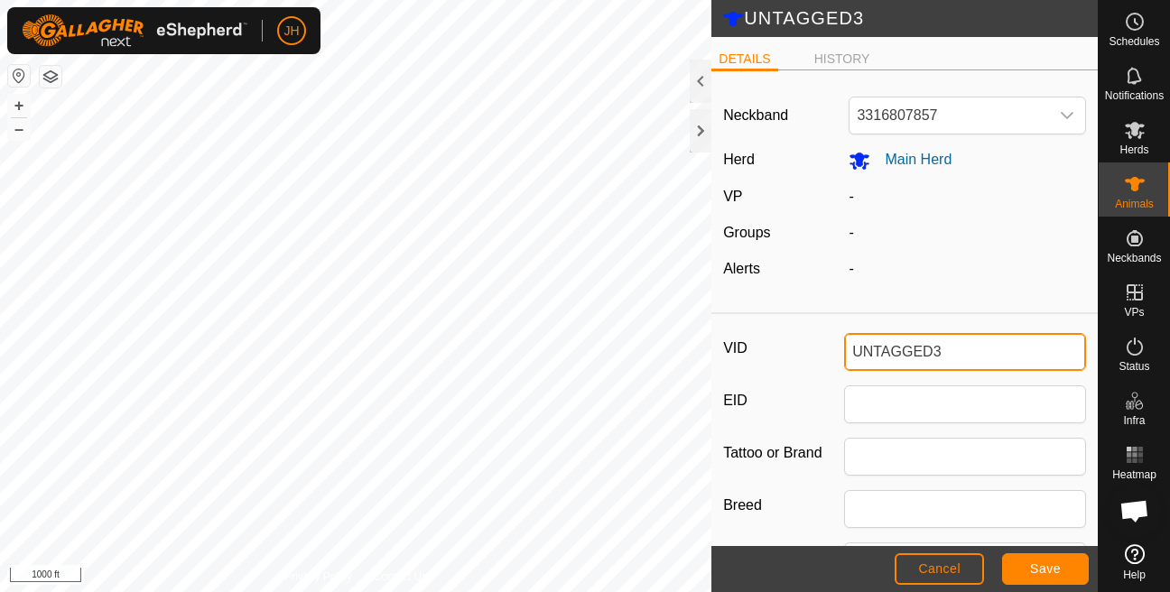
click at [919, 353] on input "UNTAGGED3" at bounding box center [965, 352] width 242 height 38
type input "0545"
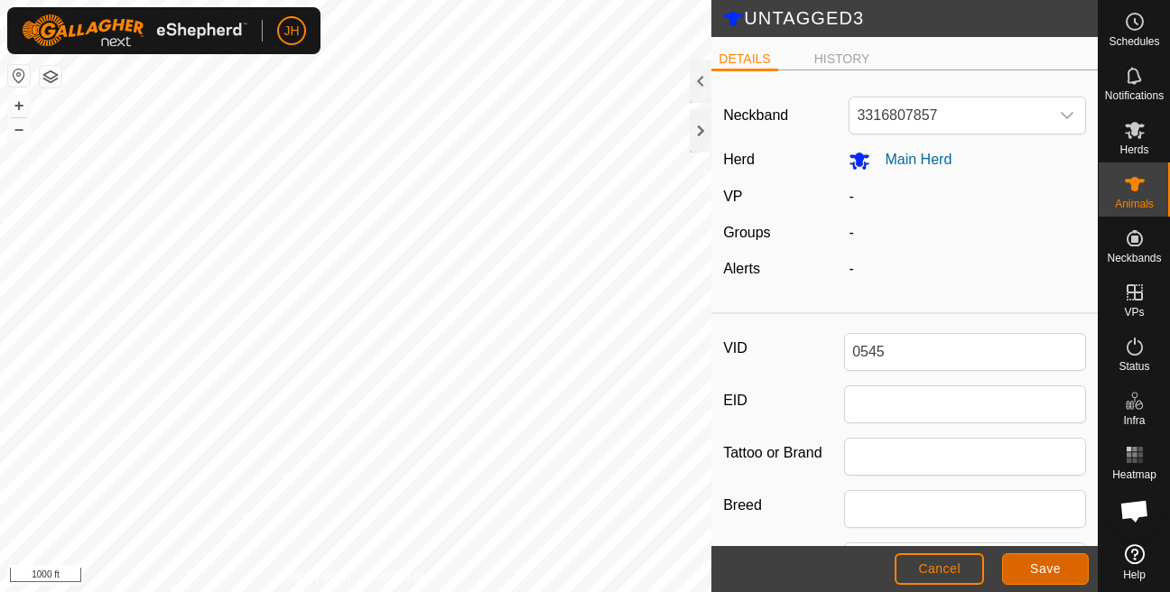
click at [1018, 571] on button "Save" at bounding box center [1045, 569] width 87 height 32
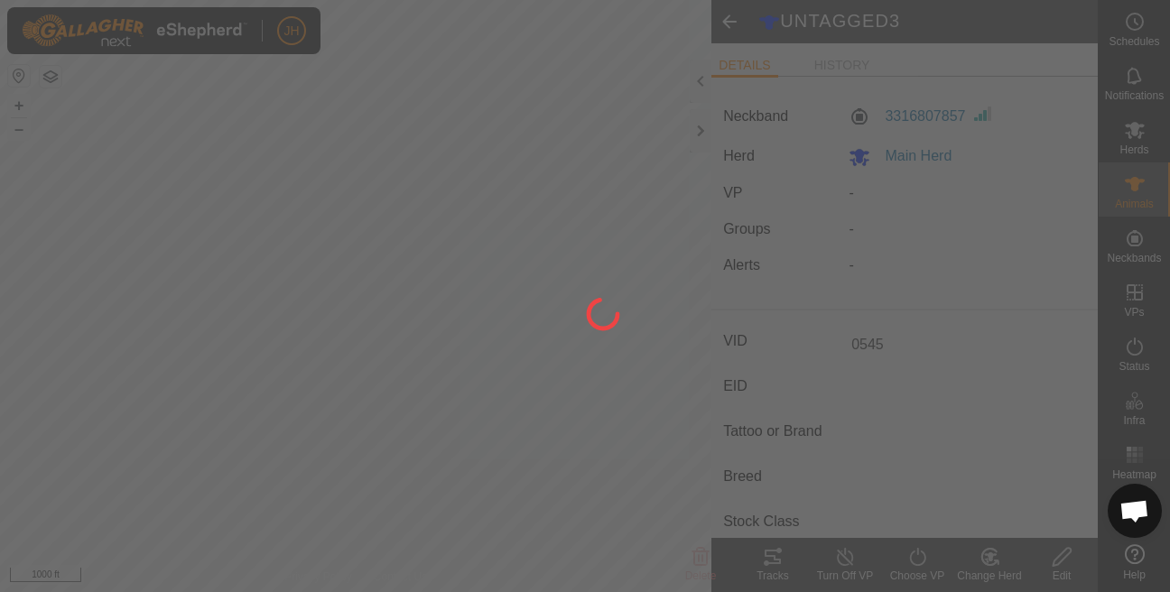
type input "-"
type input "0 kg"
type input "-"
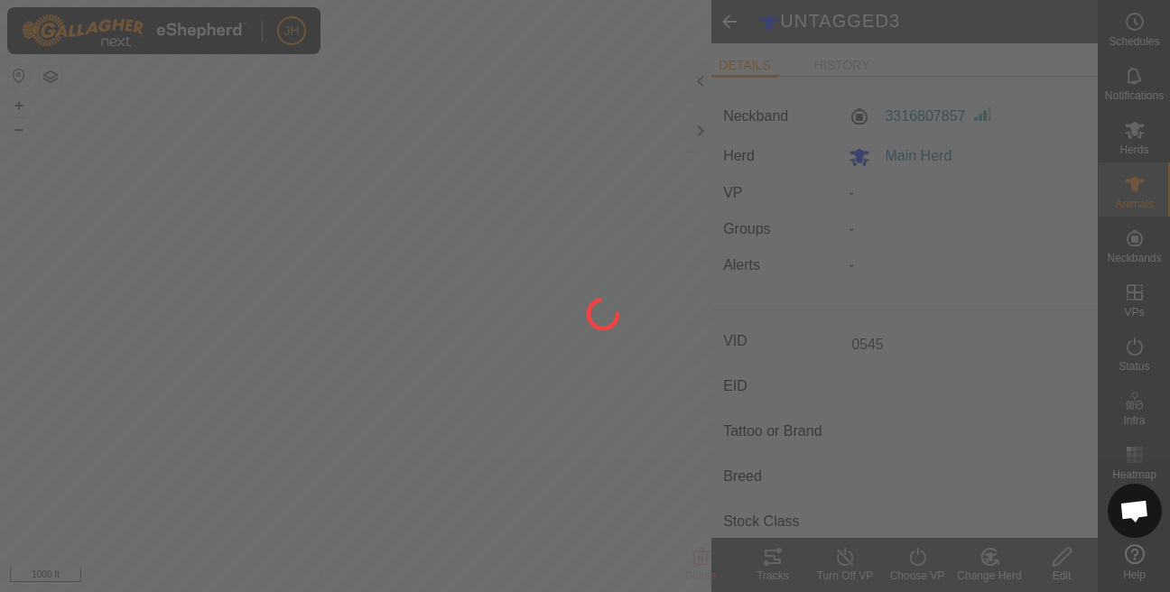
type input "-"
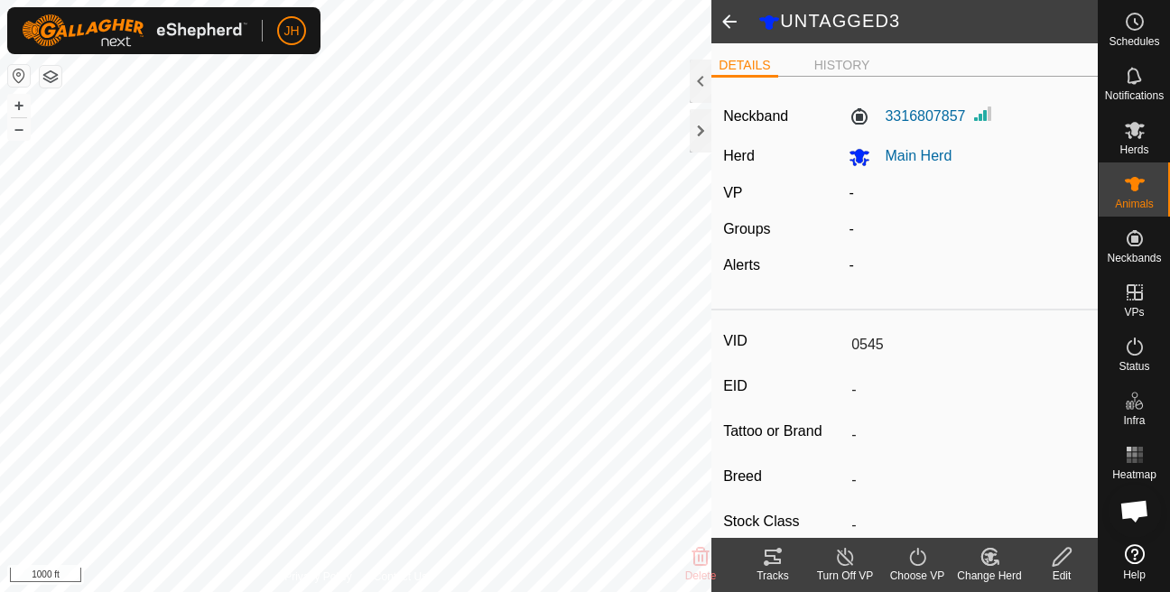
type input "UNTAGGED3"
type input "-"
click at [731, 23] on span at bounding box center [729, 21] width 36 height 43
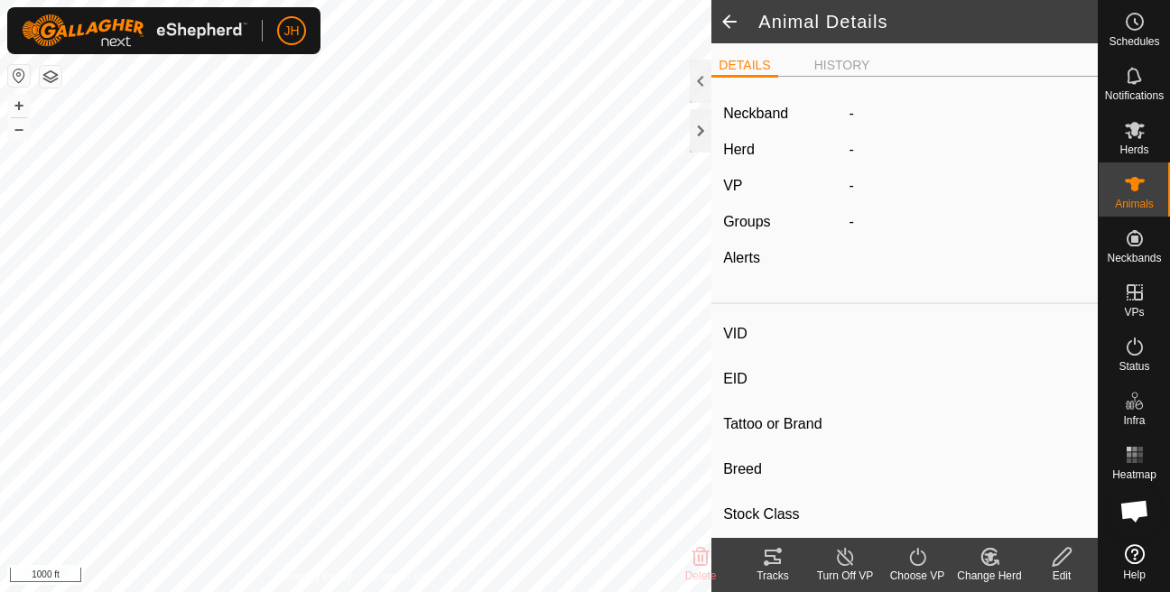
type input "0545"
type input "-"
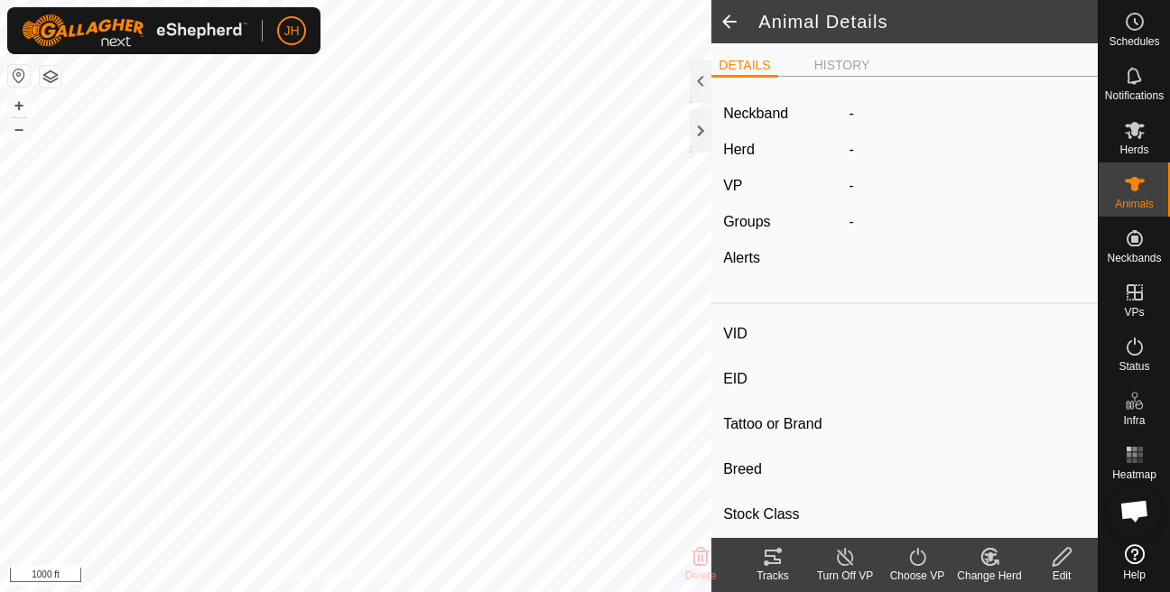
type input "0 kg"
type input "-"
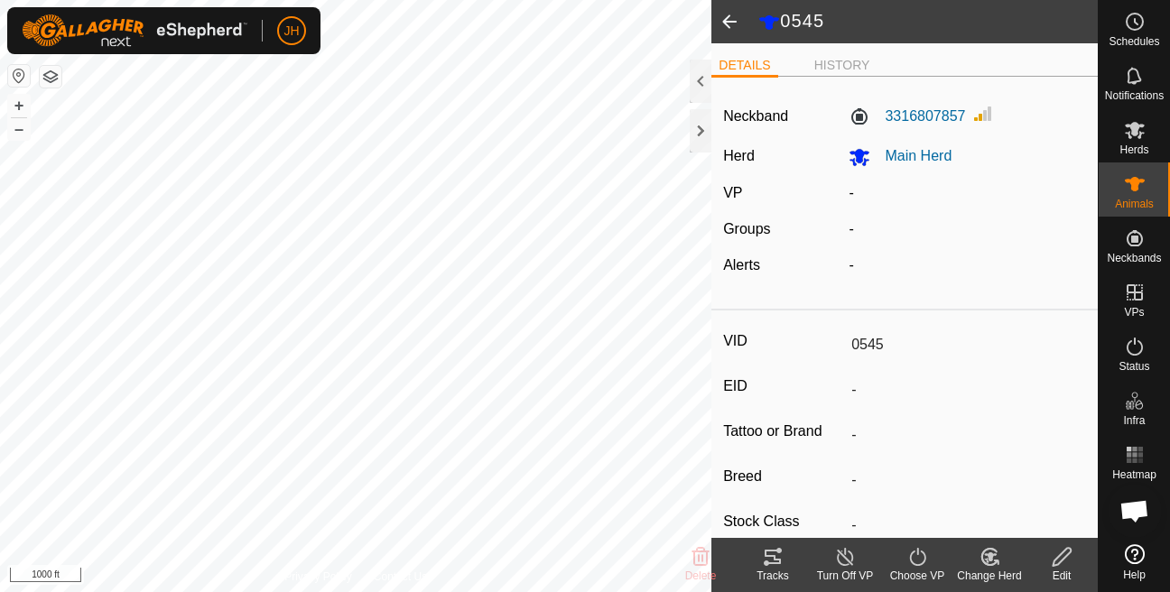
click at [736, 20] on span at bounding box center [729, 21] width 36 height 43
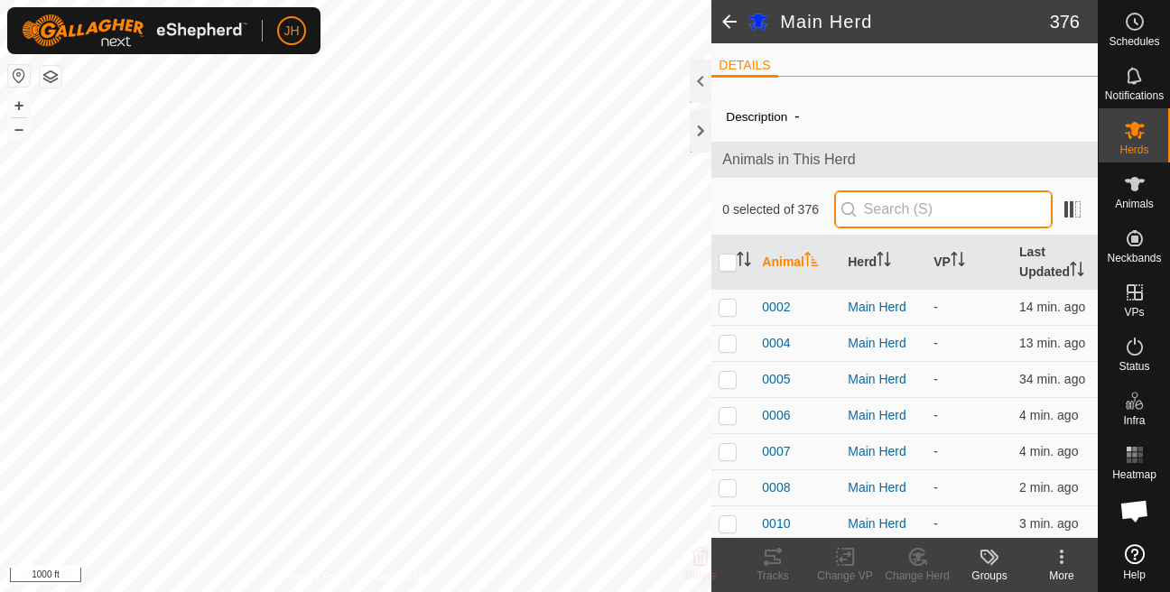
click at [893, 208] on input "text" at bounding box center [943, 209] width 218 height 38
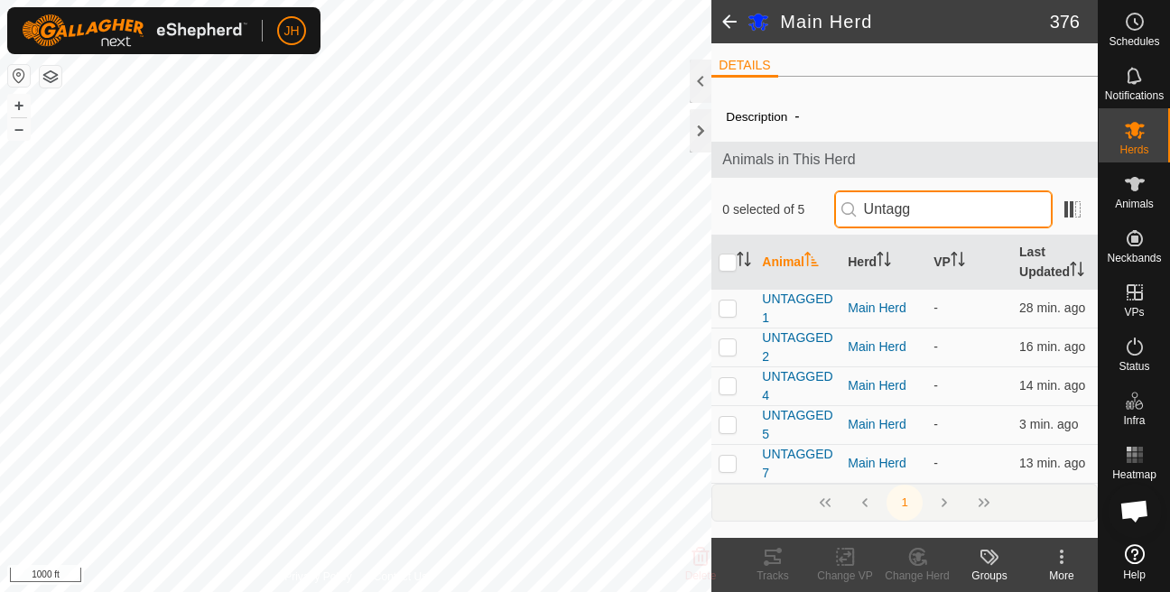
type input "Untagge"
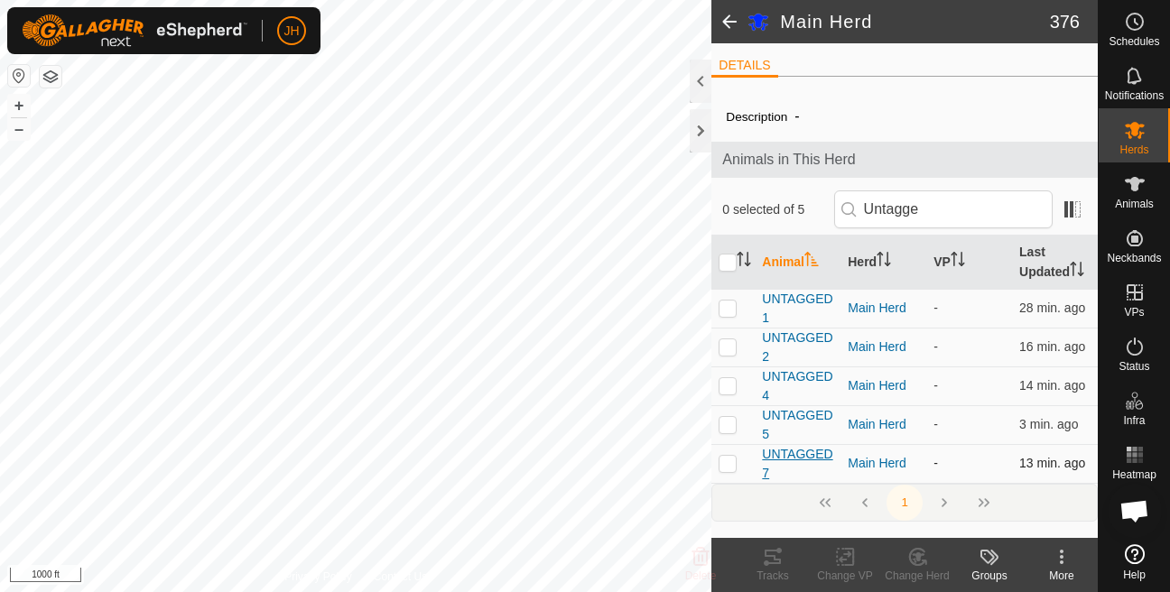
click at [803, 474] on span "UNTAGGED7" at bounding box center [797, 464] width 71 height 38
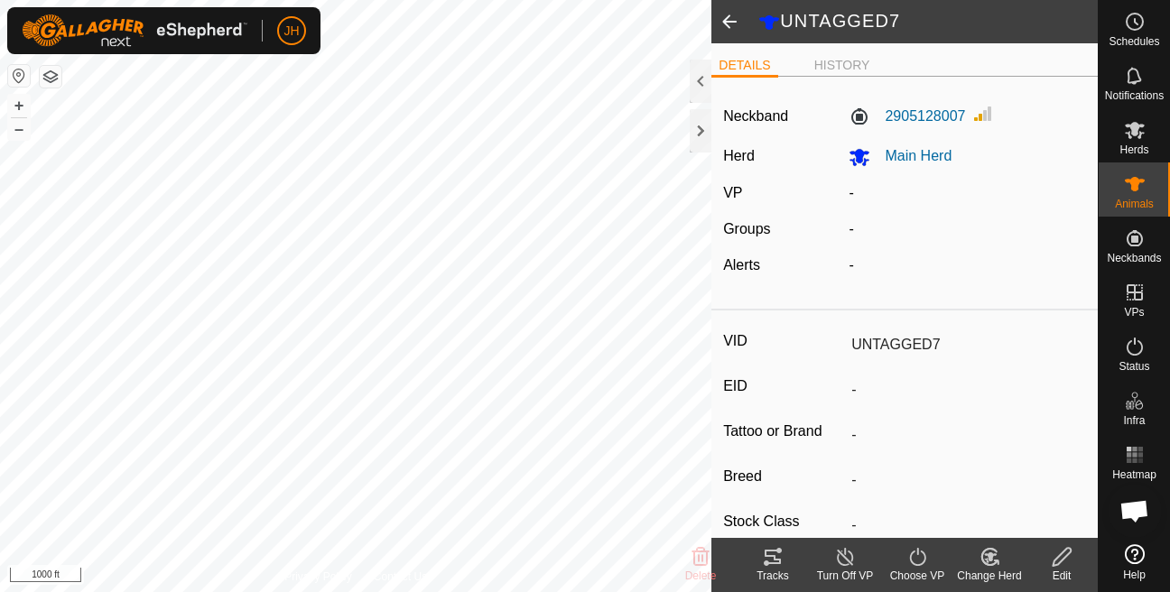
click at [1056, 564] on icon at bounding box center [1062, 557] width 18 height 18
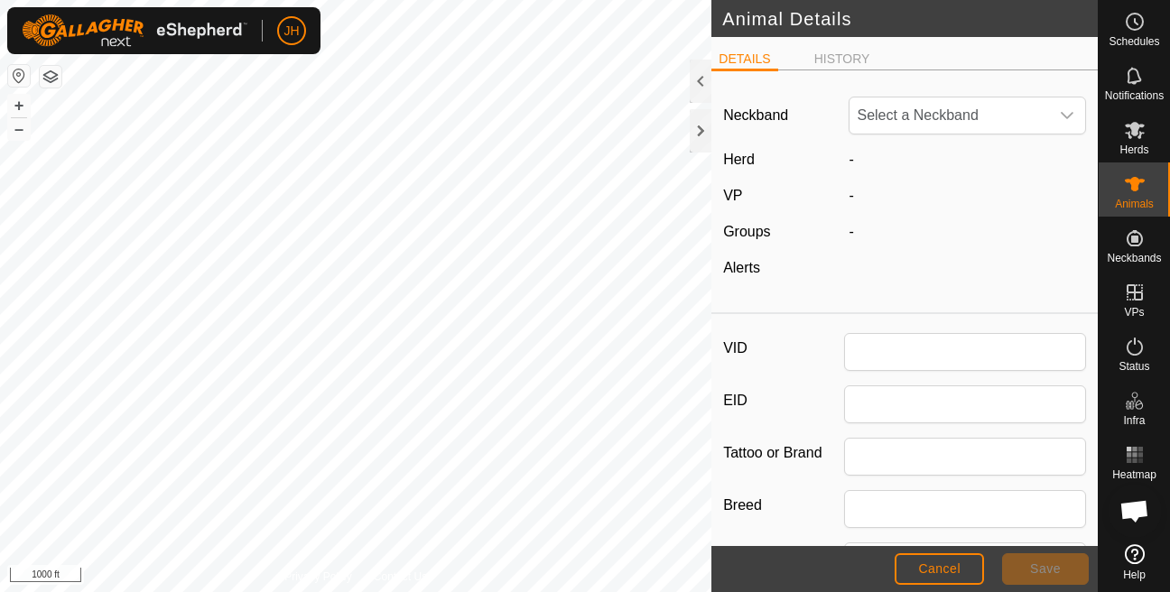
type input "UNTAGGED7"
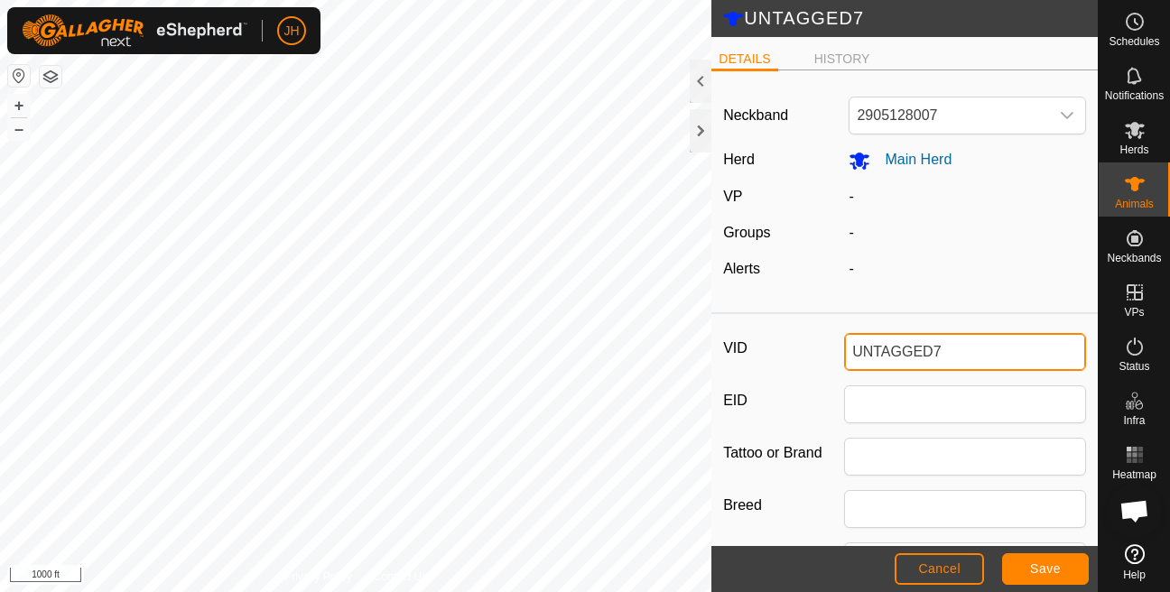
click at [980, 347] on input "UNTAGGED7" at bounding box center [965, 352] width 242 height 38
type input "0523"
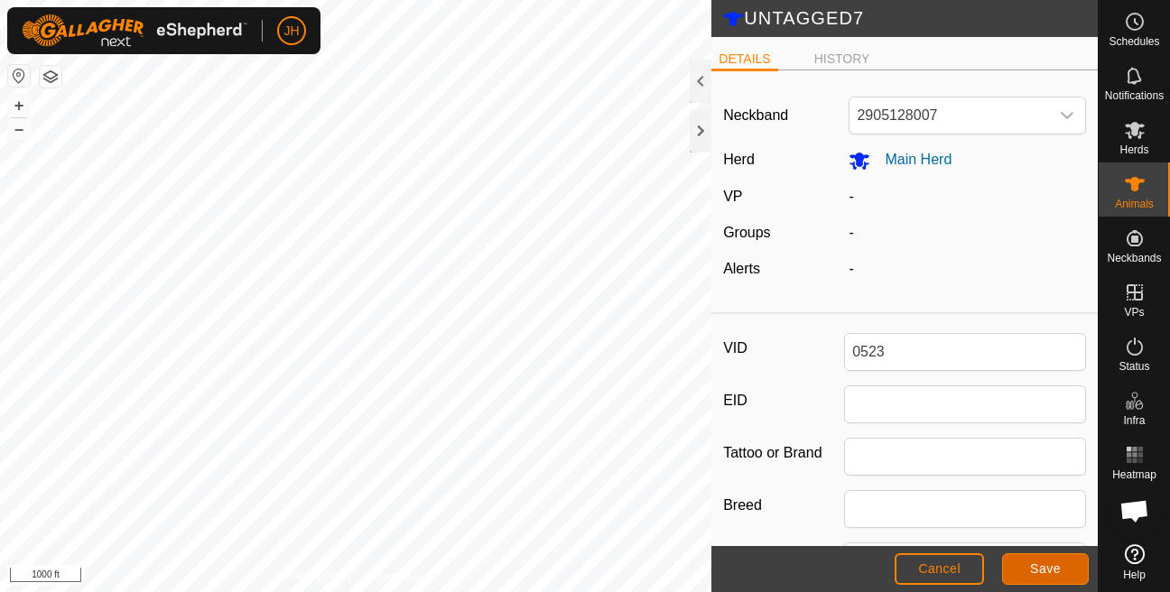
click at [1038, 569] on span "Save" at bounding box center [1045, 569] width 31 height 14
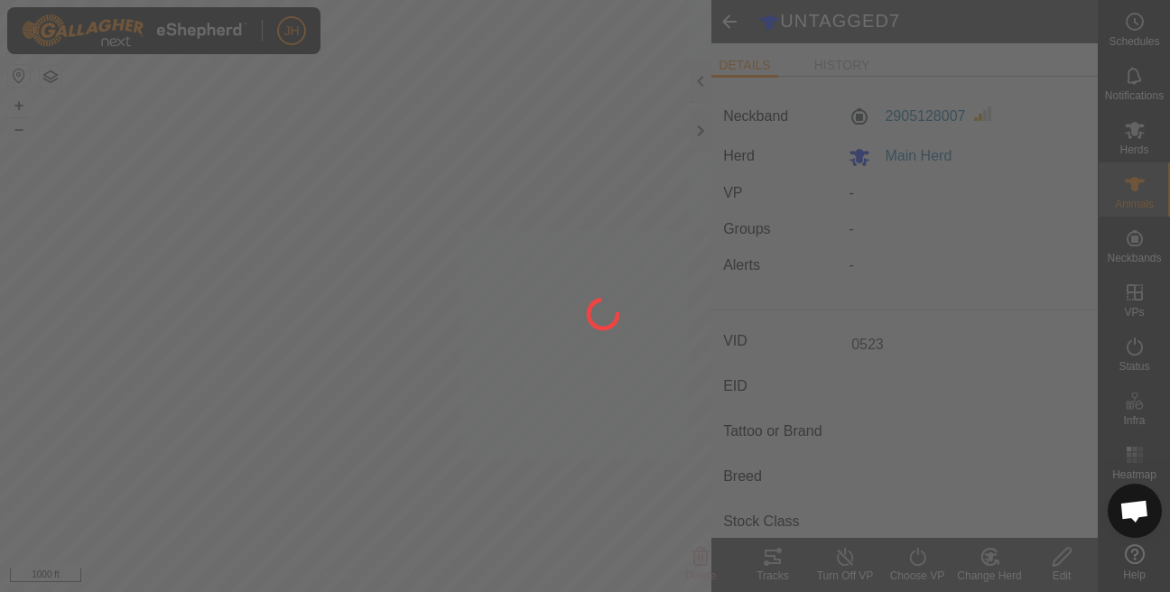
type input "-"
type input "0 kg"
type input "-"
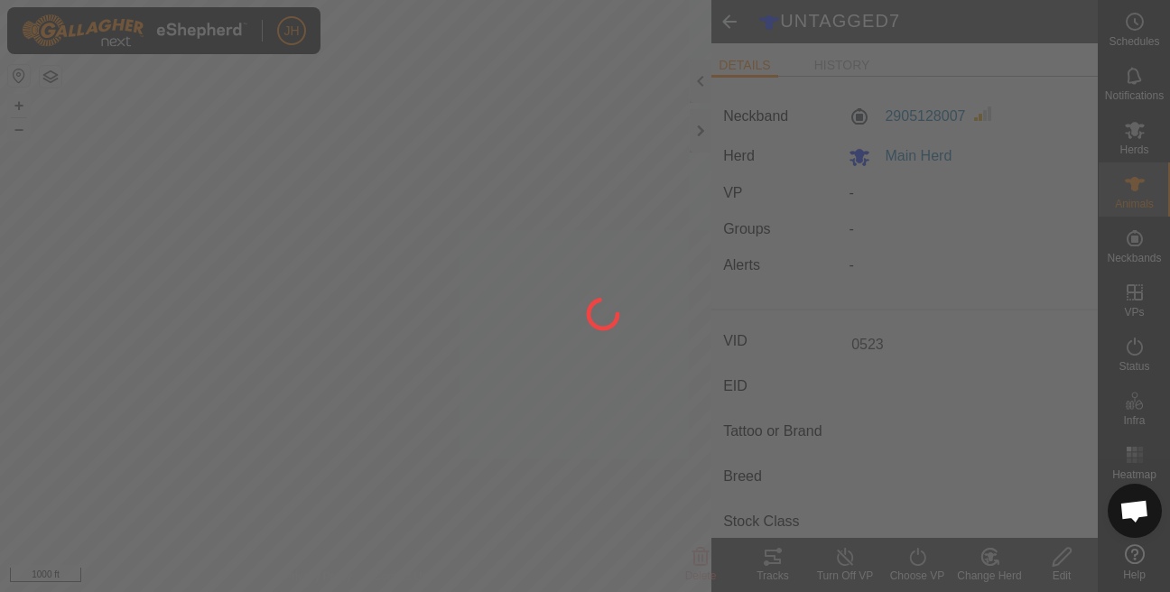
type input "-"
type input "UNTAGGED7"
type input "-"
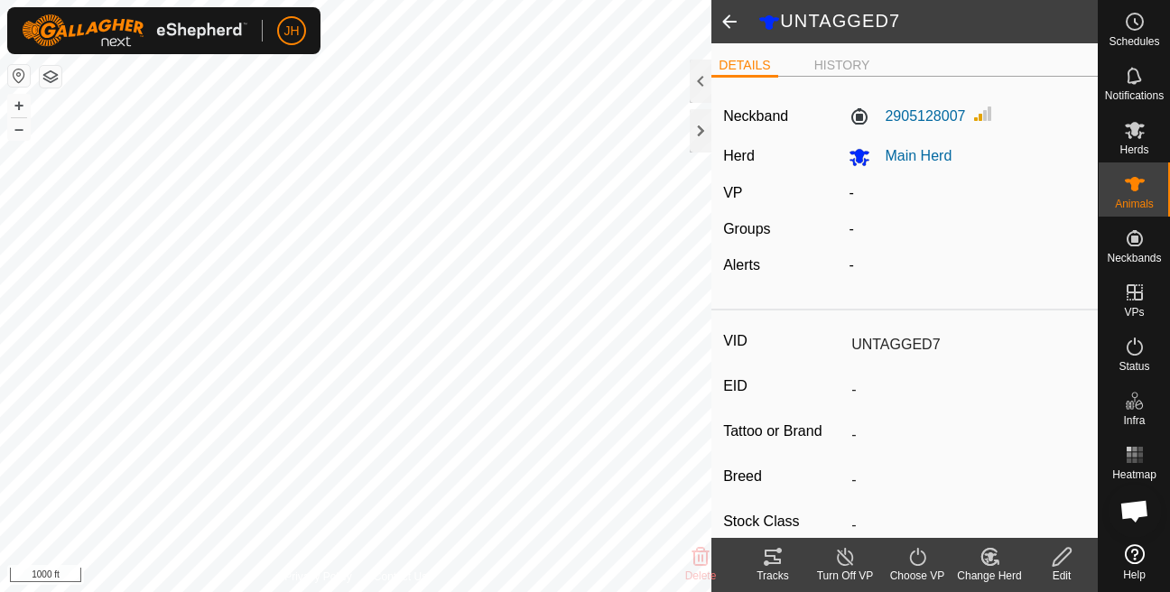
click at [733, 20] on span at bounding box center [729, 21] width 36 height 43
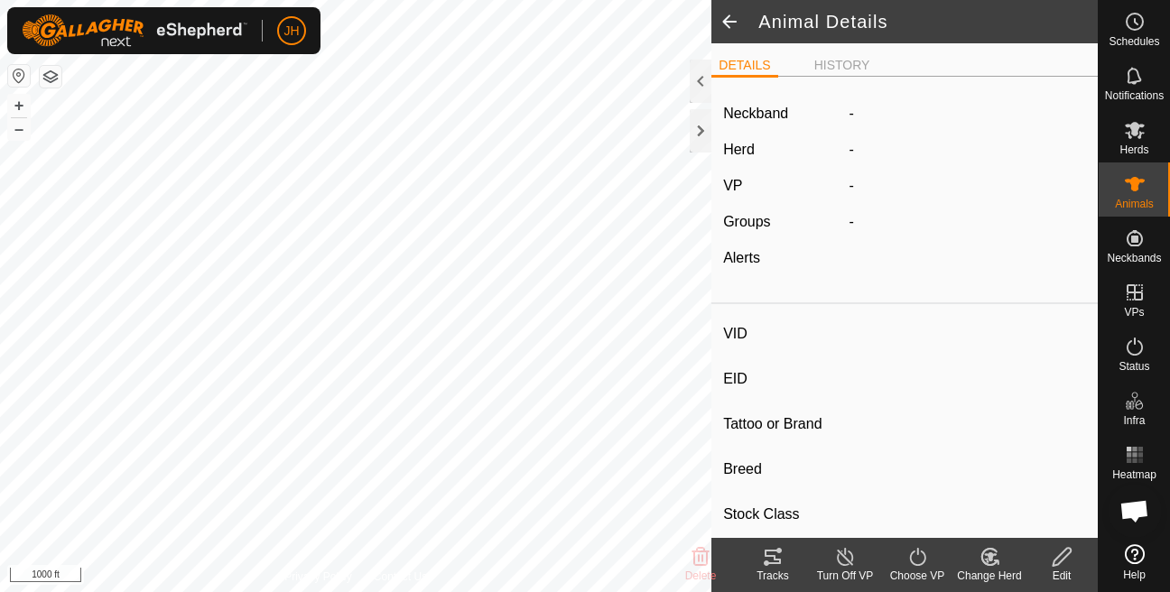
type input "0523"
type input "-"
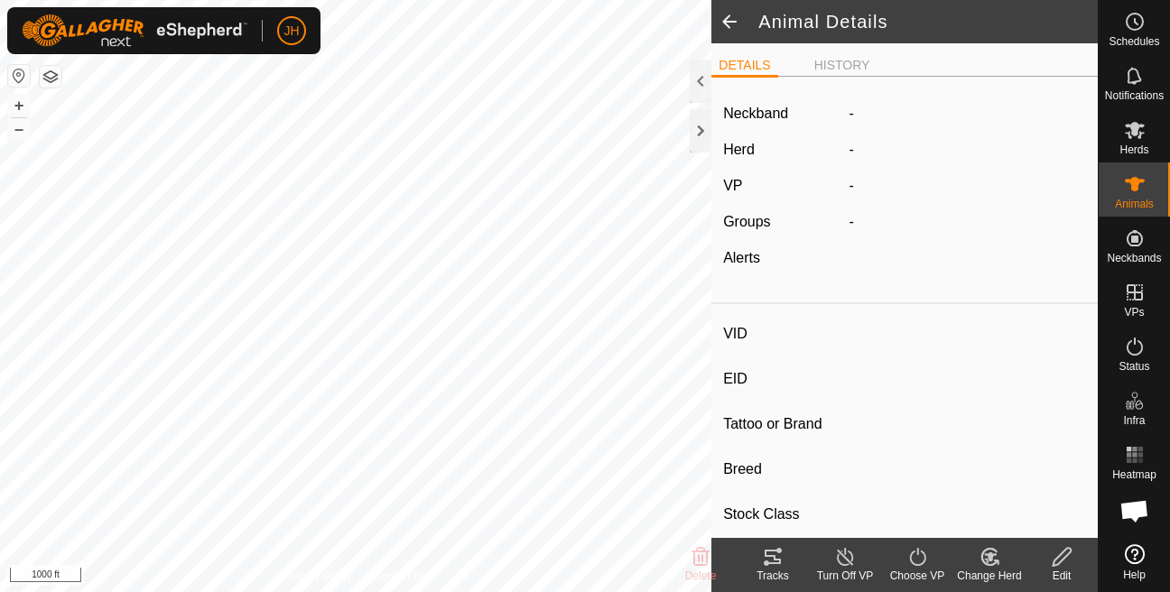
type input "0 kg"
type input "-"
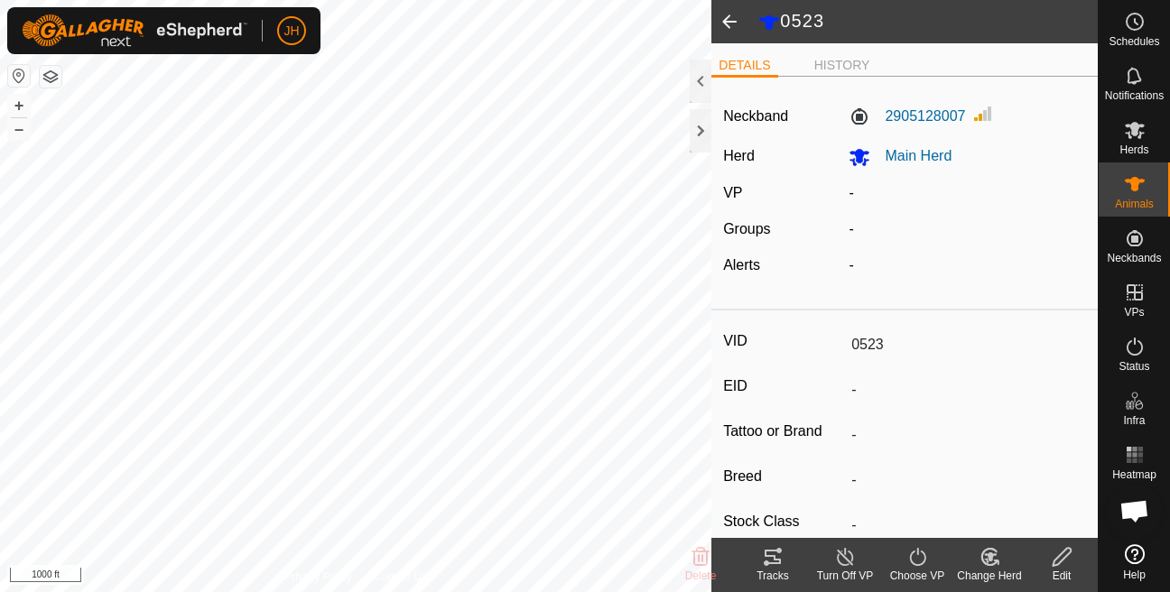
click at [733, 30] on span at bounding box center [729, 21] width 36 height 43
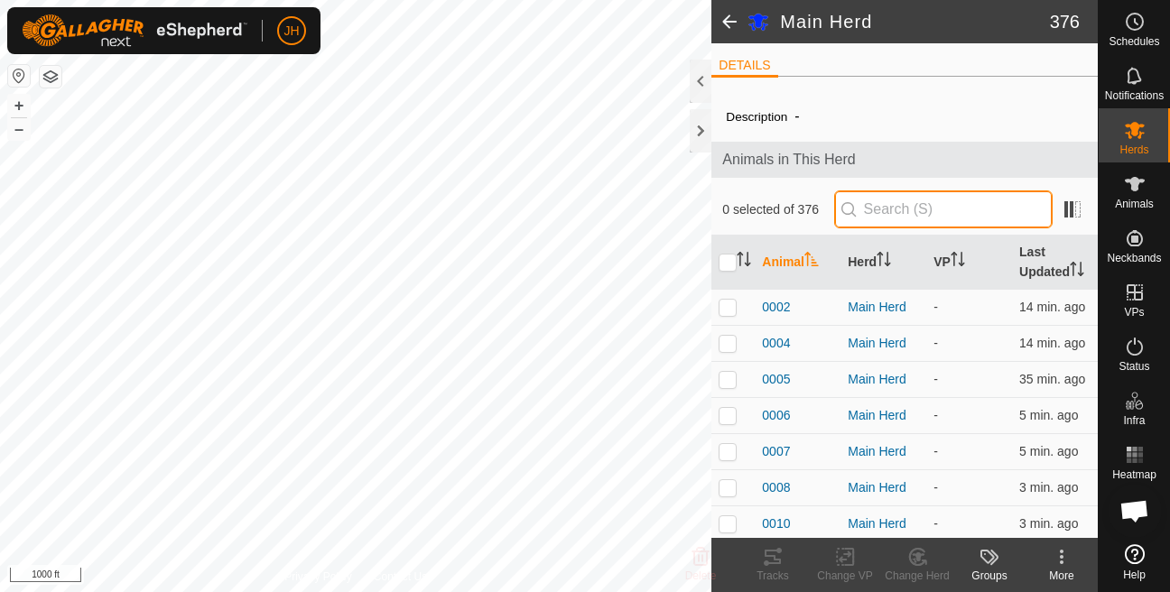
click at [897, 207] on input "text" at bounding box center [943, 209] width 218 height 38
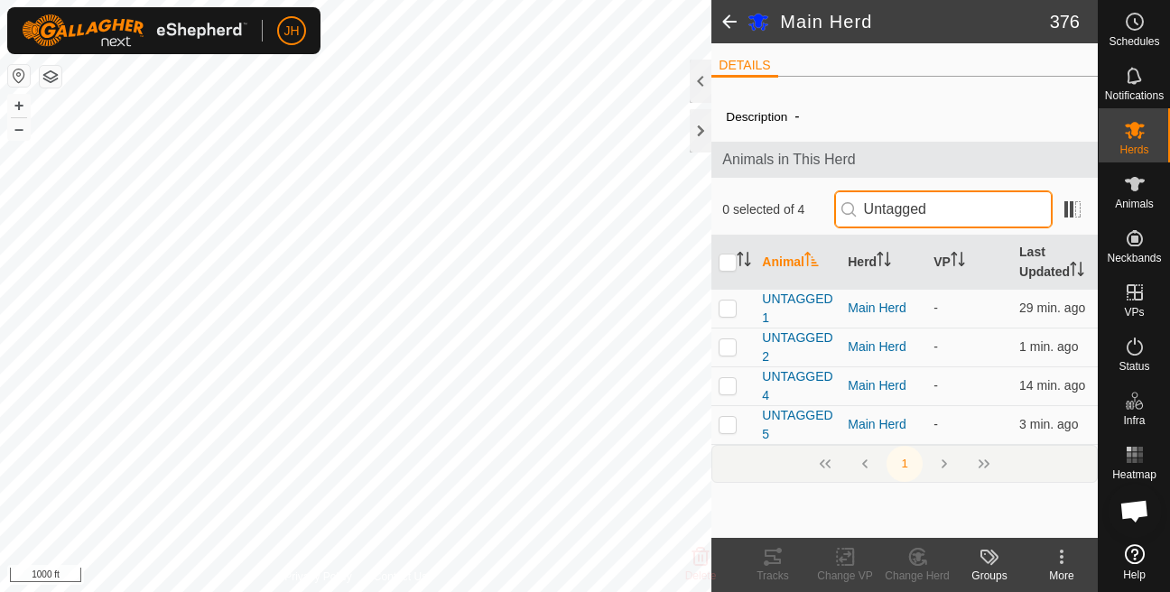
type input "Untagged"
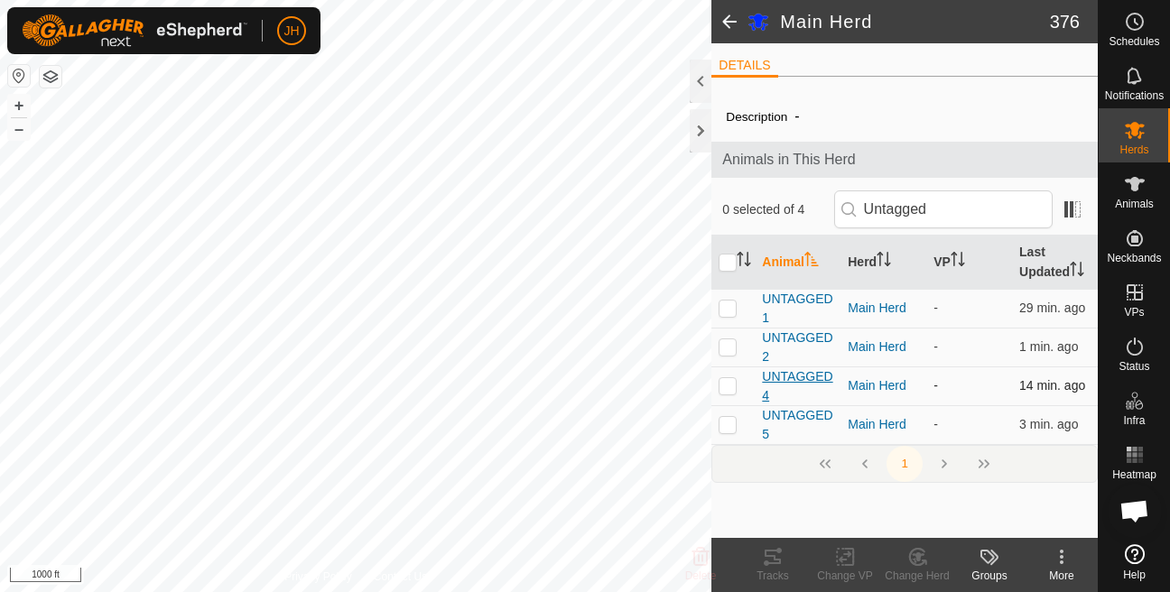
click at [804, 397] on span "UNTAGGED4" at bounding box center [797, 386] width 71 height 38
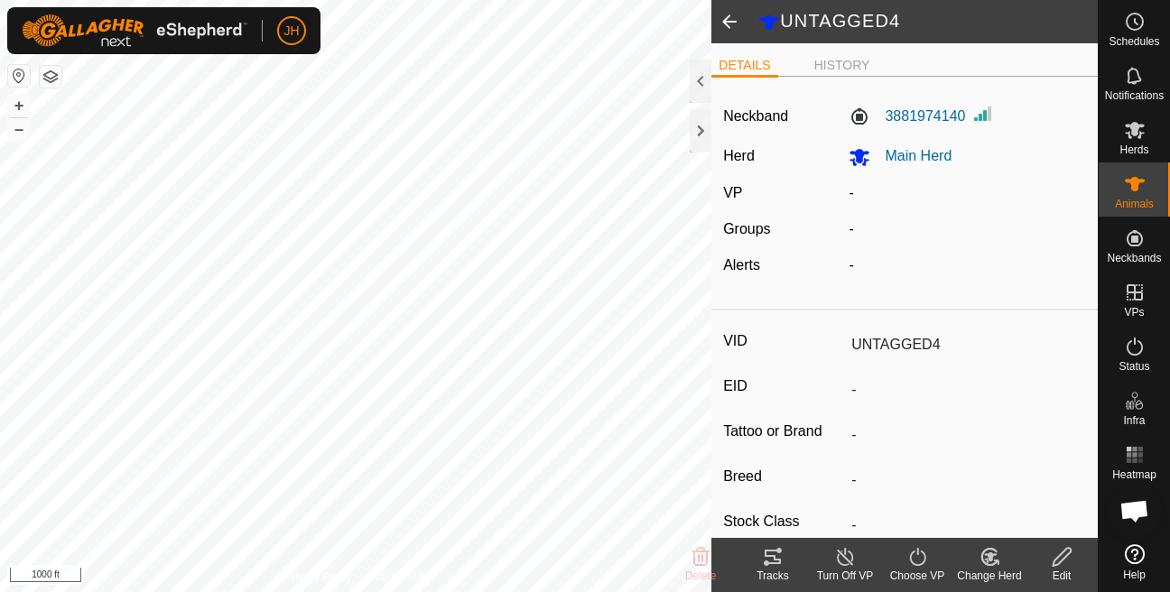
scroll to position [310, 0]
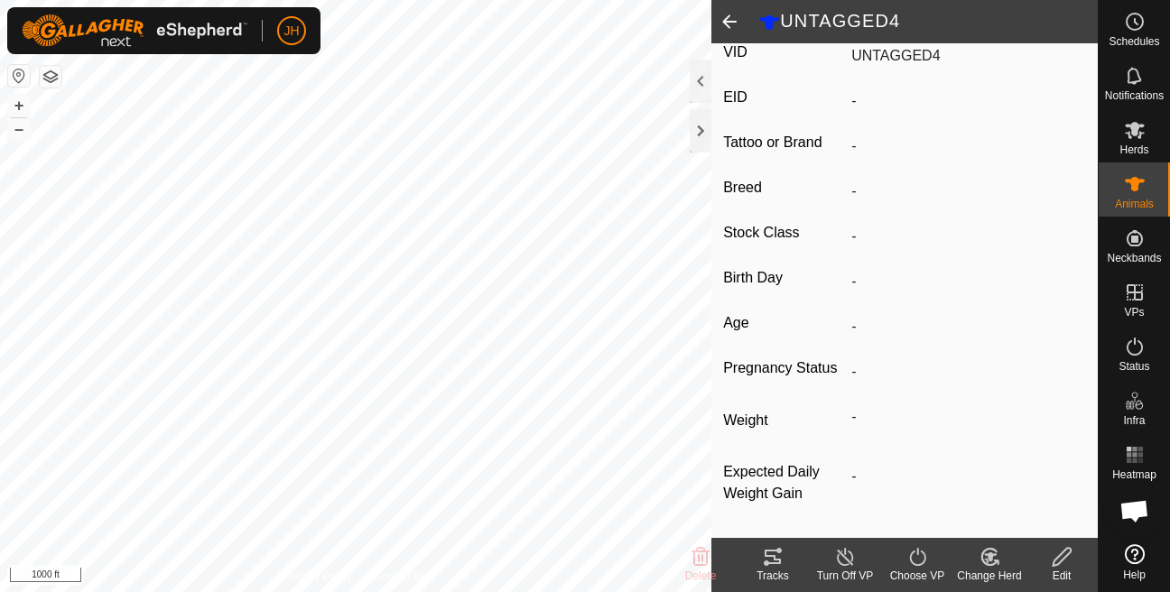
click at [1058, 559] on icon at bounding box center [1062, 557] width 23 height 22
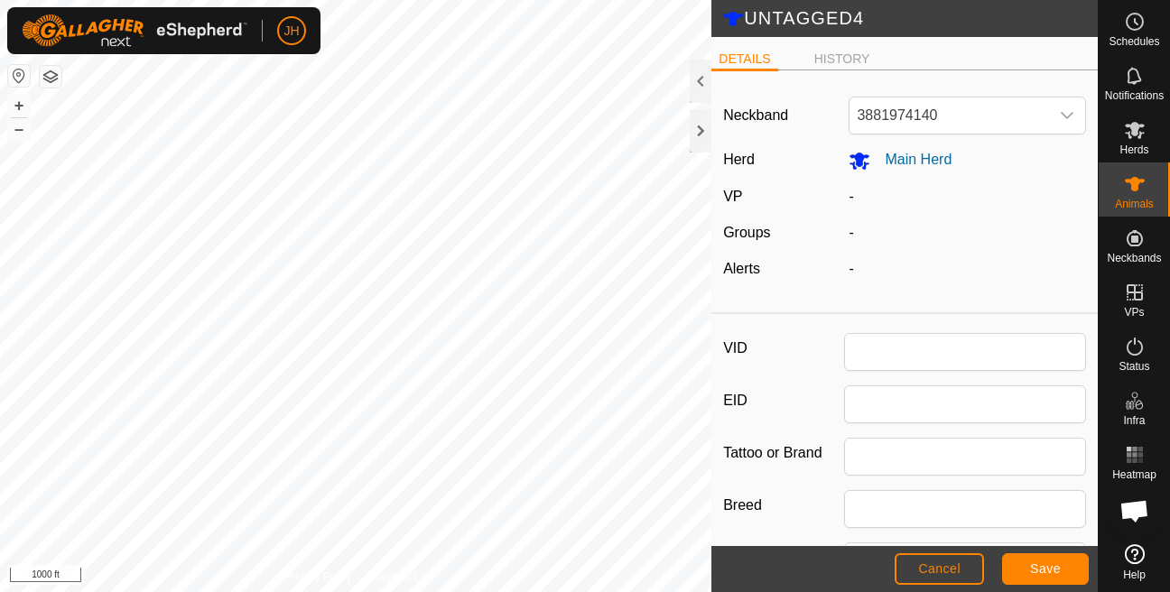
type input "UNTAGGED4"
click at [885, 348] on input "UNTAGGED4" at bounding box center [965, 352] width 242 height 38
click at [1055, 579] on button "Save" at bounding box center [1045, 569] width 87 height 32
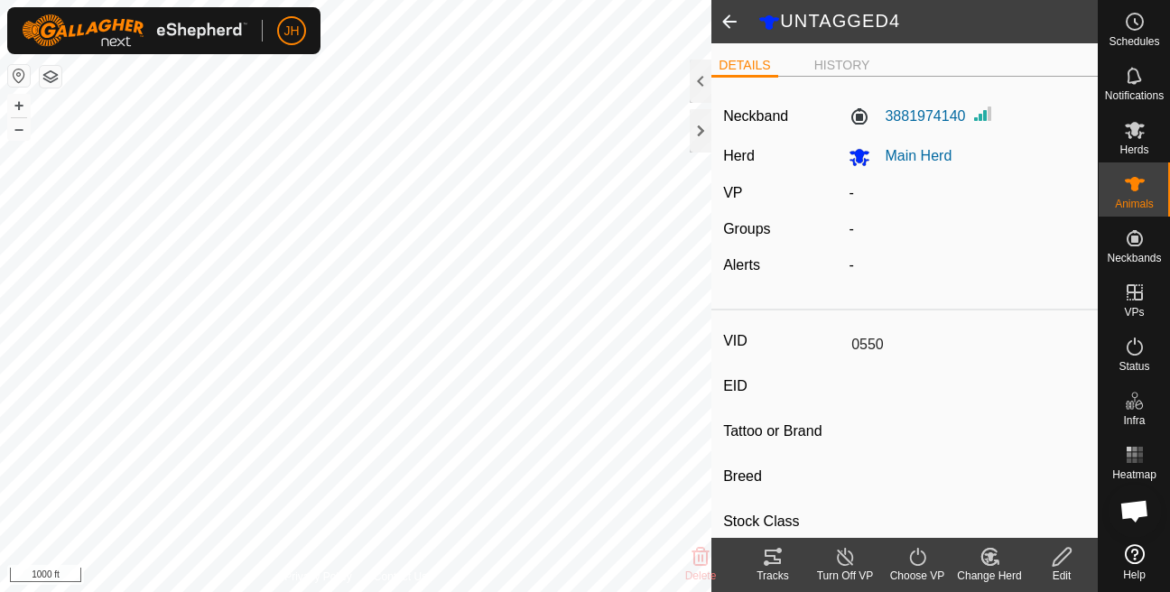
type input "UNTAGGED4"
type input "-"
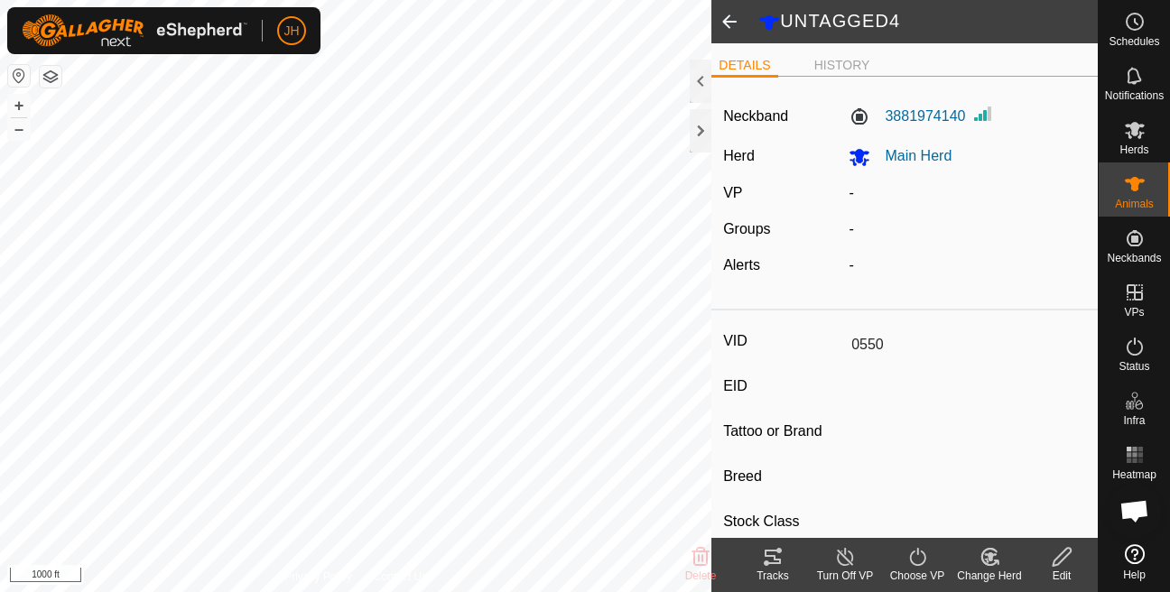
type input "-"
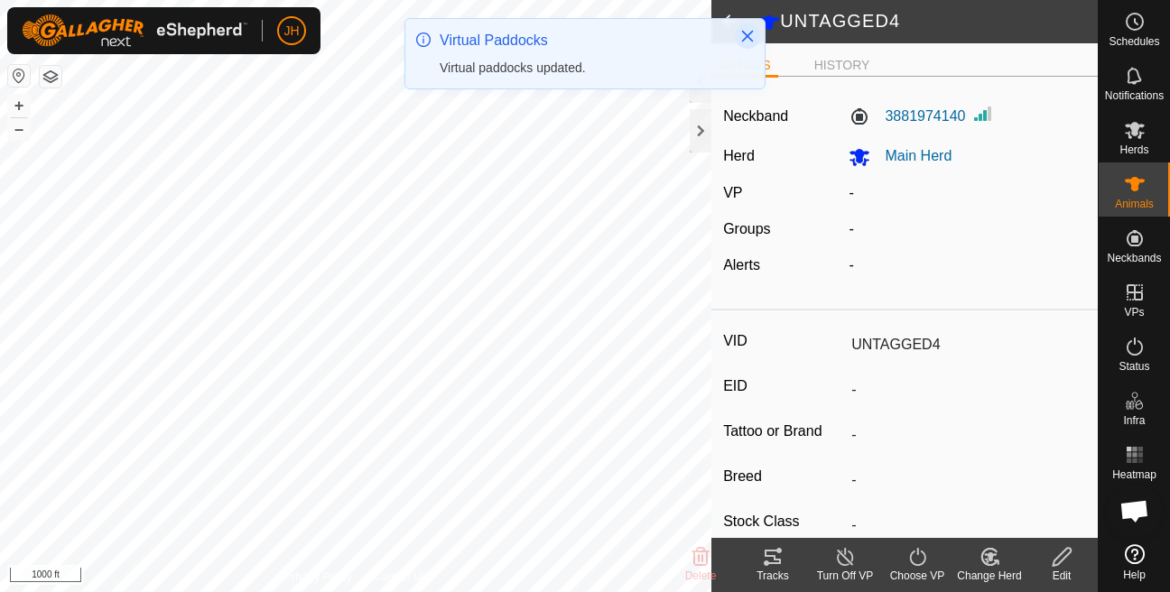
click at [748, 34] on icon "Close" at bounding box center [747, 36] width 14 height 14
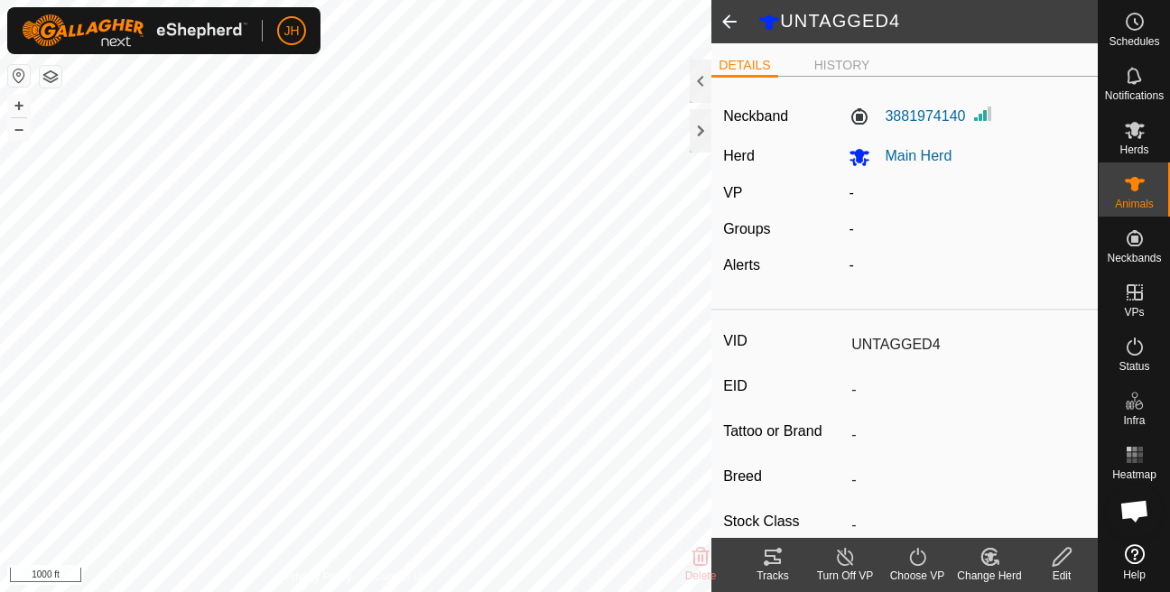
click at [729, 27] on span at bounding box center [729, 21] width 36 height 43
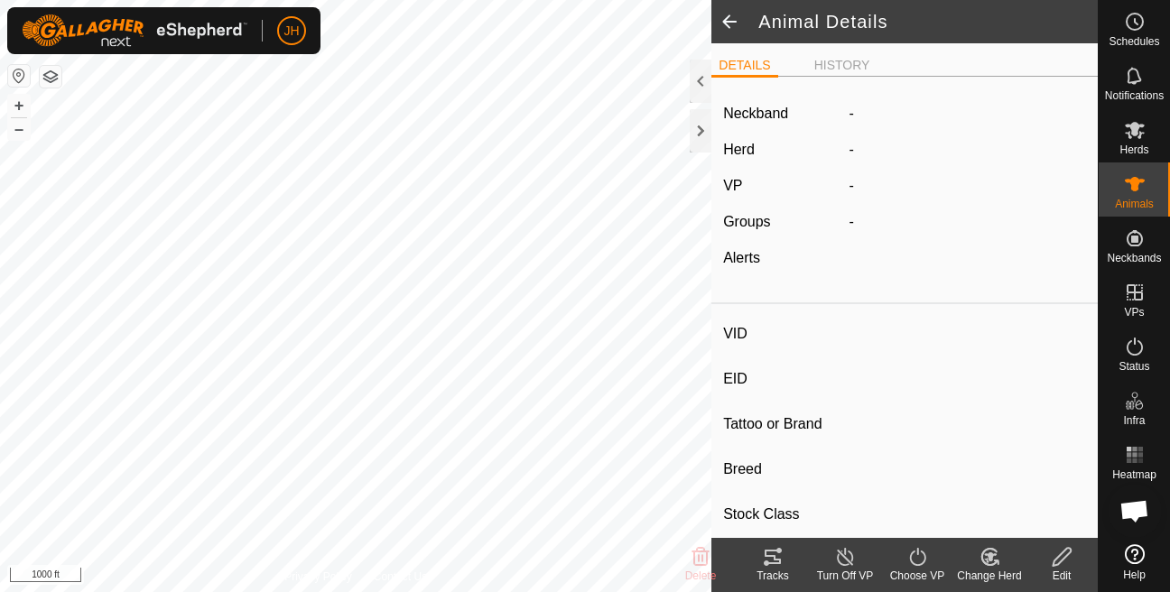
type input "0550"
type input "-"
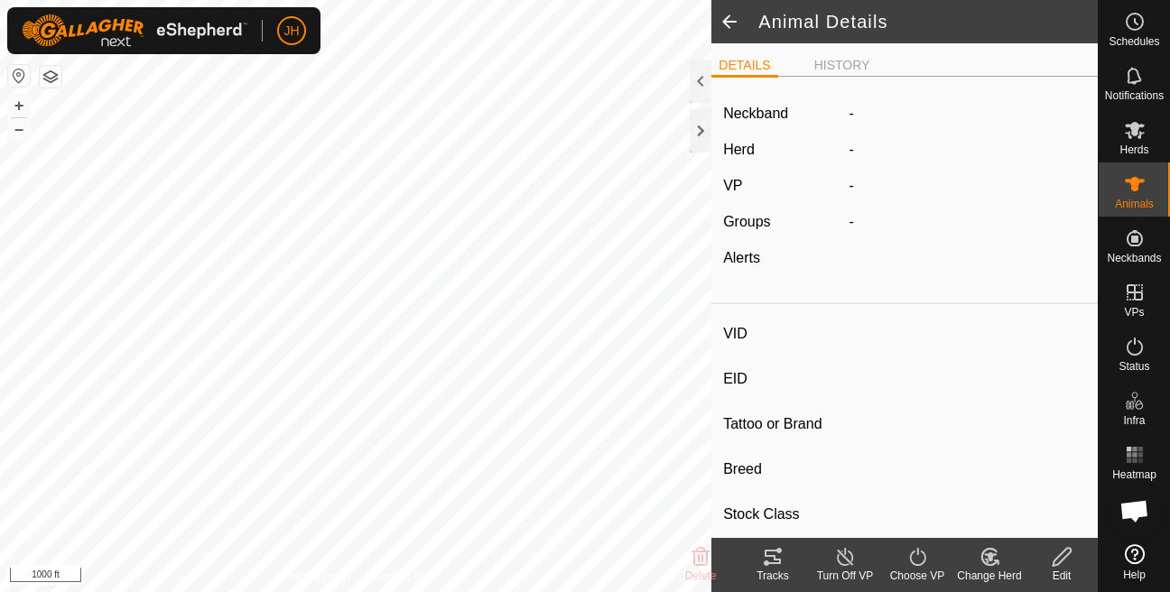
type input "0 kg"
type input "-"
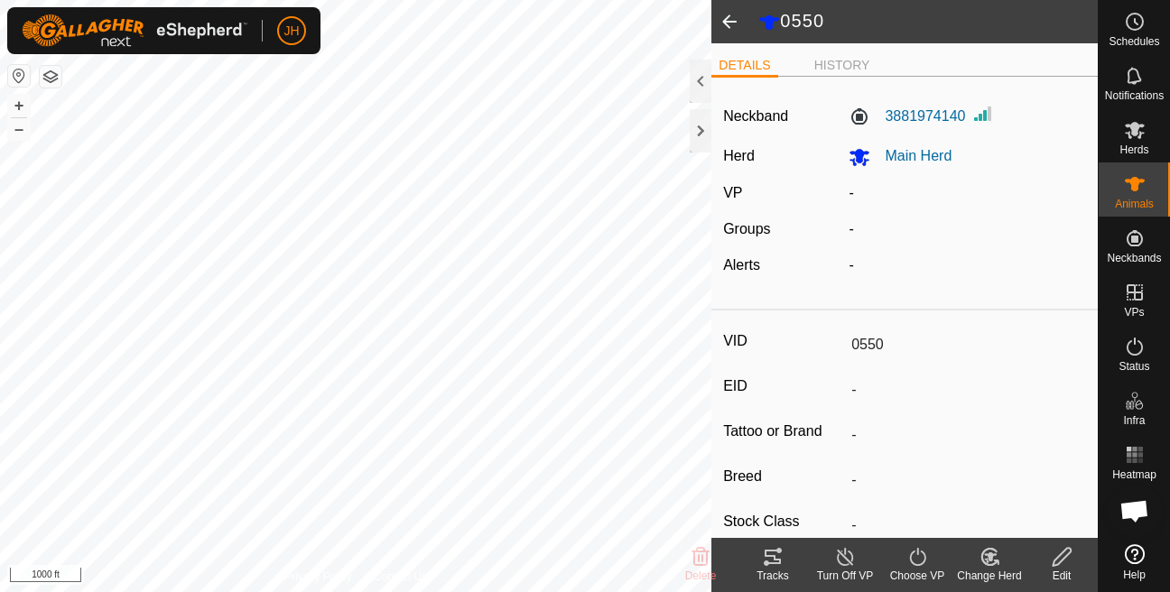
click at [736, 35] on span at bounding box center [729, 21] width 36 height 43
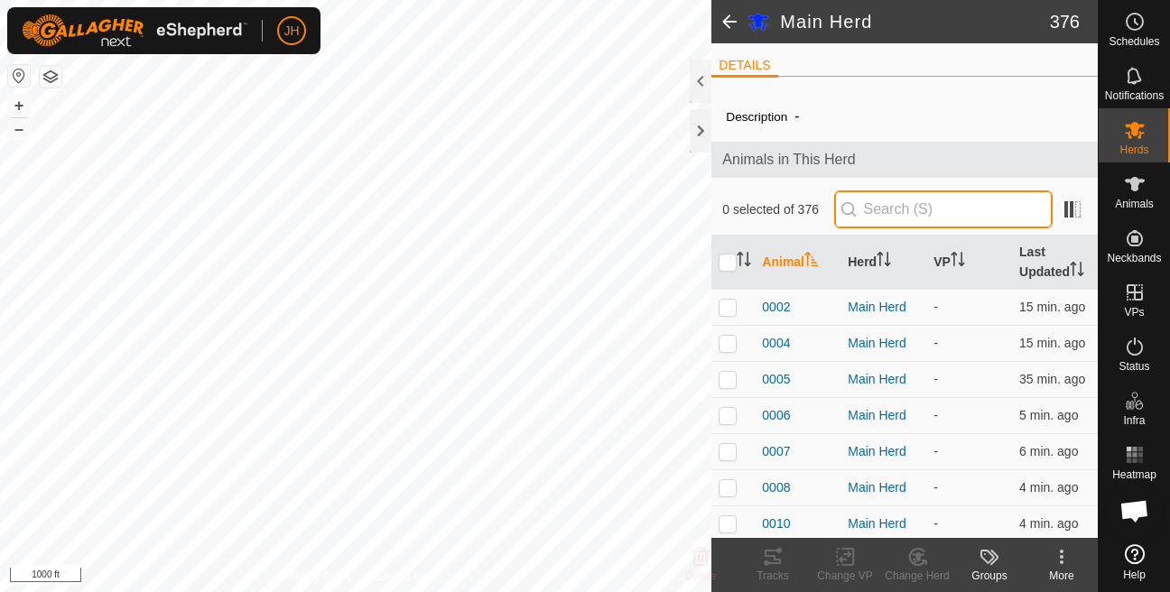
click at [889, 210] on input "text" at bounding box center [943, 209] width 218 height 38
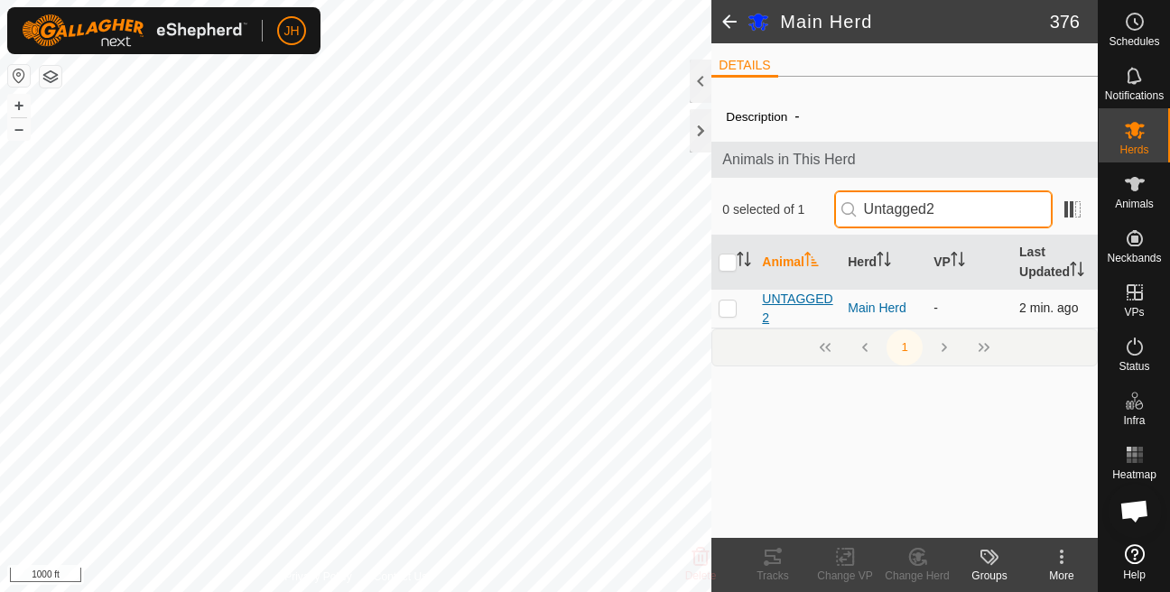
type input "Untagged2"
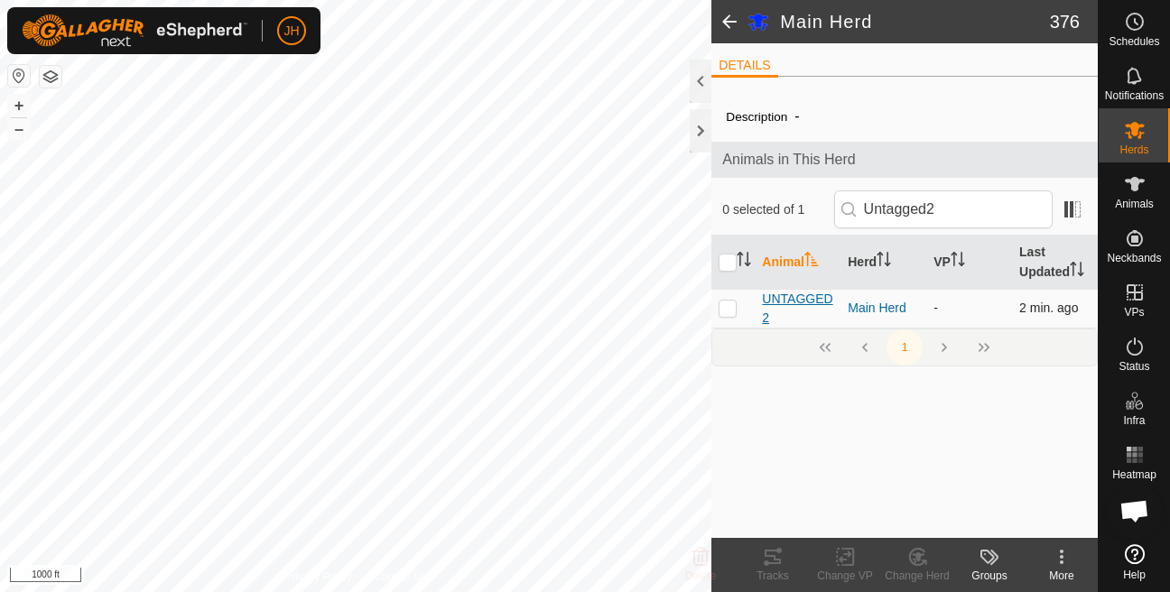
click at [775, 328] on span "UNTAGGED2" at bounding box center [797, 309] width 71 height 38
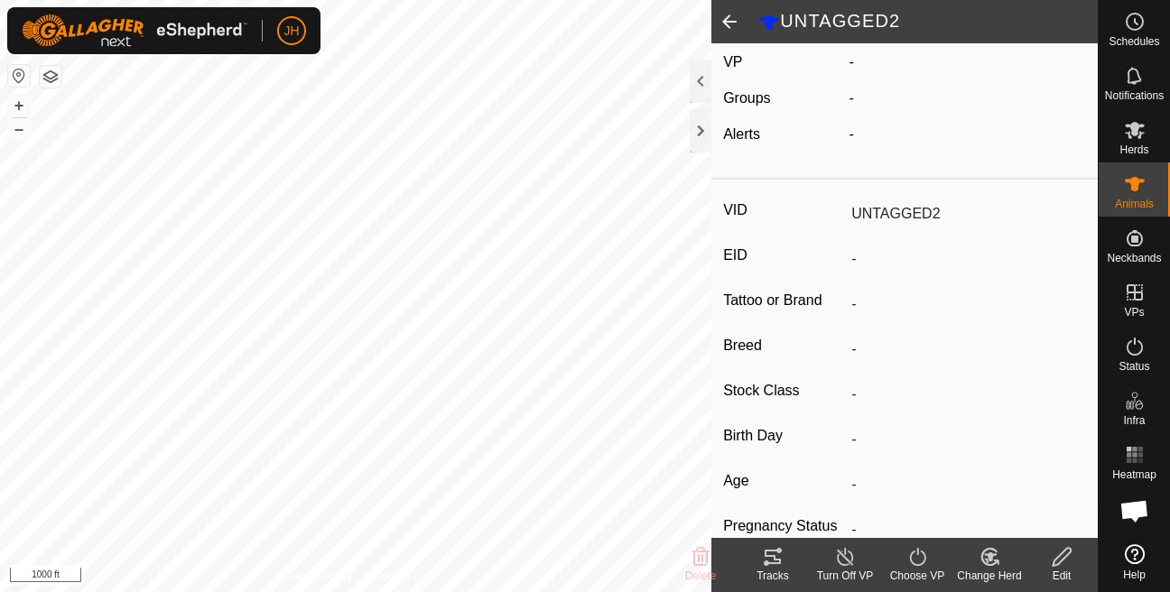
scroll to position [127, 0]
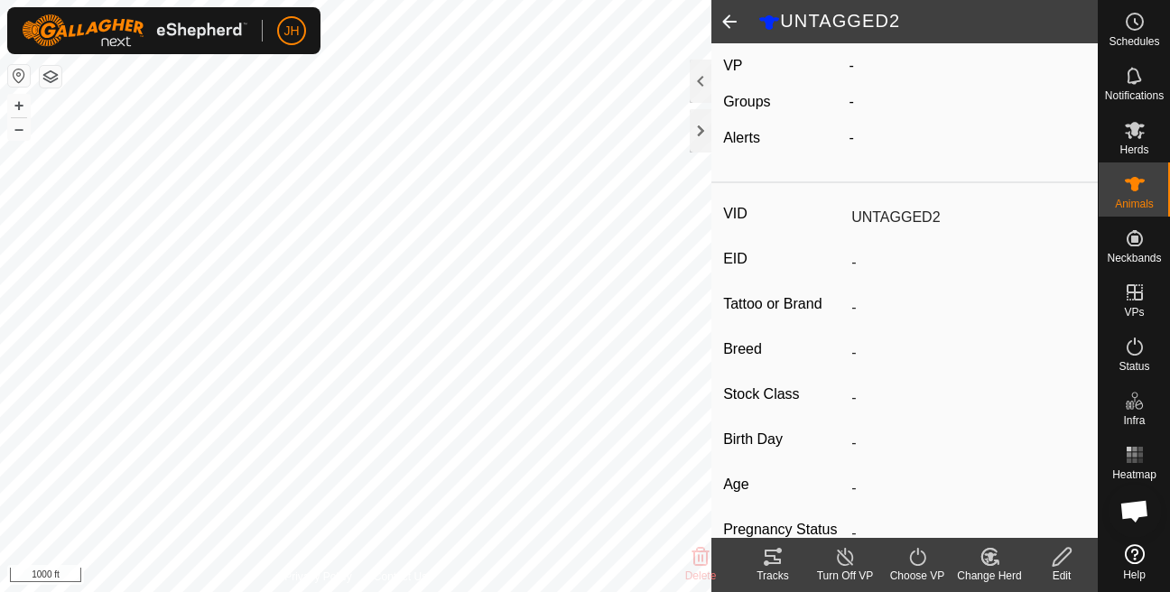
click at [1069, 566] on icon at bounding box center [1062, 557] width 23 height 22
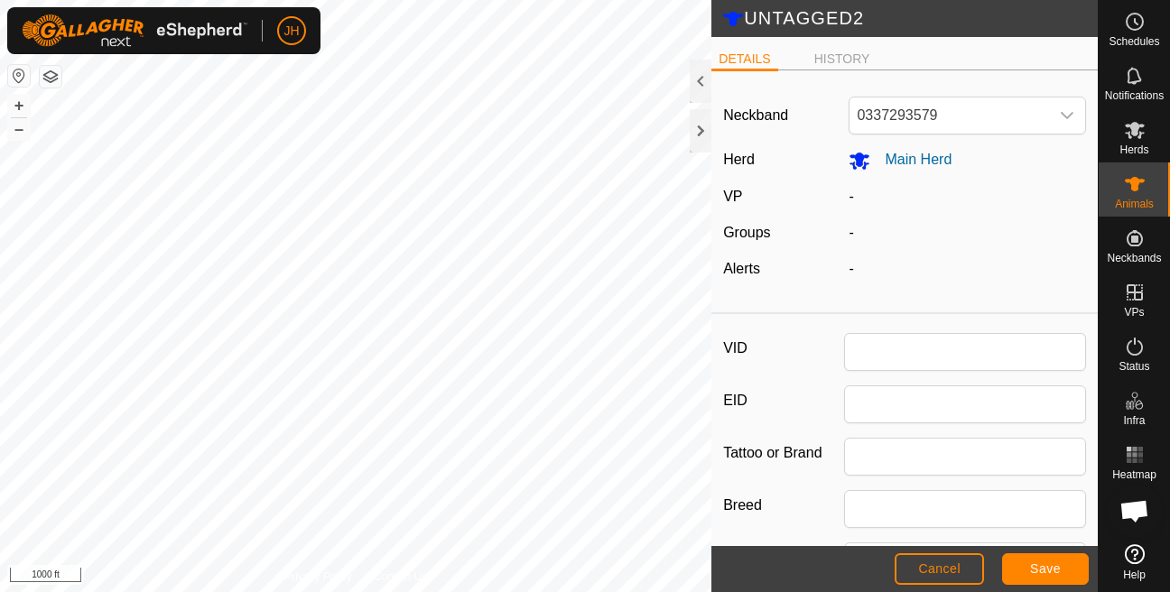
type input "UNTAGGED2"
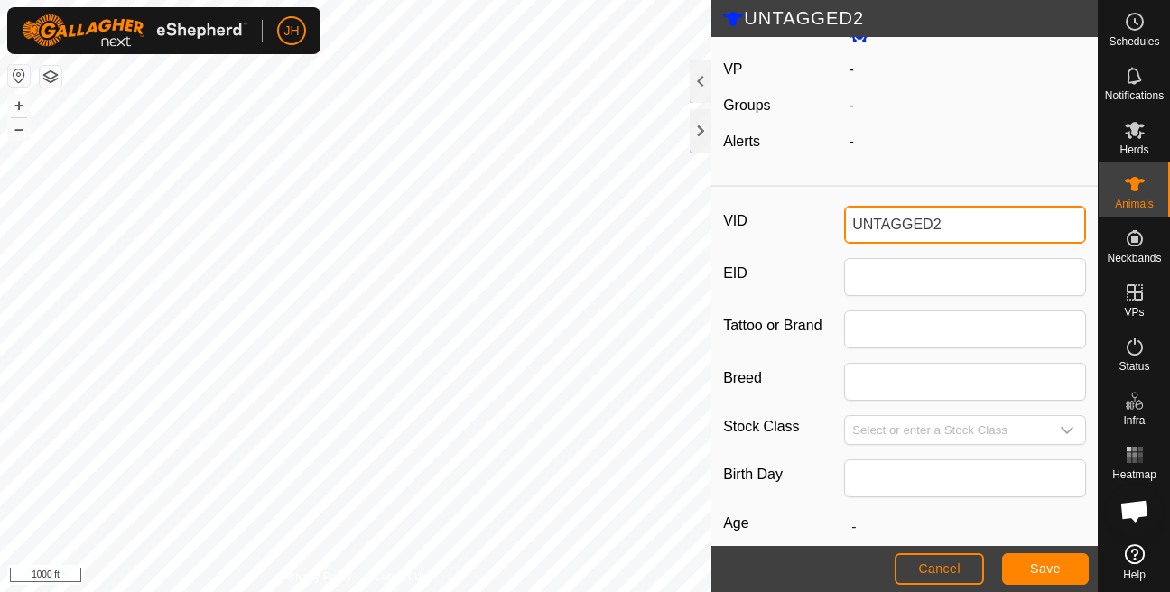
click at [914, 223] on input "UNTAGGED2" at bounding box center [965, 225] width 242 height 38
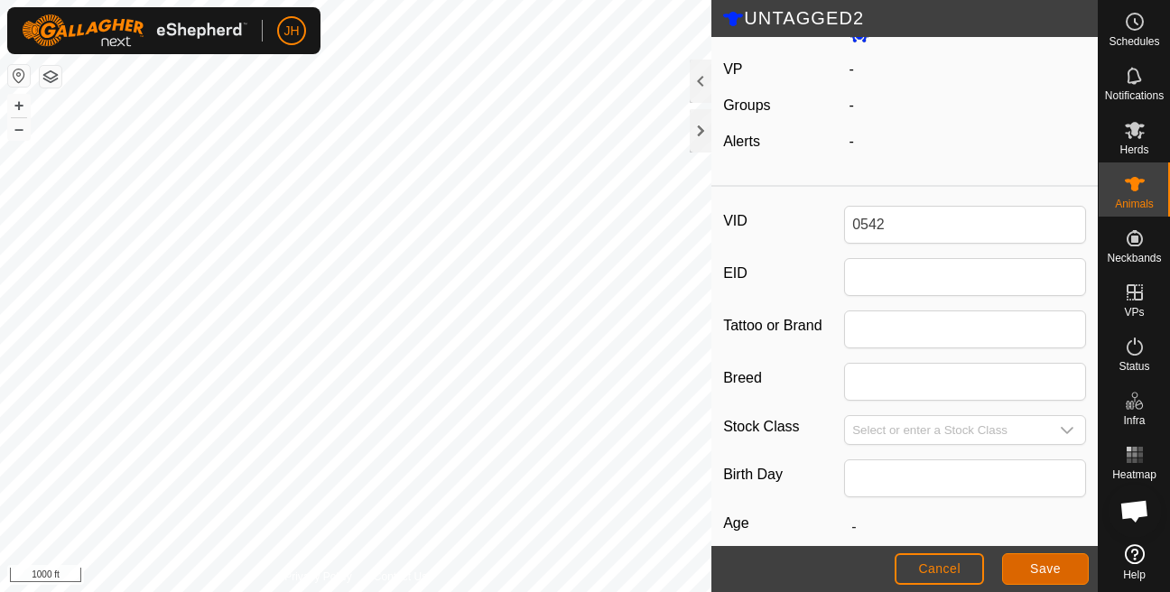
click at [1020, 565] on button "Save" at bounding box center [1045, 569] width 87 height 32
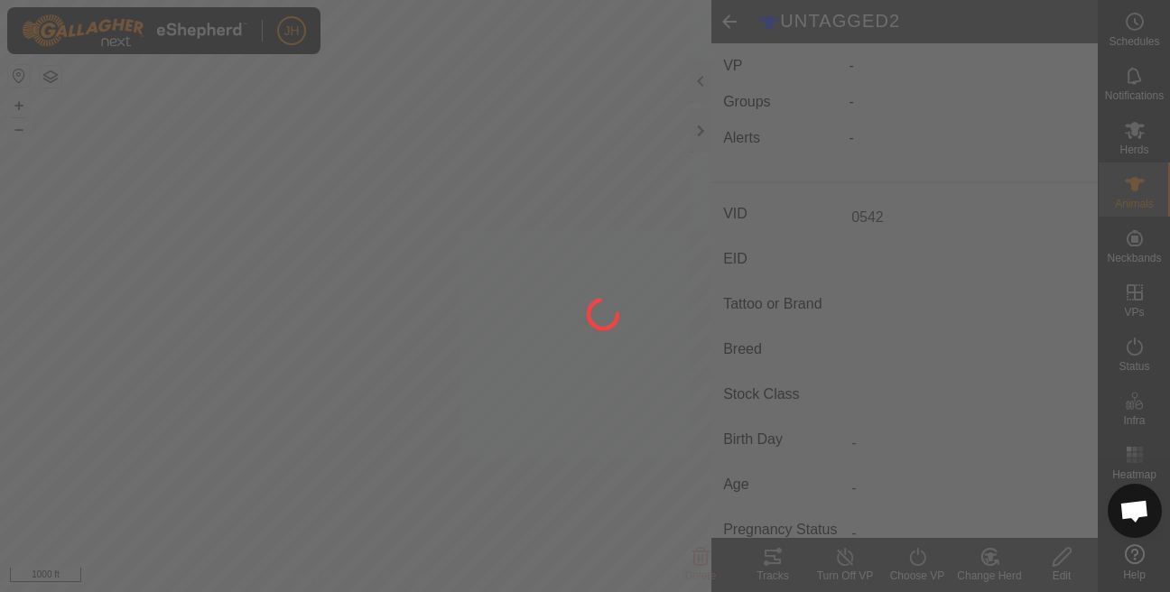
scroll to position [116, 0]
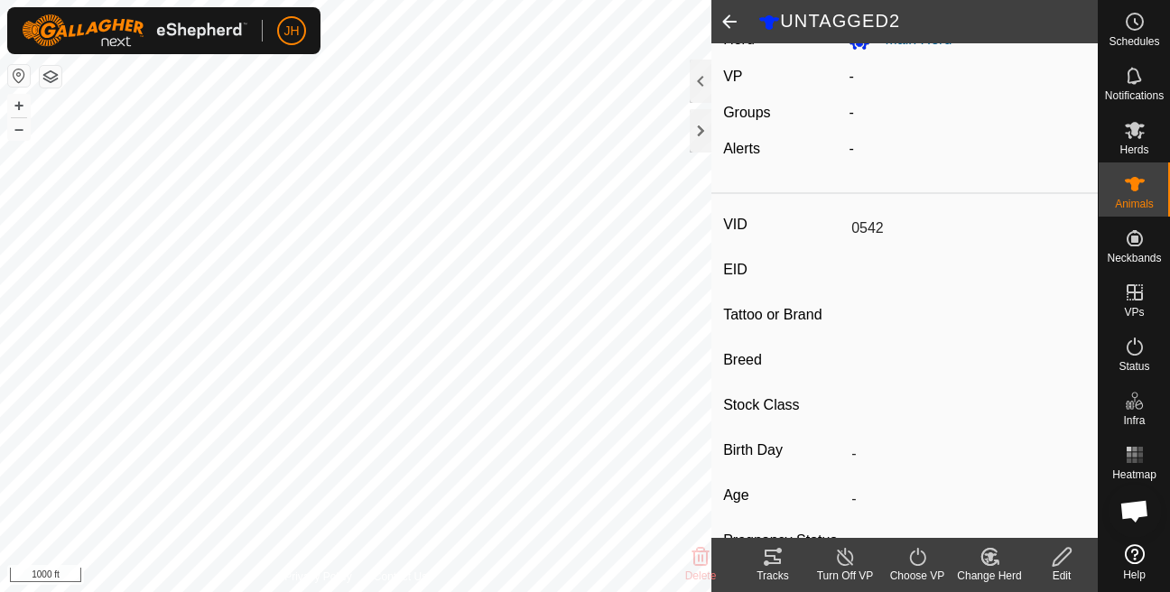
type input "UNTAGGED2"
type input "-"
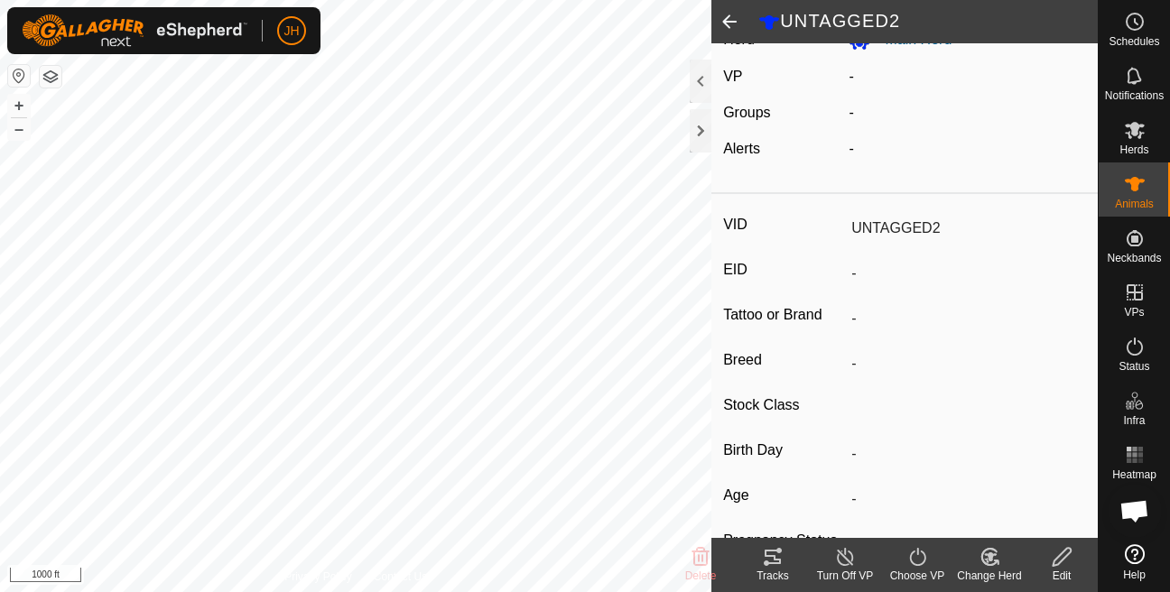
type input "-"
click at [728, 24] on span at bounding box center [729, 21] width 36 height 43
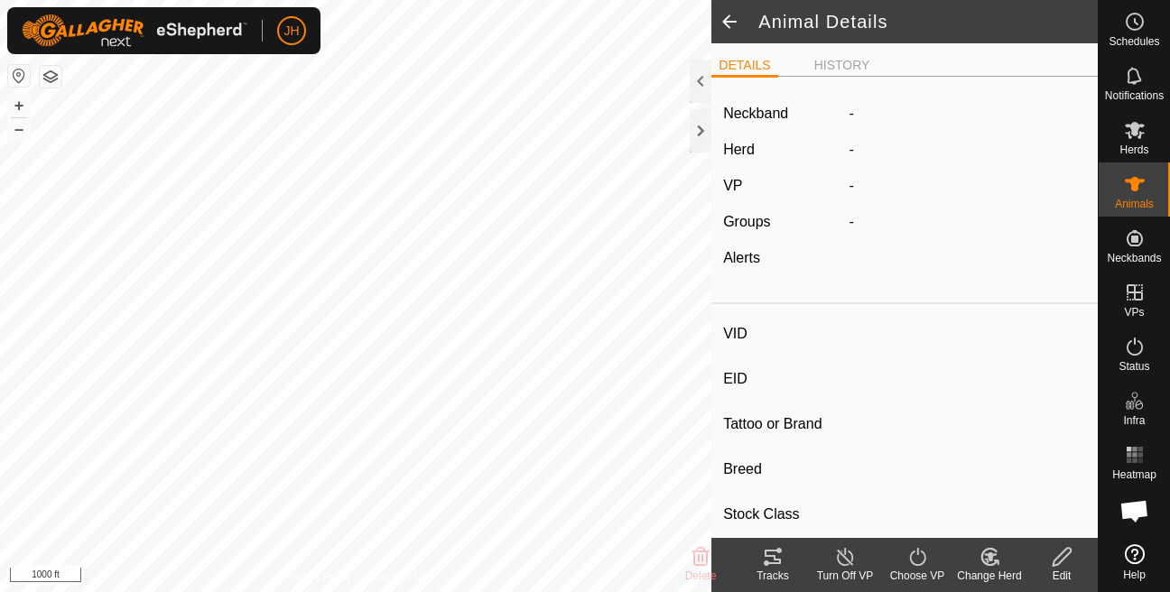
type input "0542"
type input "-"
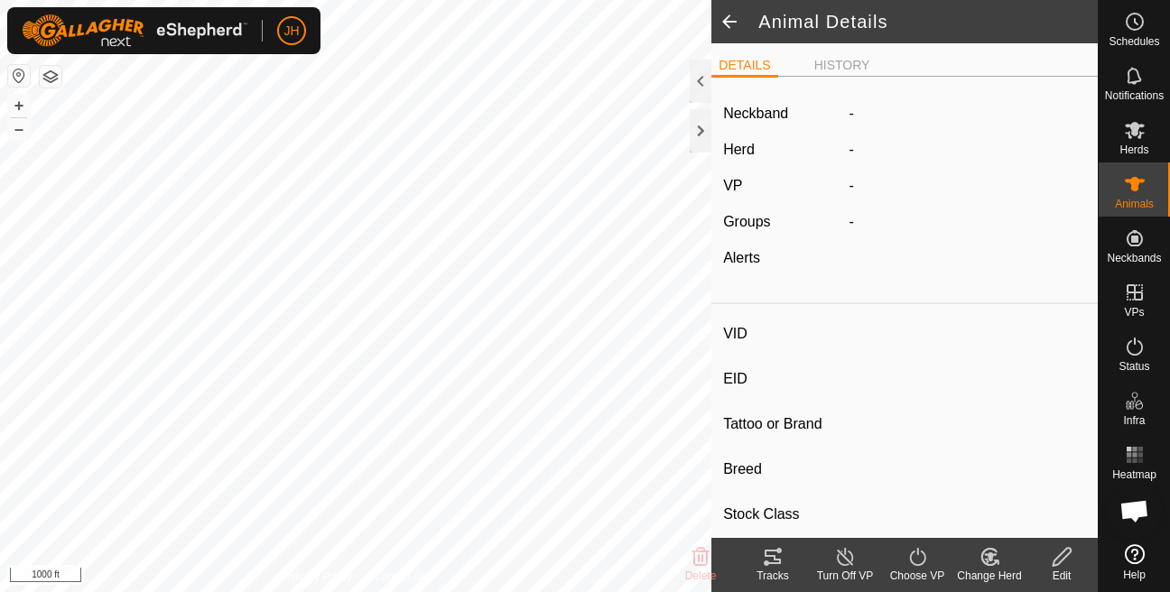
type input "0 kg"
type input "-"
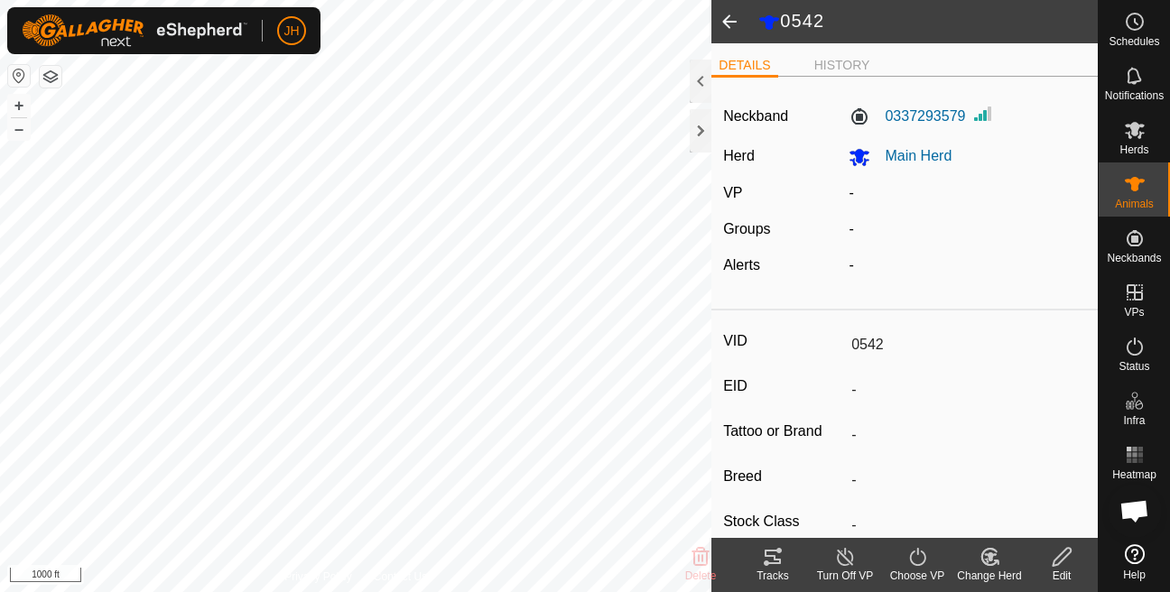
scroll to position [116, 0]
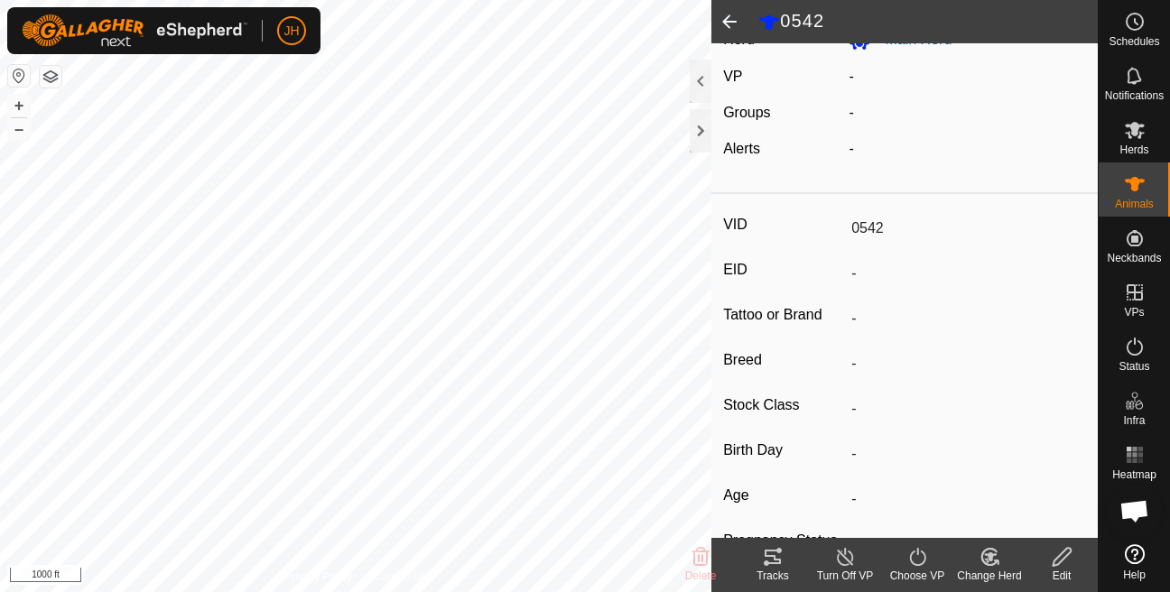
click at [728, 24] on span at bounding box center [729, 21] width 36 height 43
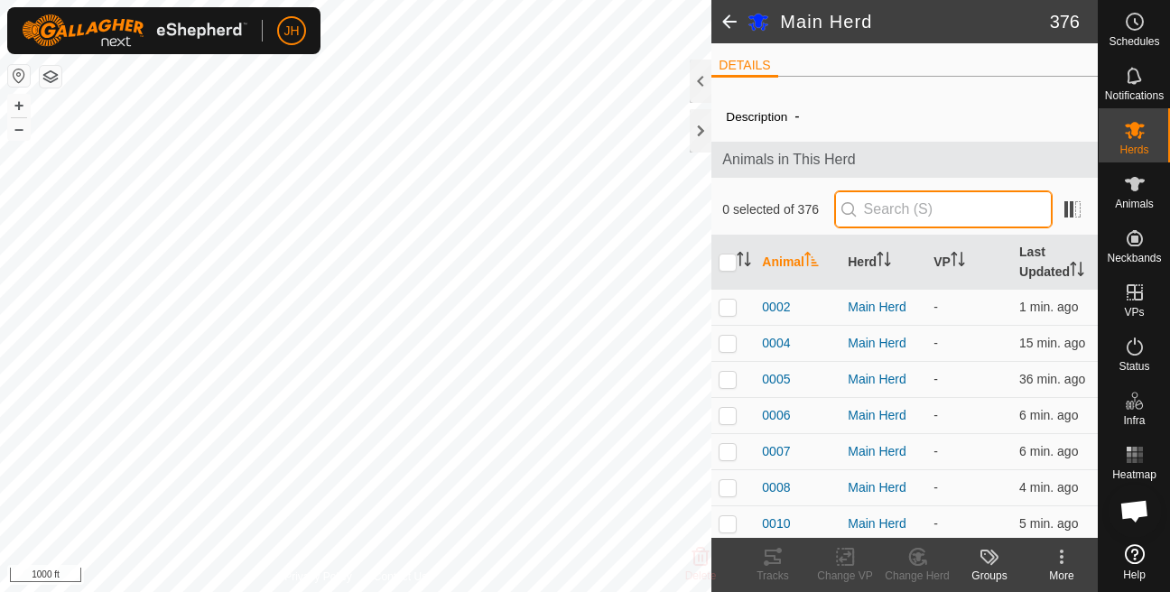
click at [866, 212] on input "text" at bounding box center [943, 209] width 218 height 38
type input "untagged5"
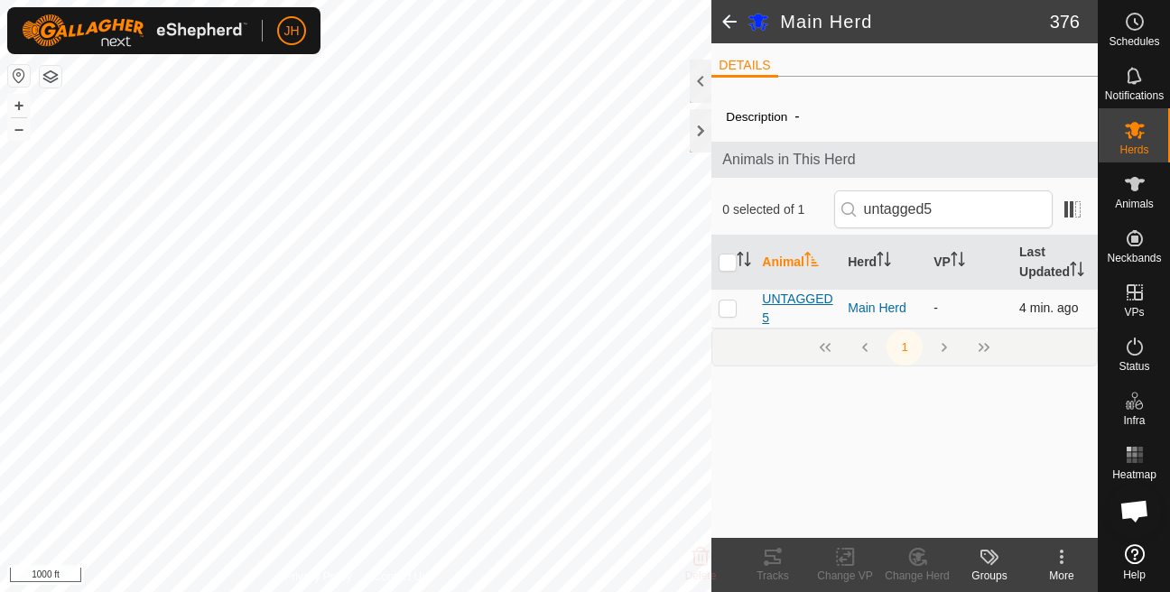
click at [794, 320] on span "UNTAGGED5" at bounding box center [797, 309] width 71 height 38
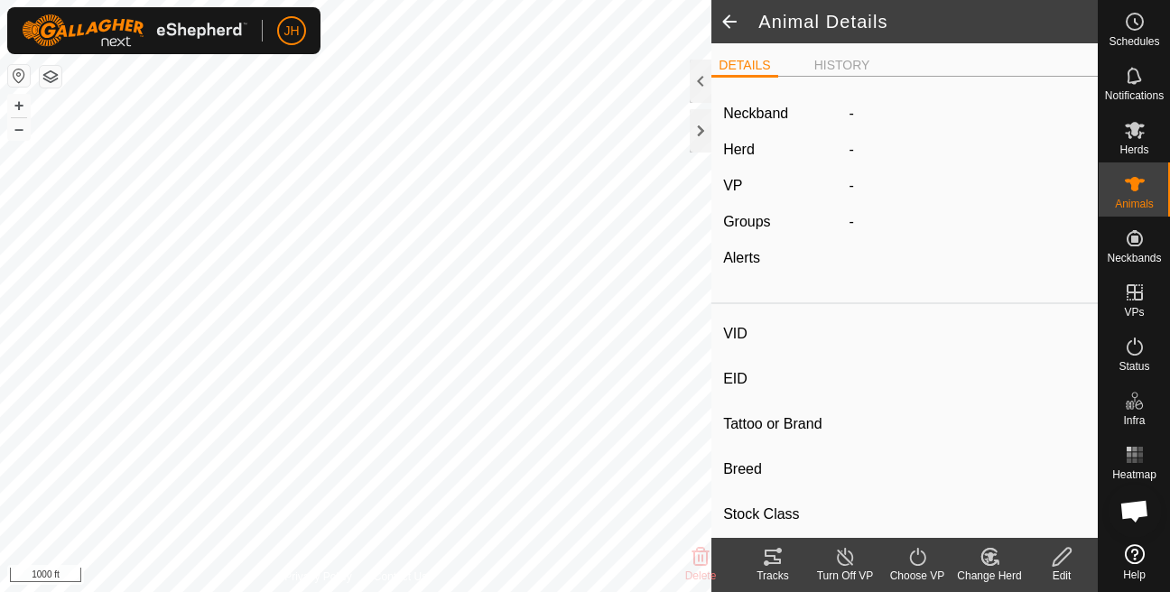
type input "UNTAGGED5"
type input "-"
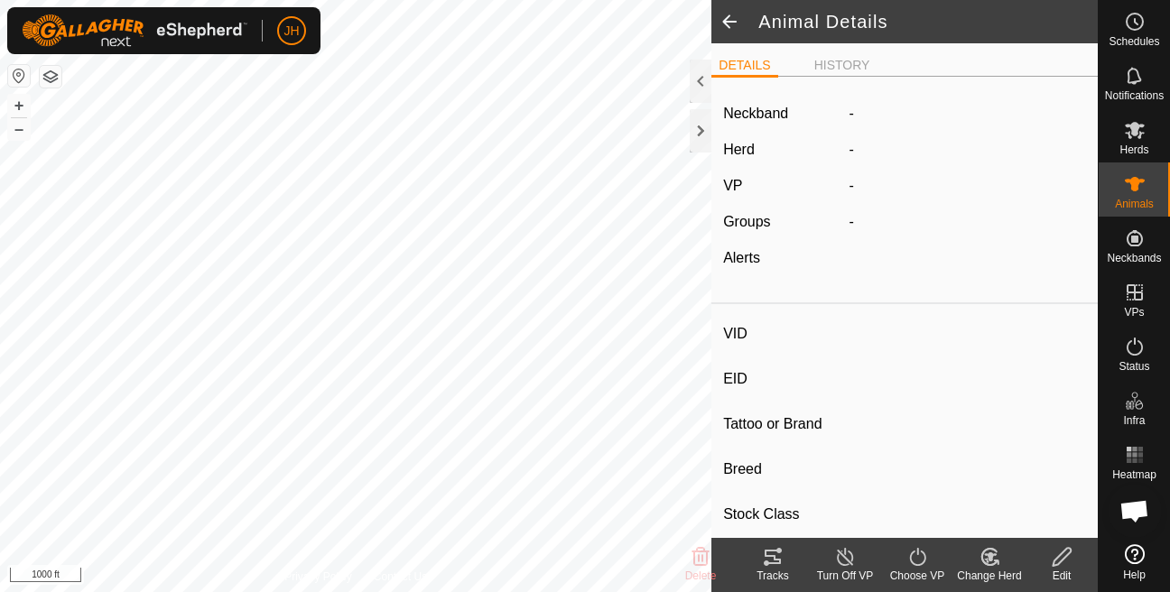
type input "-"
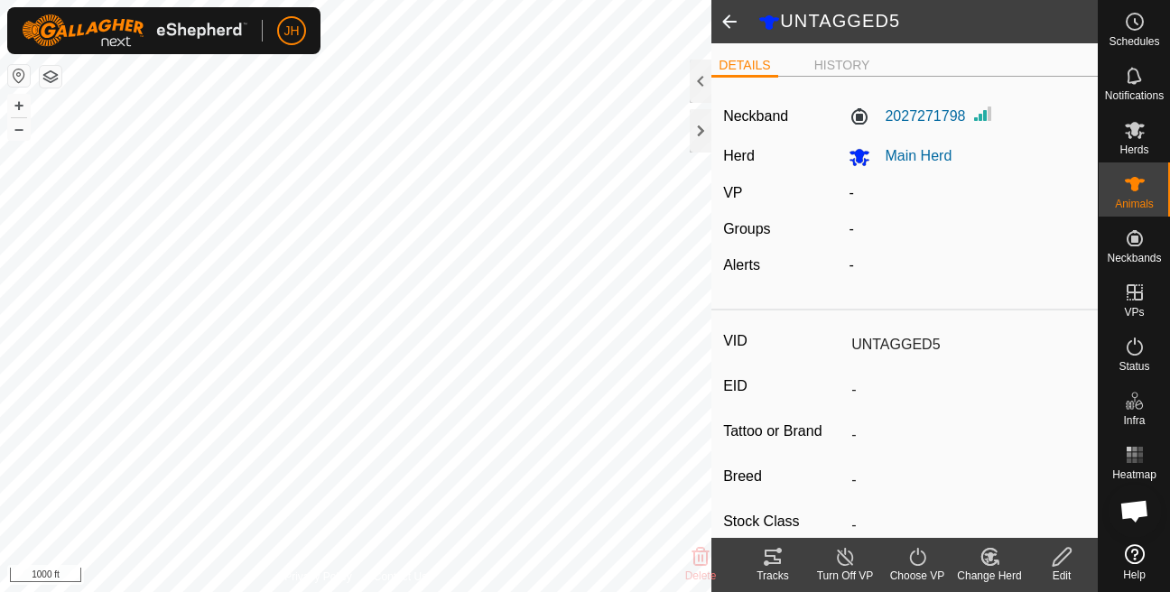
scroll to position [130, 0]
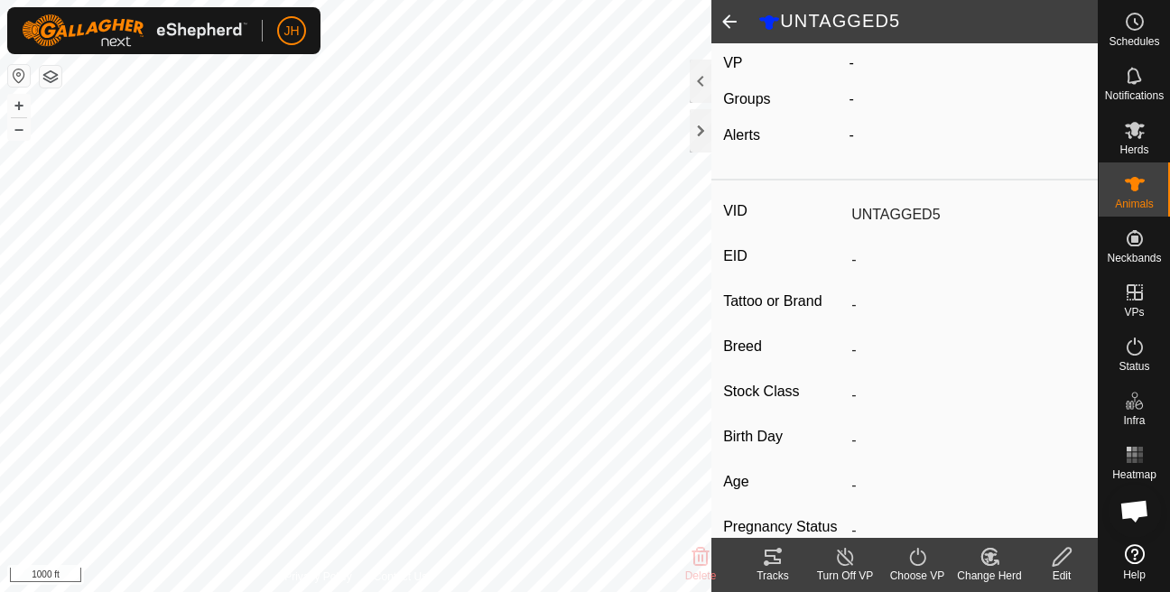
click at [1058, 560] on icon at bounding box center [1062, 557] width 23 height 22
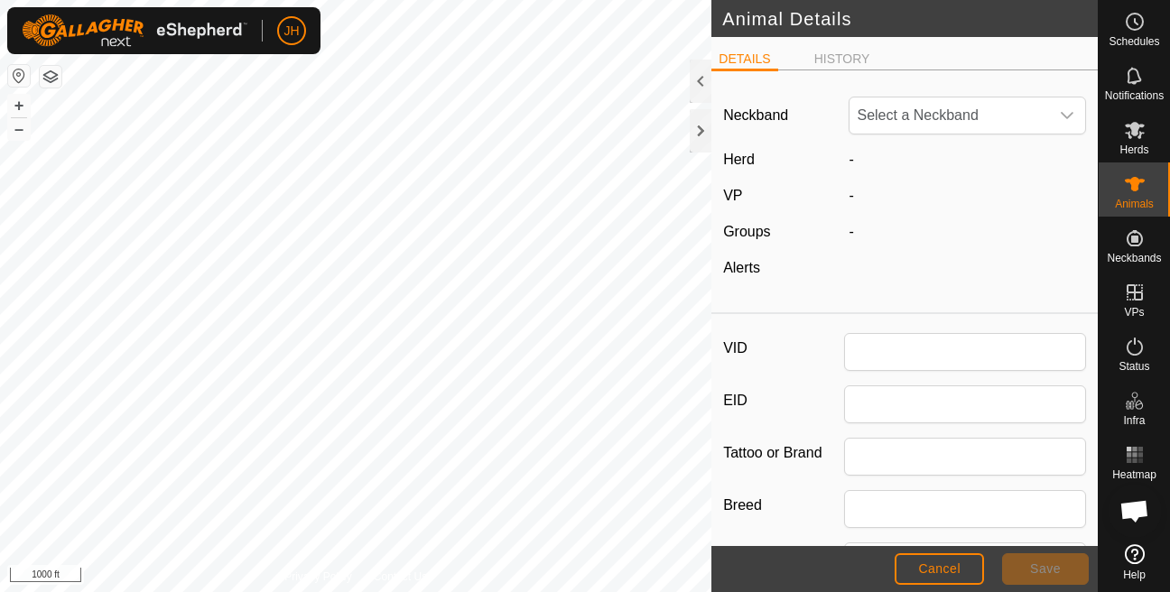
type input "UNTAGGED5"
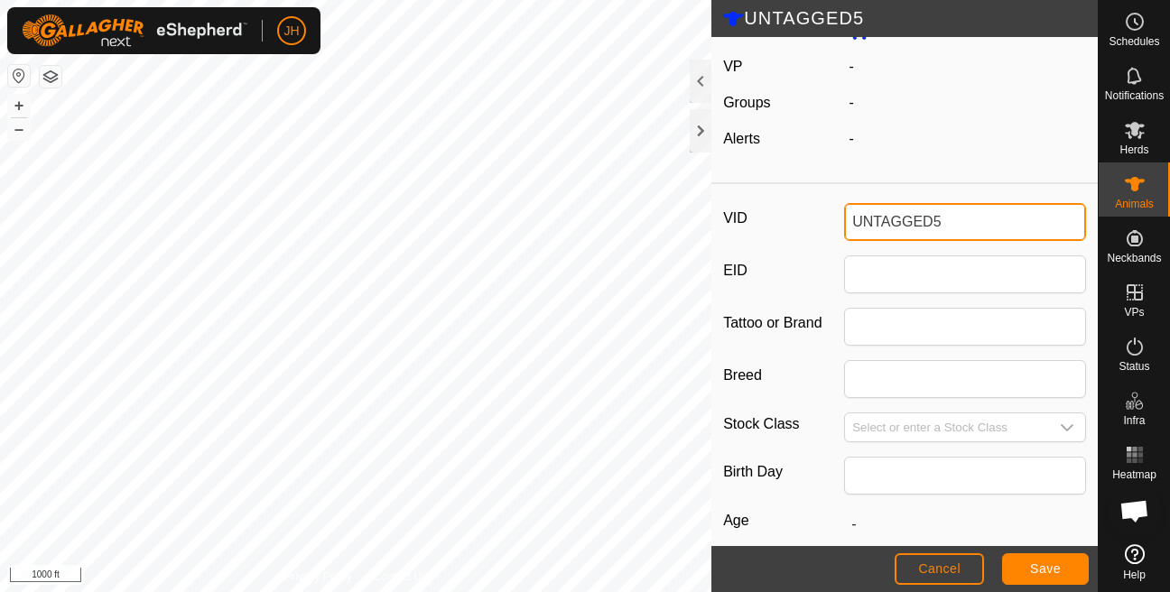
click at [954, 223] on input "UNTAGGED5" at bounding box center [965, 222] width 242 height 38
type input "0522"
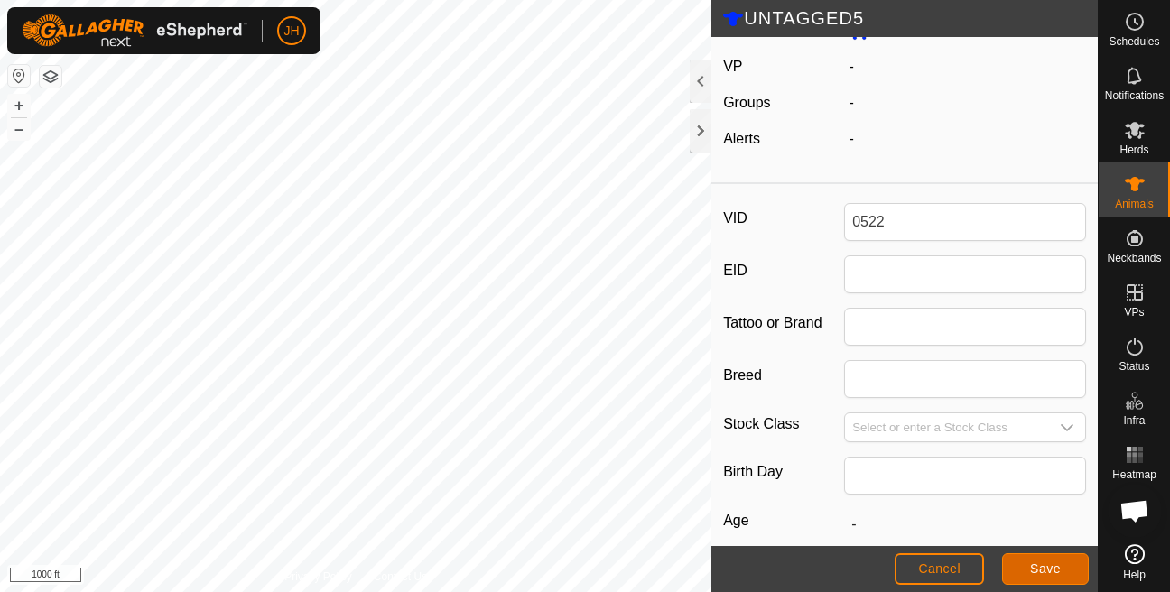
click at [1047, 560] on button "Save" at bounding box center [1045, 569] width 87 height 32
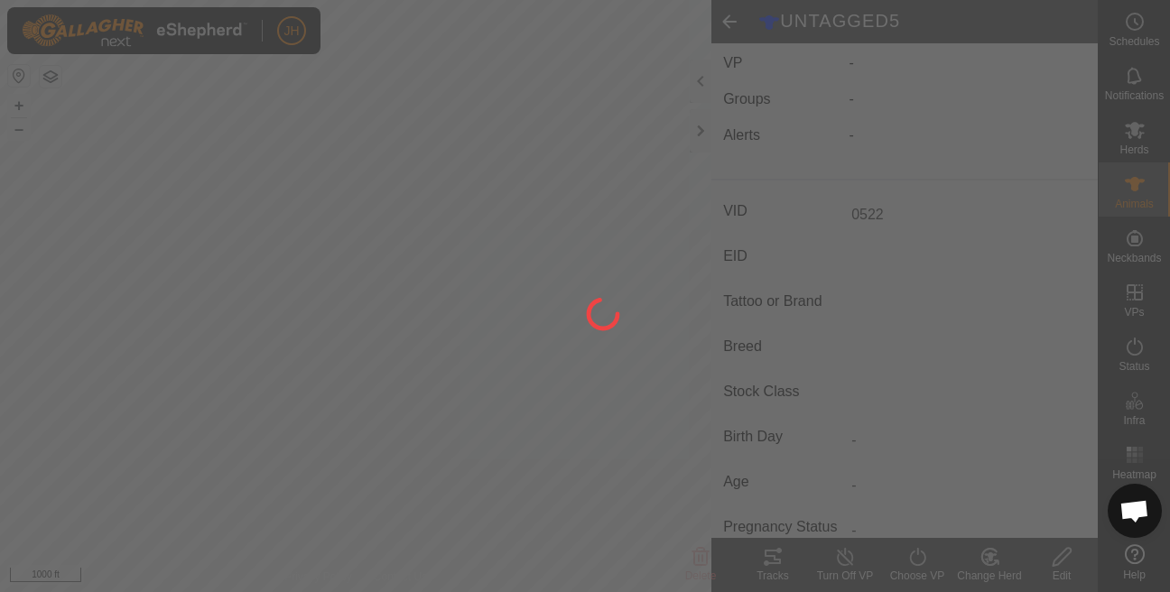
scroll to position [119, 0]
type input "-"
type input "0 kg"
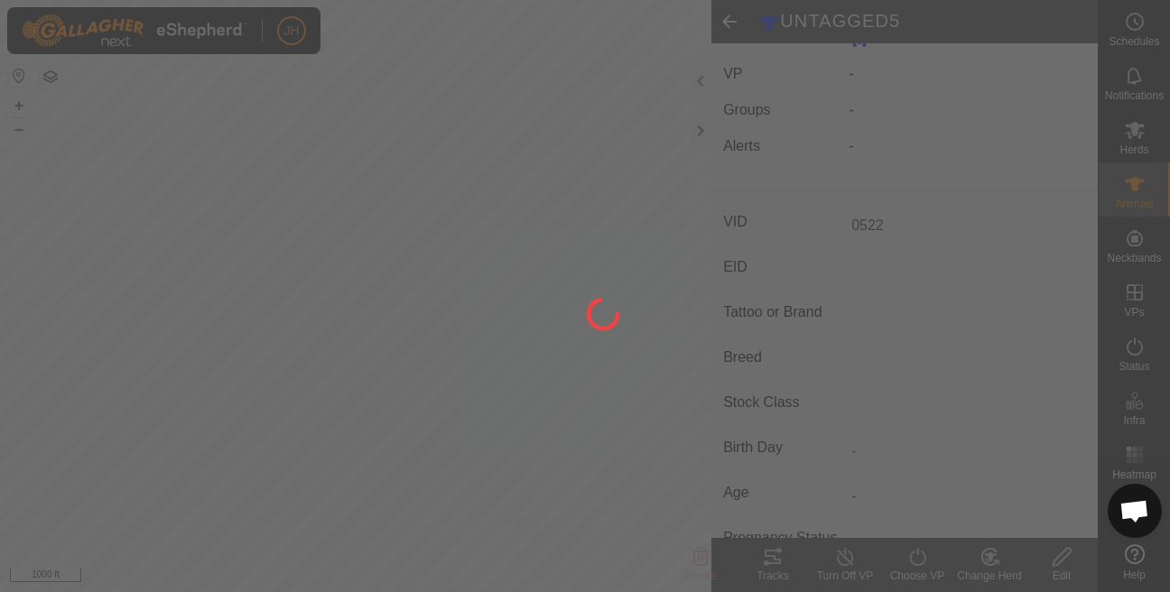
type input "-"
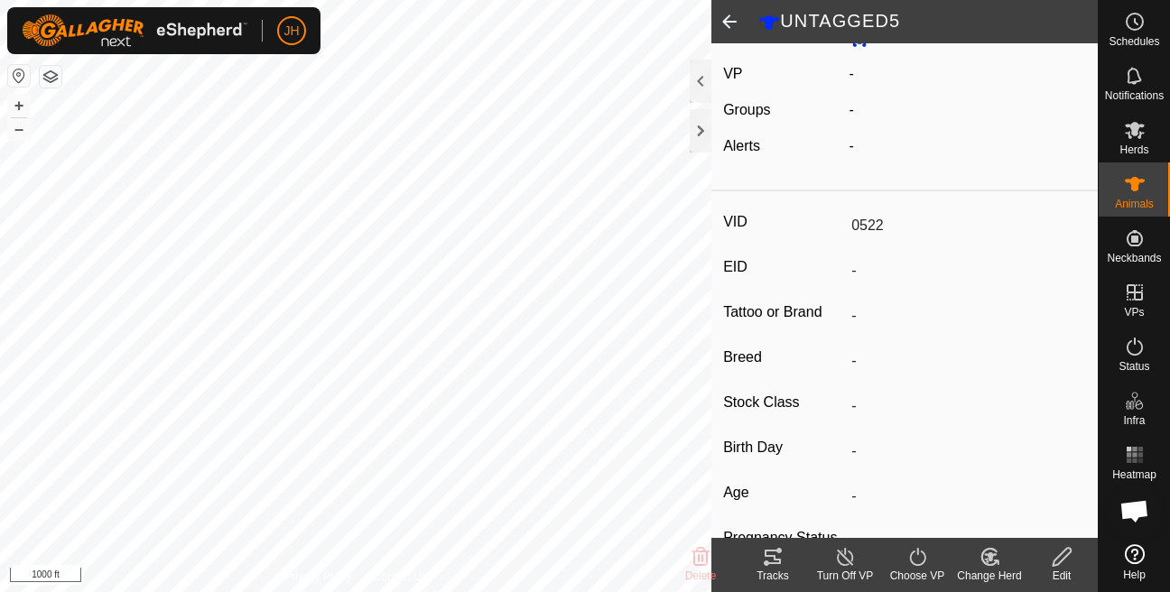
type input "UNTAGGED5"
type input "-"
click at [733, 28] on span at bounding box center [729, 21] width 36 height 43
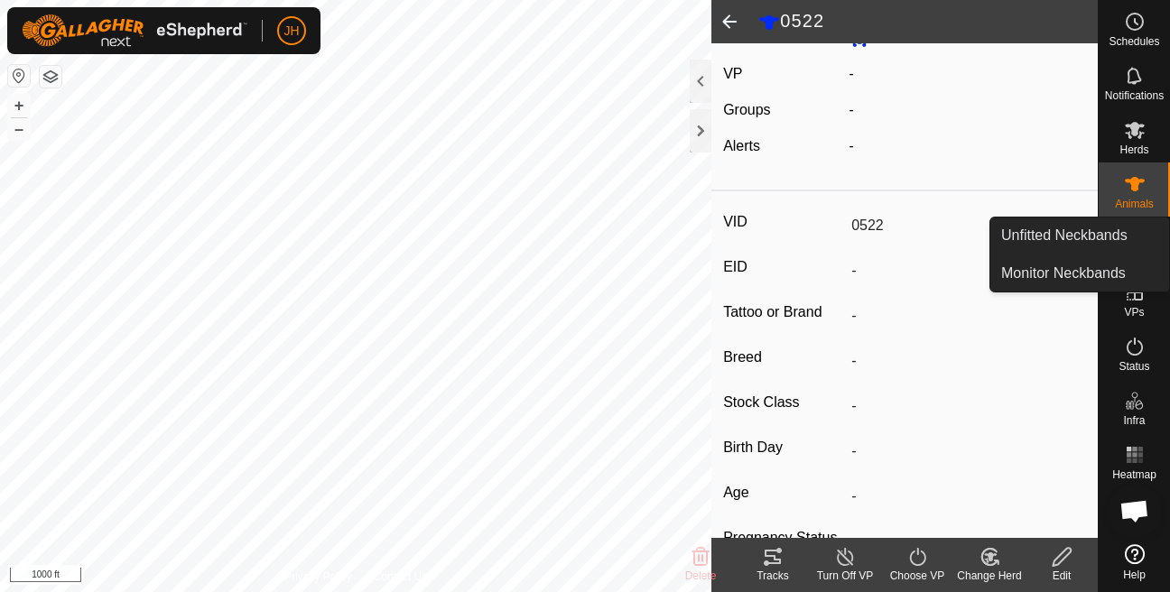
scroll to position [126, 0]
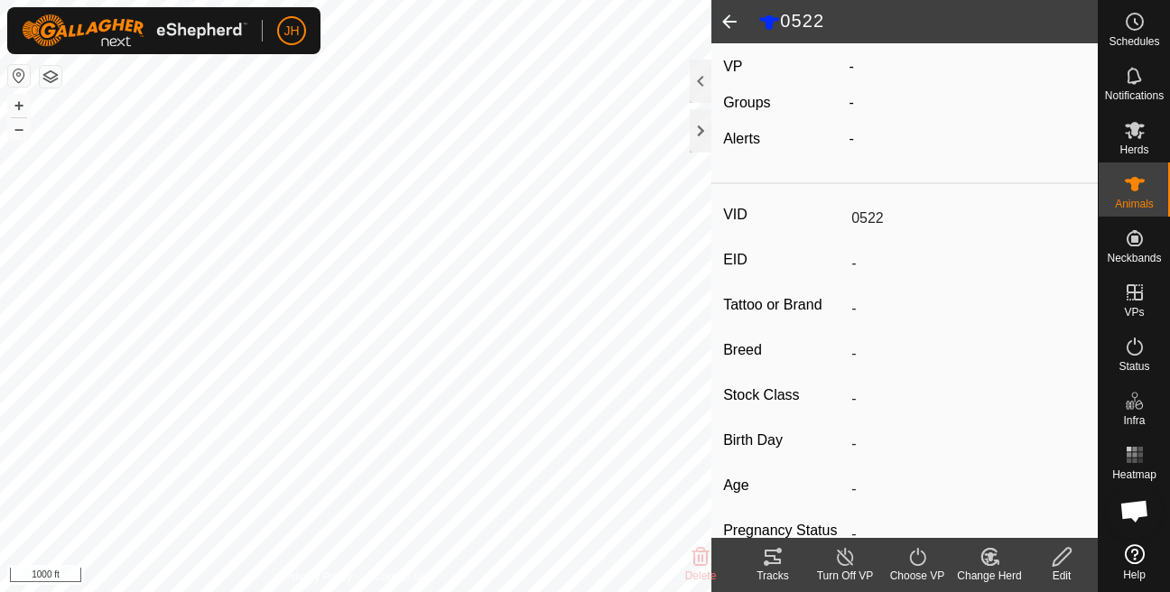
click at [726, 25] on span at bounding box center [729, 21] width 36 height 43
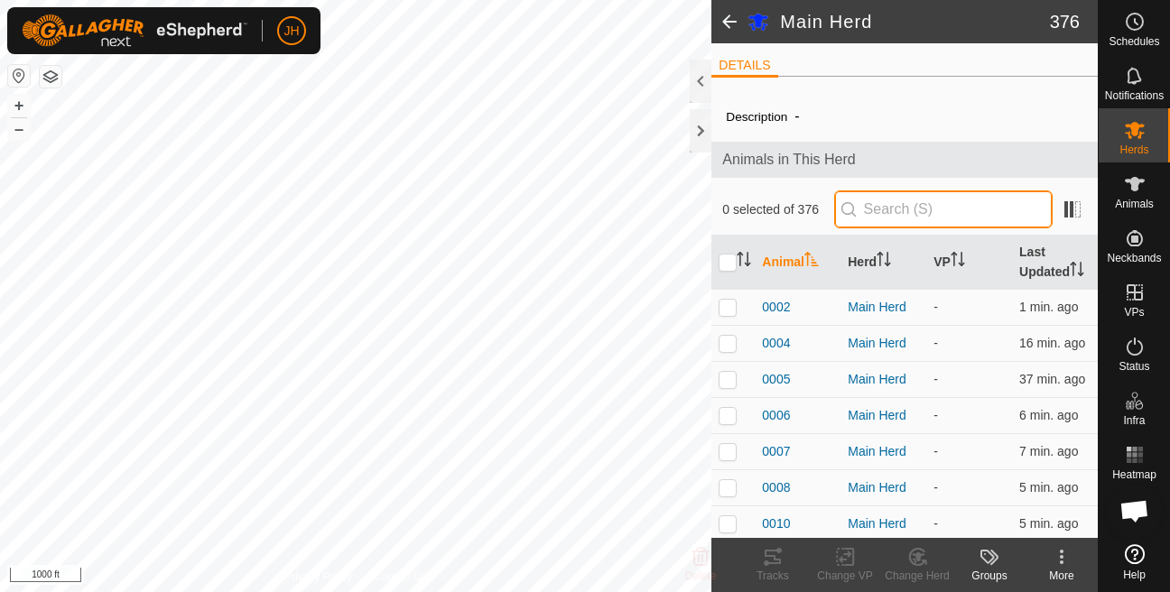
click at [870, 205] on input "text" at bounding box center [943, 209] width 218 height 38
type input "Untagg"
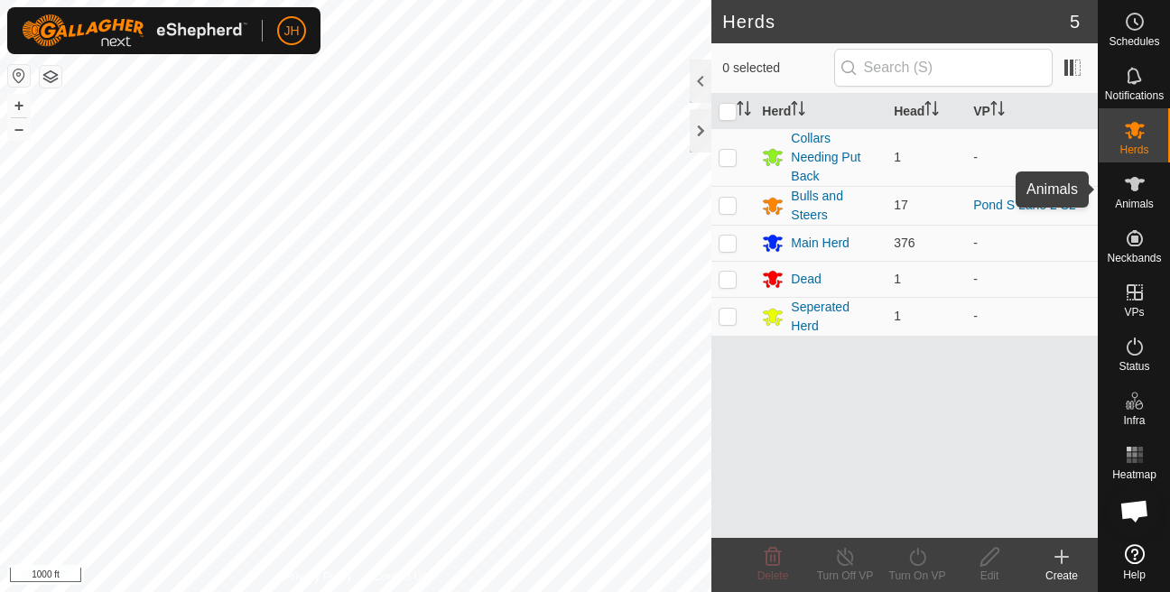
click at [1152, 196] on div "Animals" at bounding box center [1134, 190] width 71 height 54
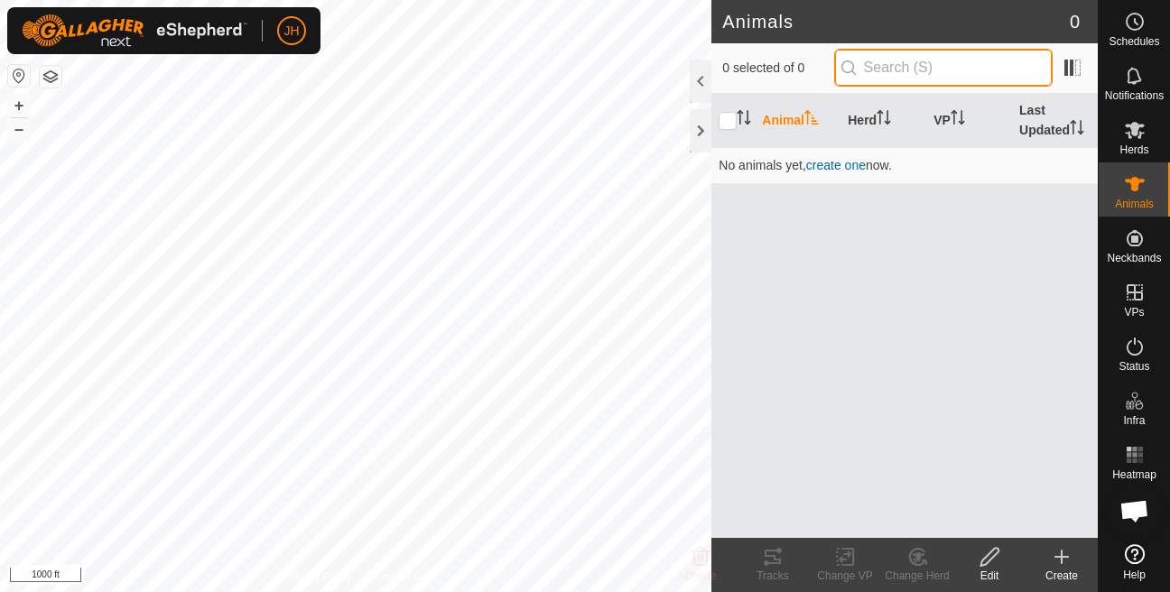
click at [900, 72] on input "text" at bounding box center [943, 68] width 218 height 38
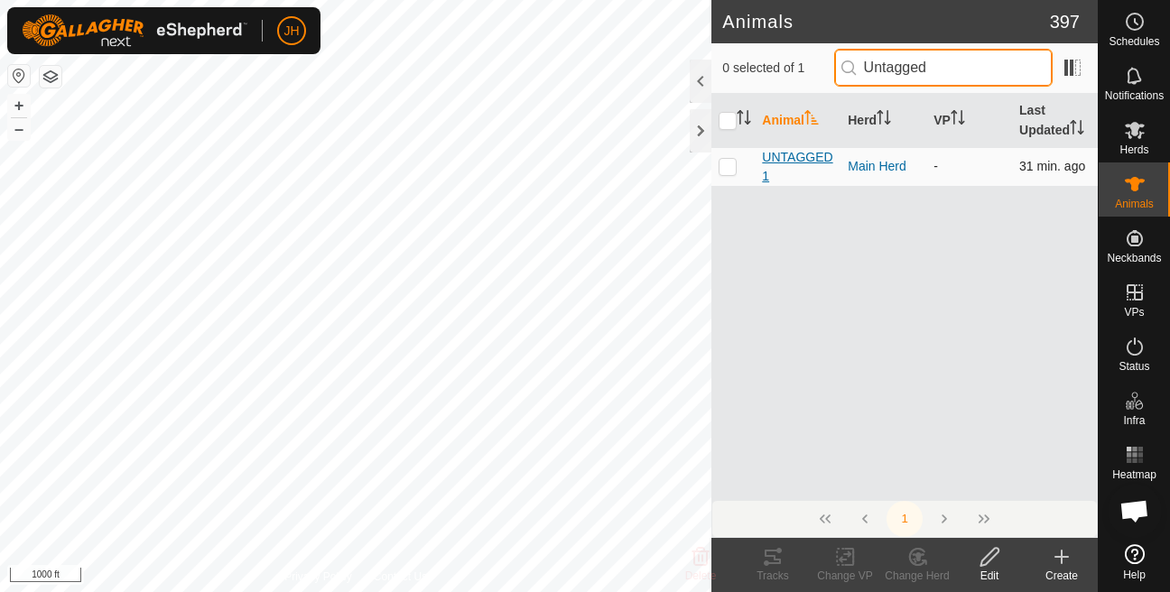
type input "Untagged"
click at [784, 183] on span "UNTAGGED1" at bounding box center [797, 167] width 71 height 38
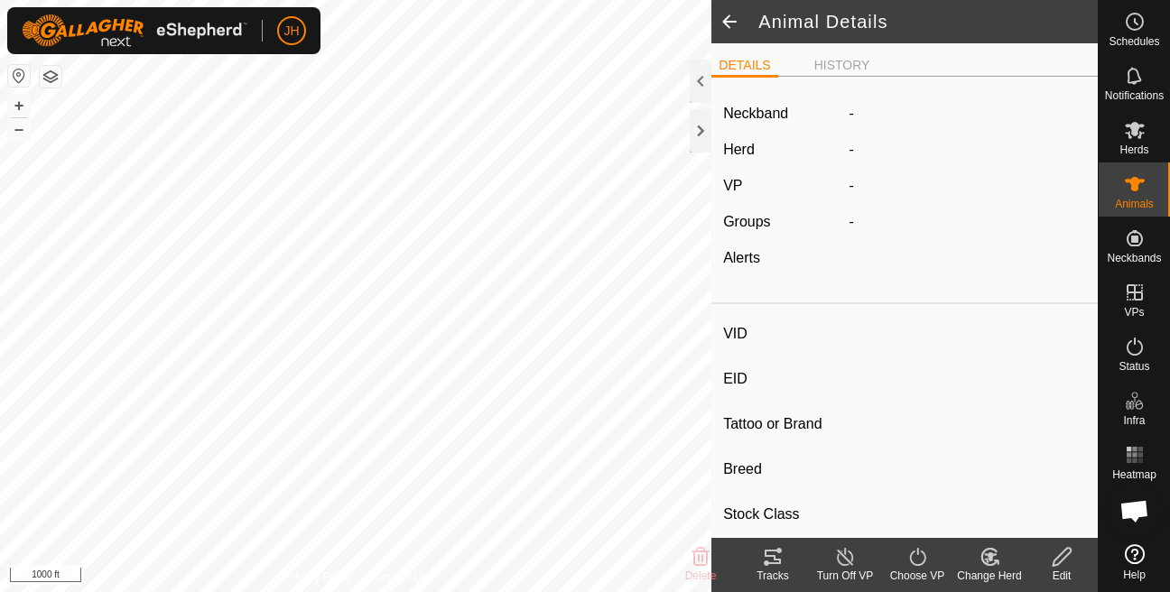
type input "UNTAGGED1"
type input "-"
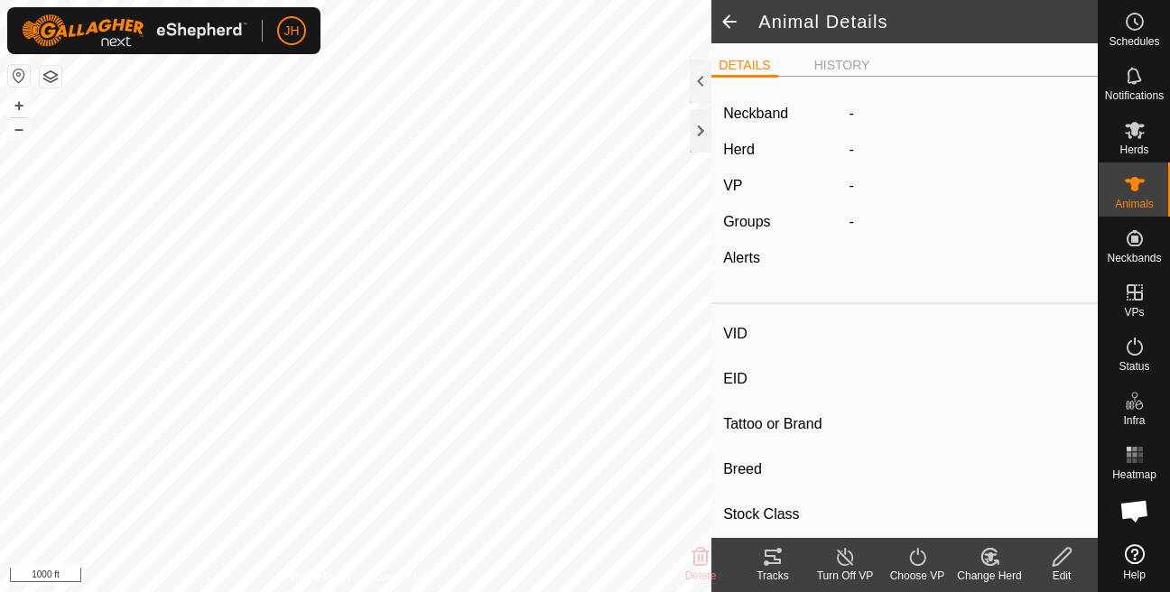
type input "-"
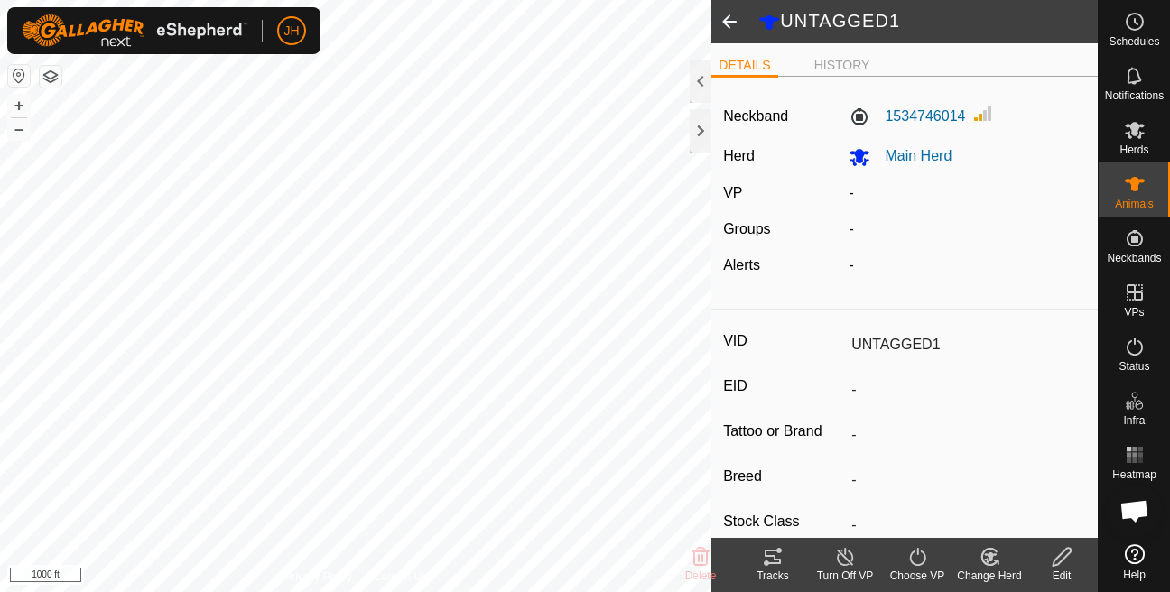
click at [1076, 569] on div "Edit" at bounding box center [1062, 576] width 72 height 16
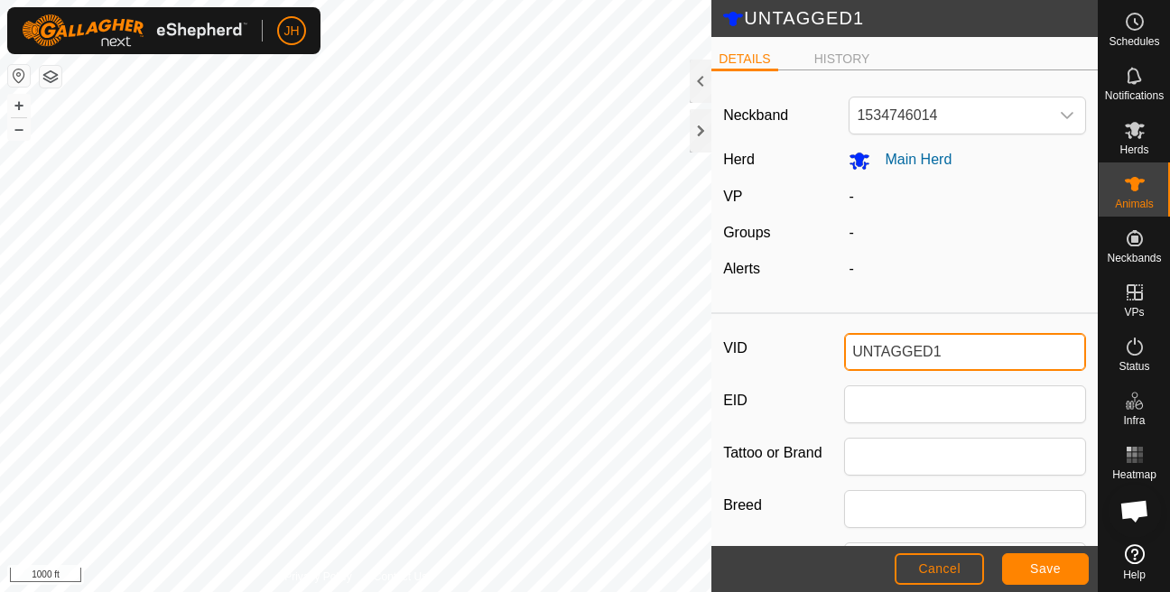
click at [931, 350] on input "UNTAGGED1" at bounding box center [965, 352] width 242 height 38
type input "6963"
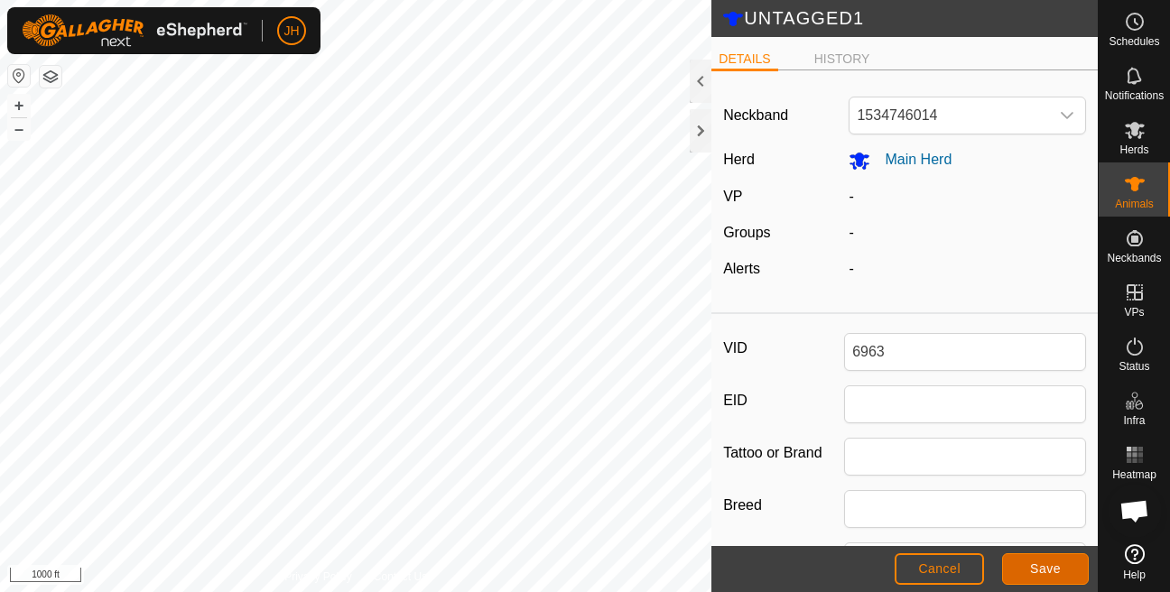
click at [1049, 571] on span "Save" at bounding box center [1045, 569] width 31 height 14
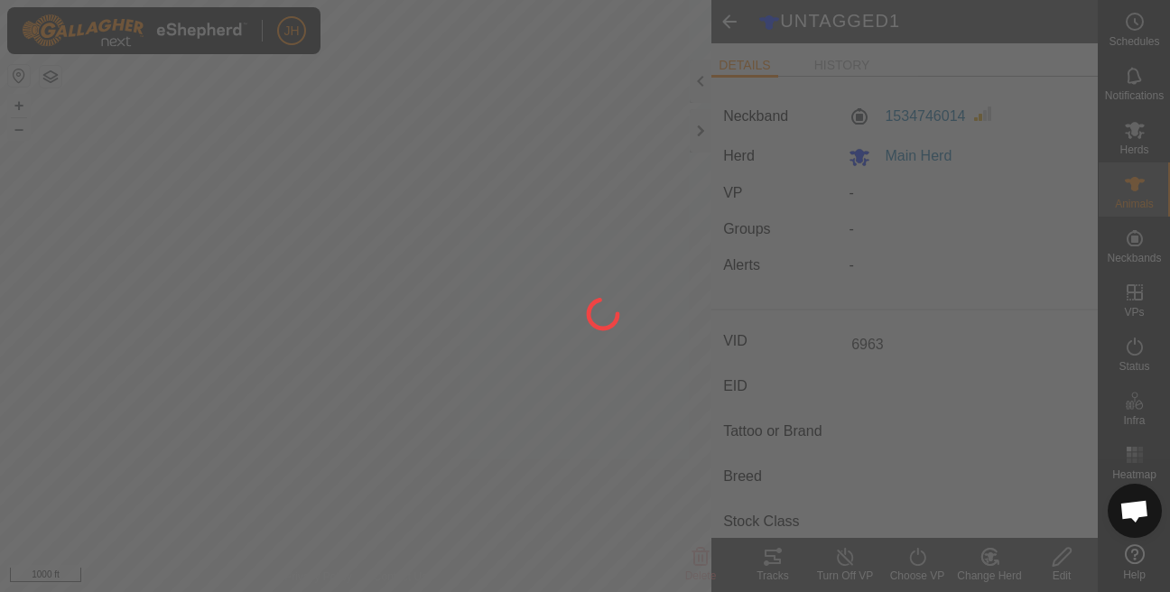
type input "-"
type input "0 kg"
type input "-"
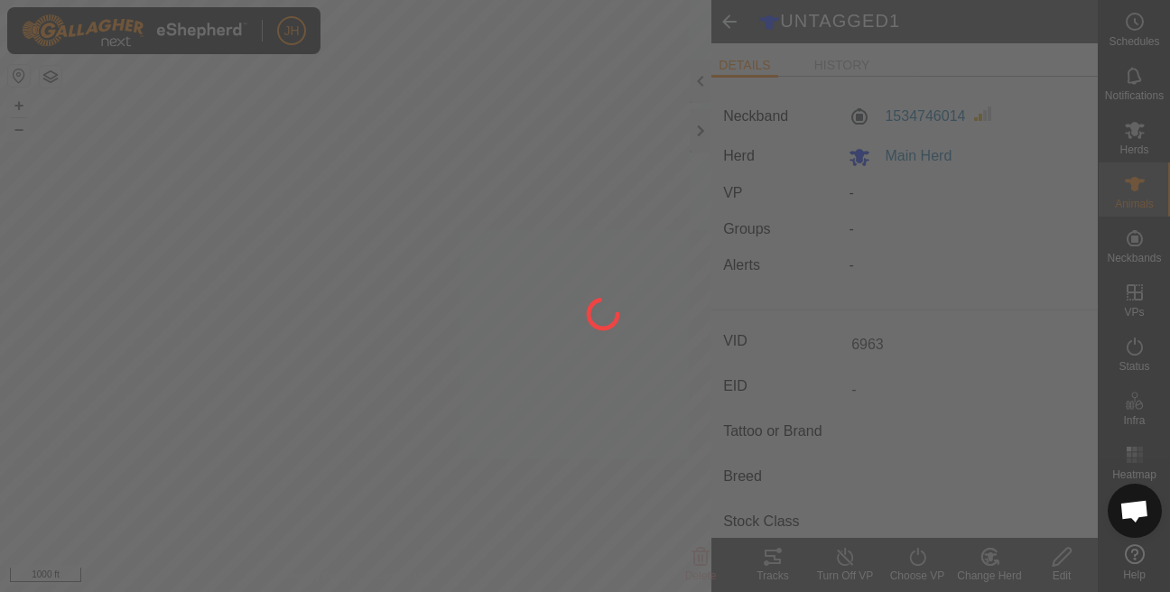
type input "-"
type input "UNTAGGED1"
type input "-"
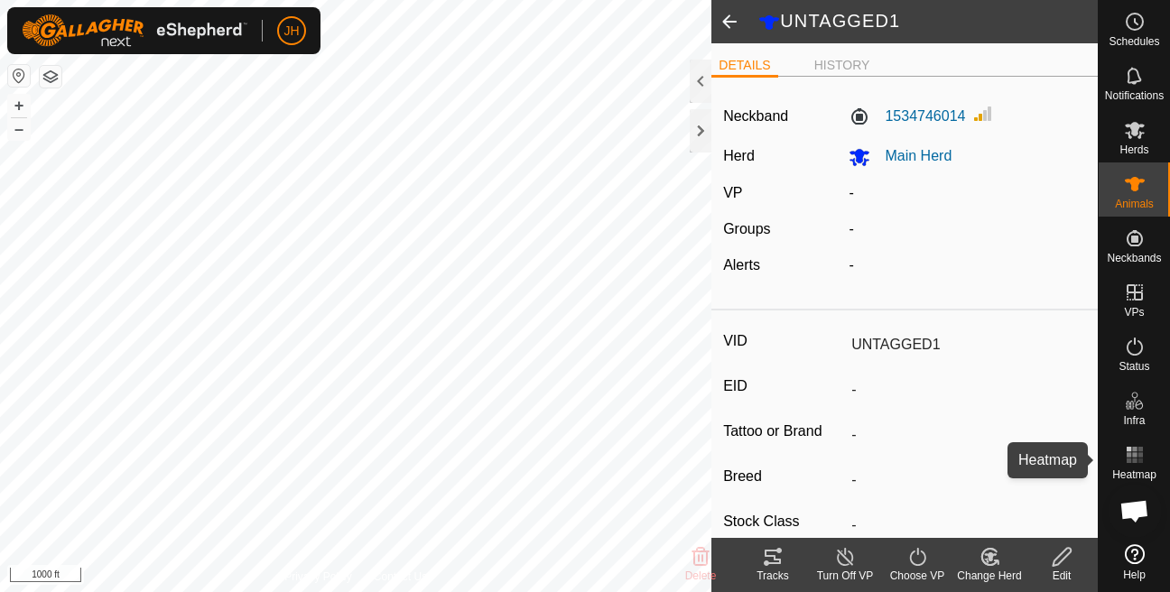
click at [1123, 462] on es-heatmap-svg-icon at bounding box center [1135, 455] width 33 height 29
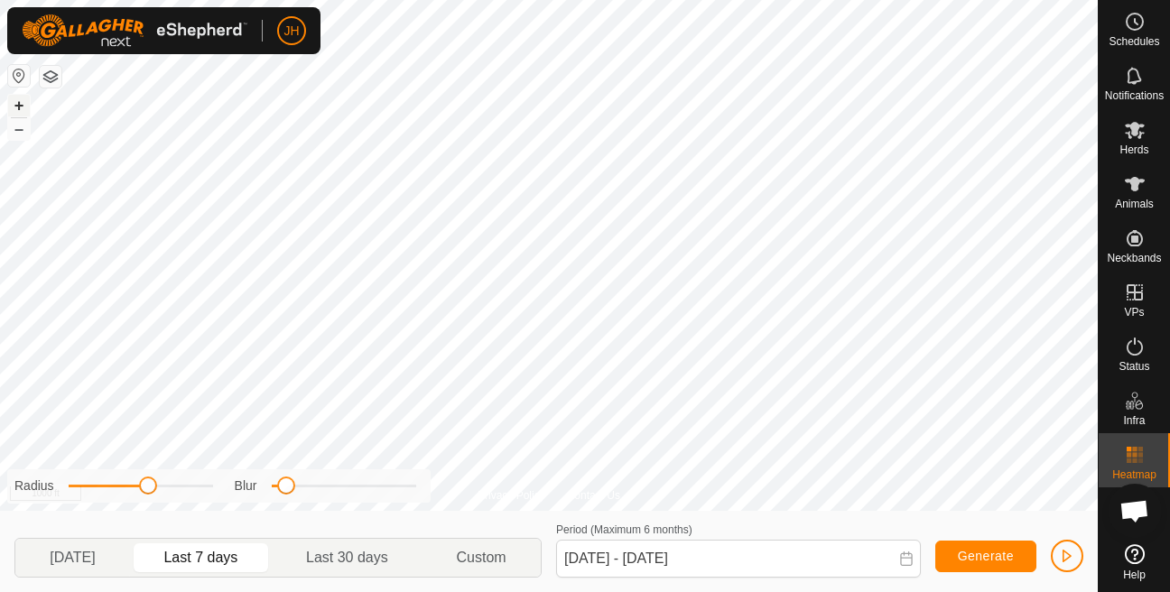
click at [23, 101] on button "+" at bounding box center [19, 106] width 22 height 22
click at [14, 116] on button "+" at bounding box center [19, 106] width 22 height 22
click at [123, 562] on p-togglebutton "Yesterday" at bounding box center [72, 558] width 115 height 38
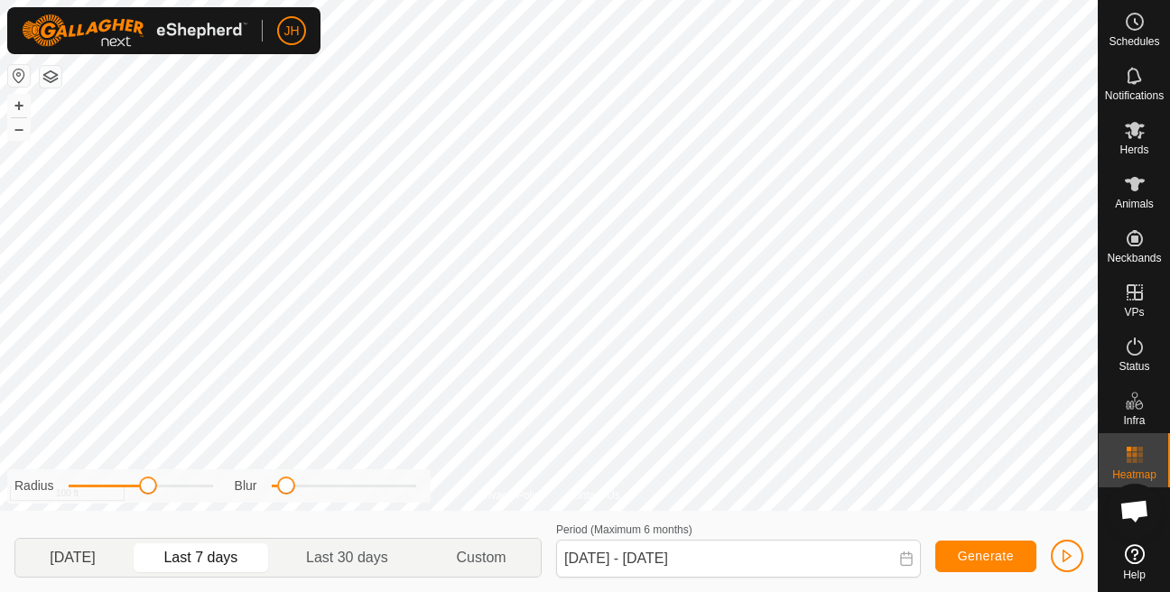
type input "Oct 09, 2025 - Oct 09, 2025"
click at [57, 82] on button "button" at bounding box center [51, 77] width 22 height 22
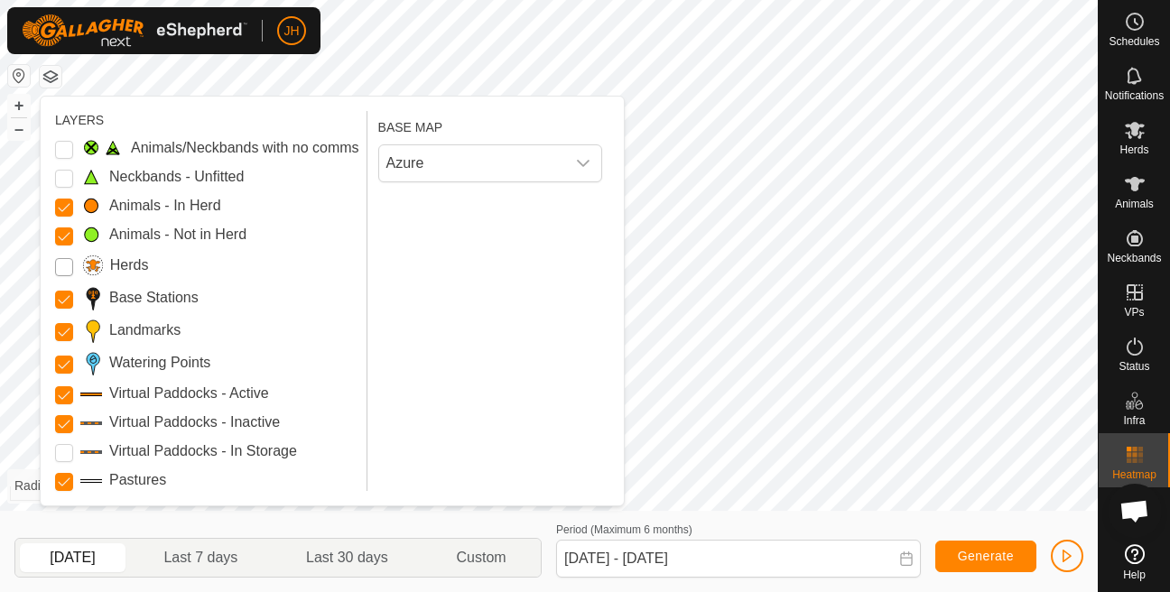
click at [68, 276] on input "Herds" at bounding box center [64, 267] width 18 height 18
click at [14, 128] on button "–" at bounding box center [19, 129] width 22 height 22
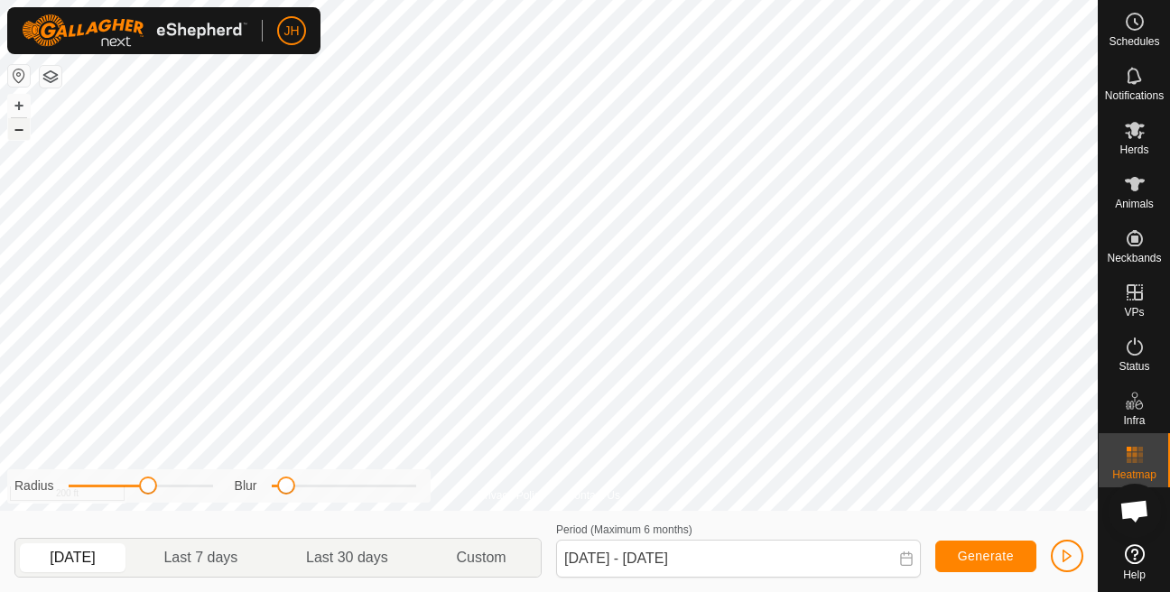
click at [14, 128] on button "–" at bounding box center [19, 129] width 22 height 22
click at [1124, 193] on icon at bounding box center [1135, 184] width 22 height 22
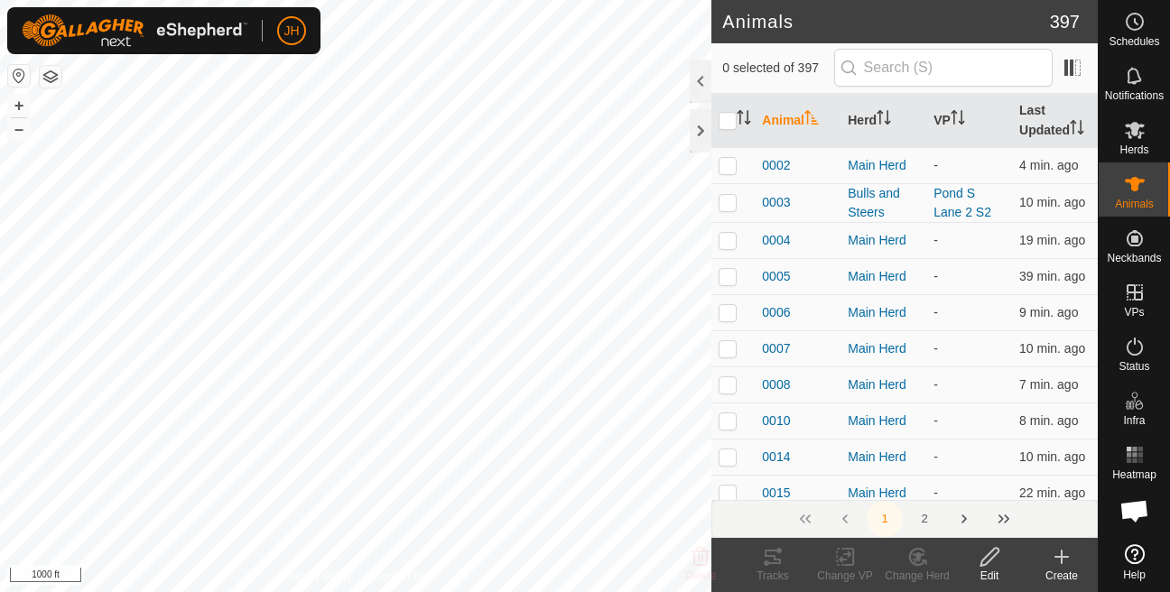
click at [51, 76] on button "button" at bounding box center [51, 77] width 22 height 22
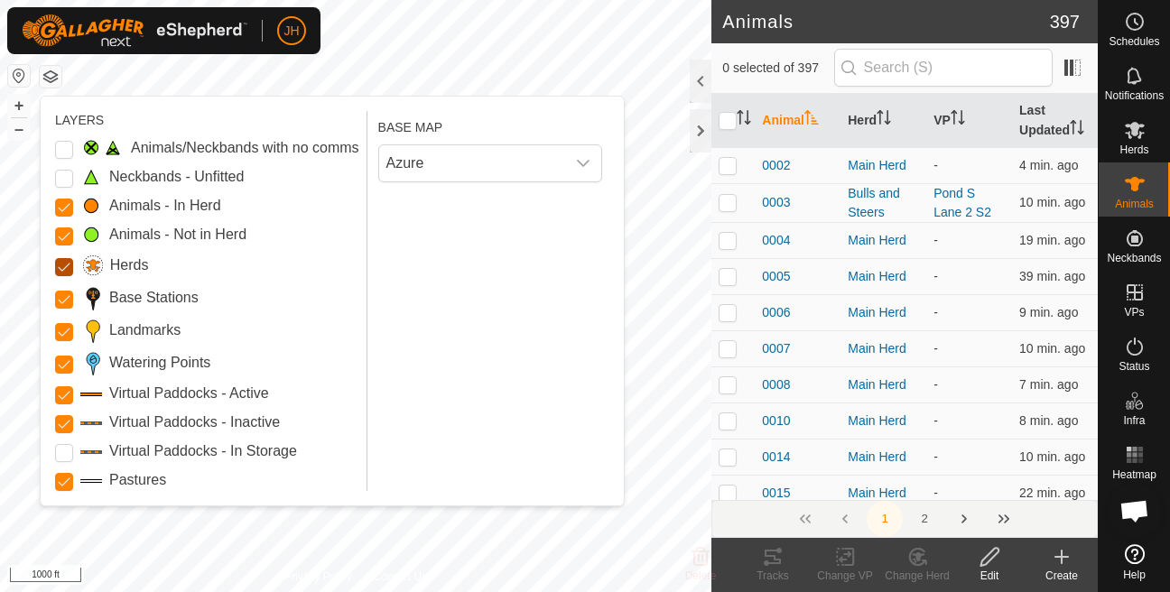
click at [65, 276] on input "Herds" at bounding box center [64, 267] width 18 height 18
